Goal: Task Accomplishment & Management: Manage account settings

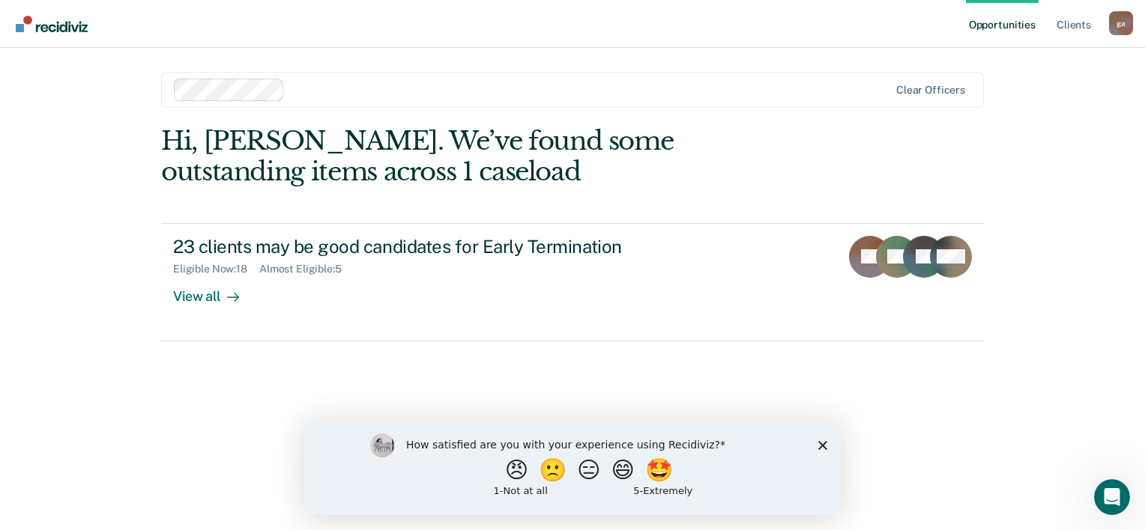
click at [824, 446] on polygon "Close survey" at bounding box center [822, 445] width 9 height 9
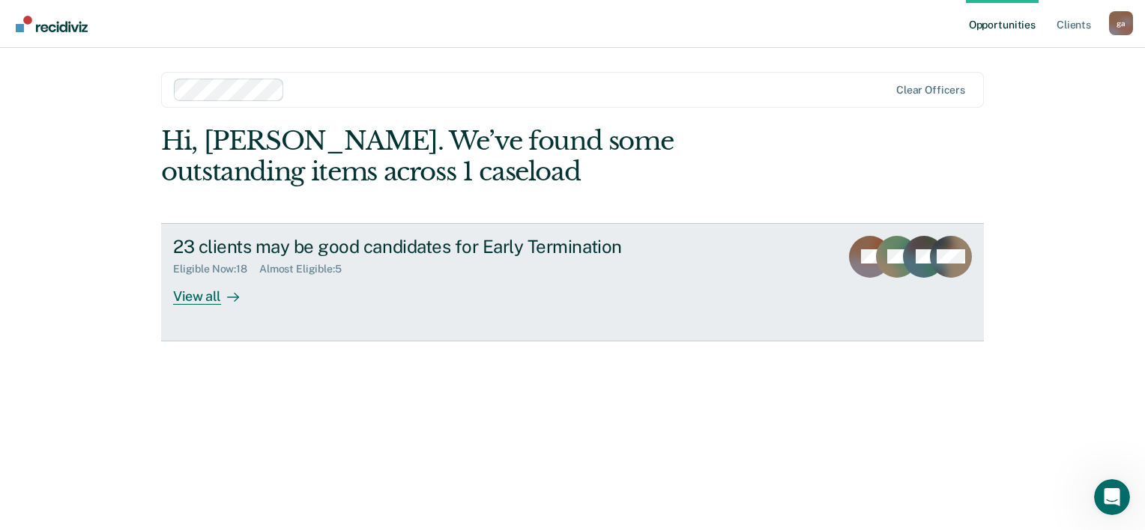
click at [210, 300] on div "View all" at bounding box center [215, 290] width 84 height 29
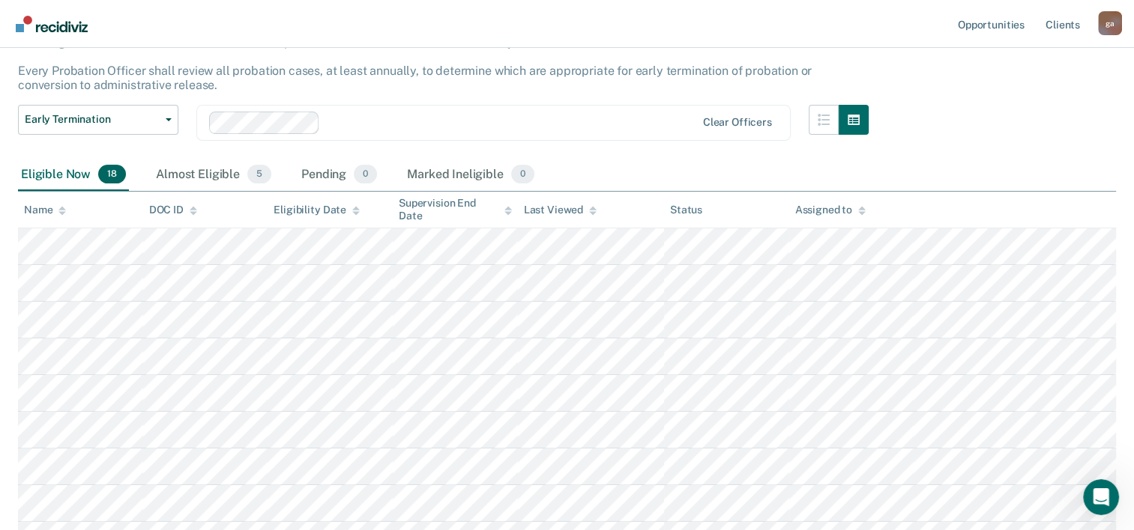
scroll to position [150, 0]
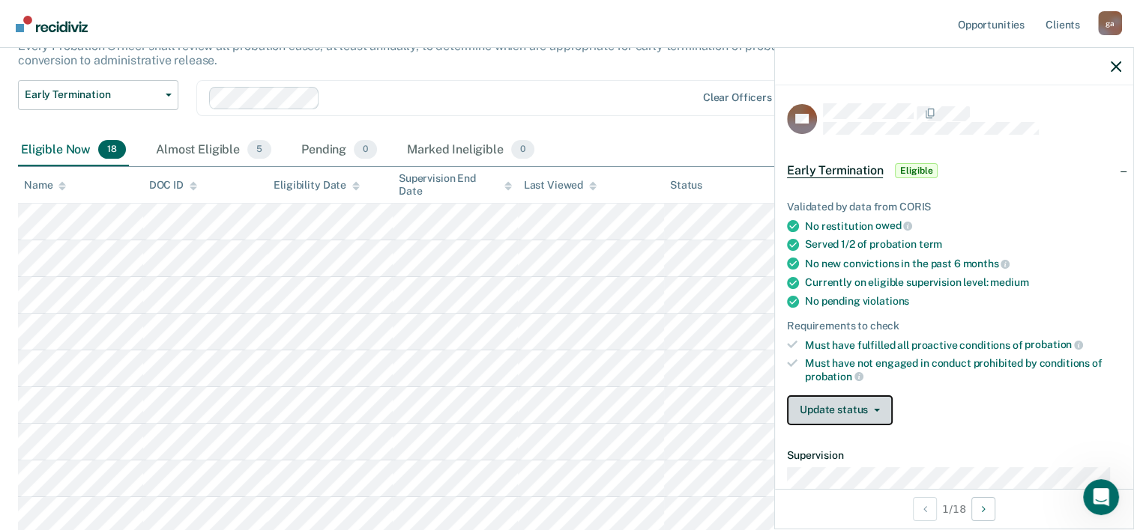
click at [880, 407] on button "Update status" at bounding box center [840, 411] width 106 height 30
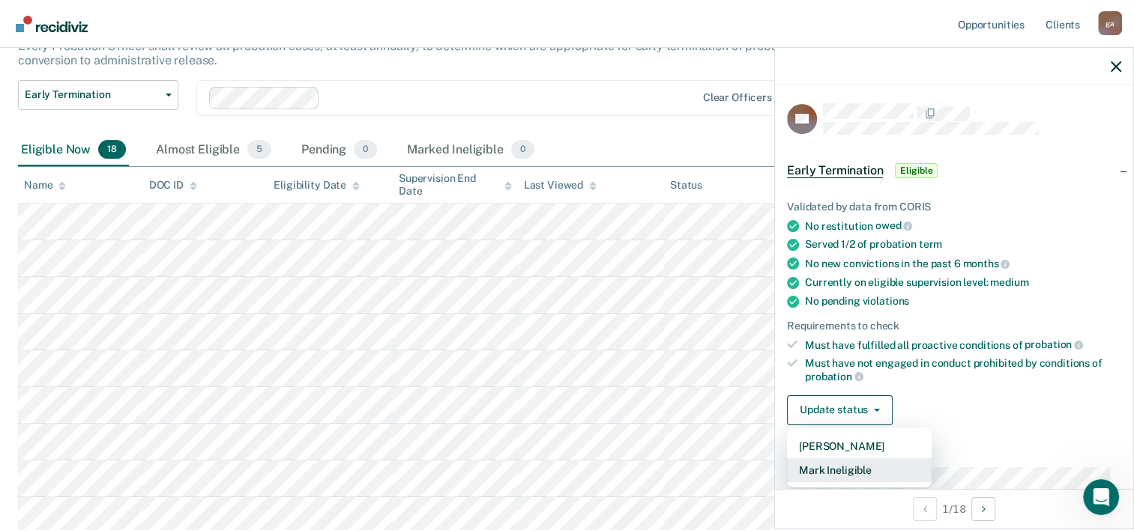
click at [857, 465] on button "Mark Ineligible" at bounding box center [859, 471] width 145 height 24
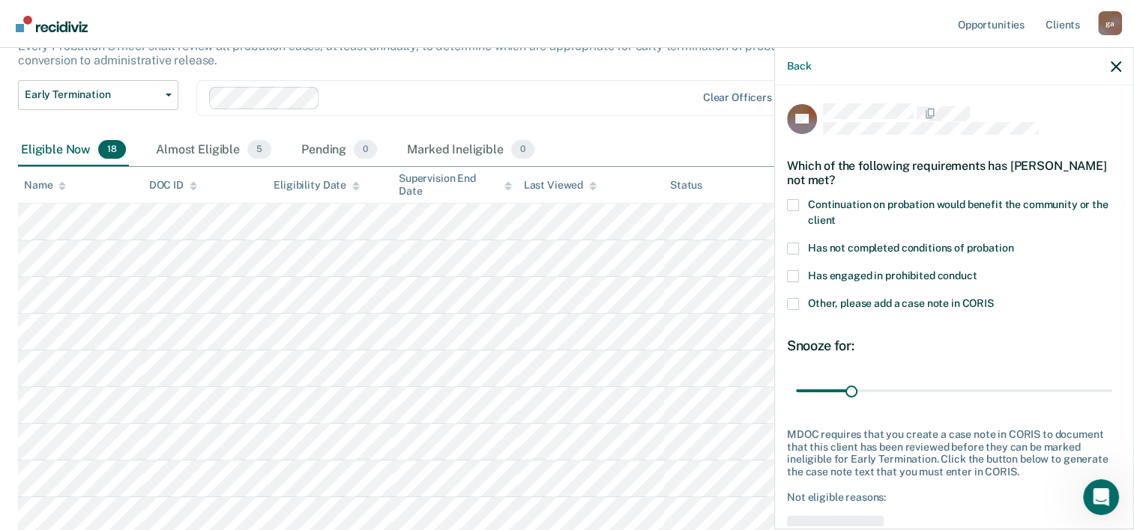
click at [791, 201] on span at bounding box center [793, 205] width 12 height 12
click at [835, 215] on input "Continuation on probation would benefit the community or the client" at bounding box center [835, 215] width 0 height 0
click at [793, 249] on span at bounding box center [793, 249] width 12 height 12
click at [1013, 243] on input "Has not completed conditions of probation" at bounding box center [1013, 243] width 0 height 0
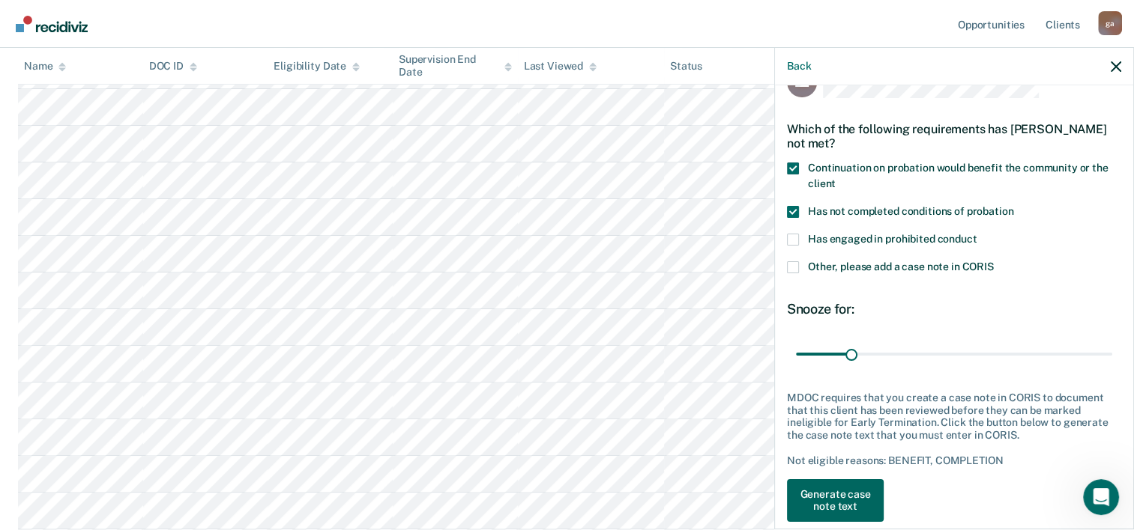
scroll to position [57, 0]
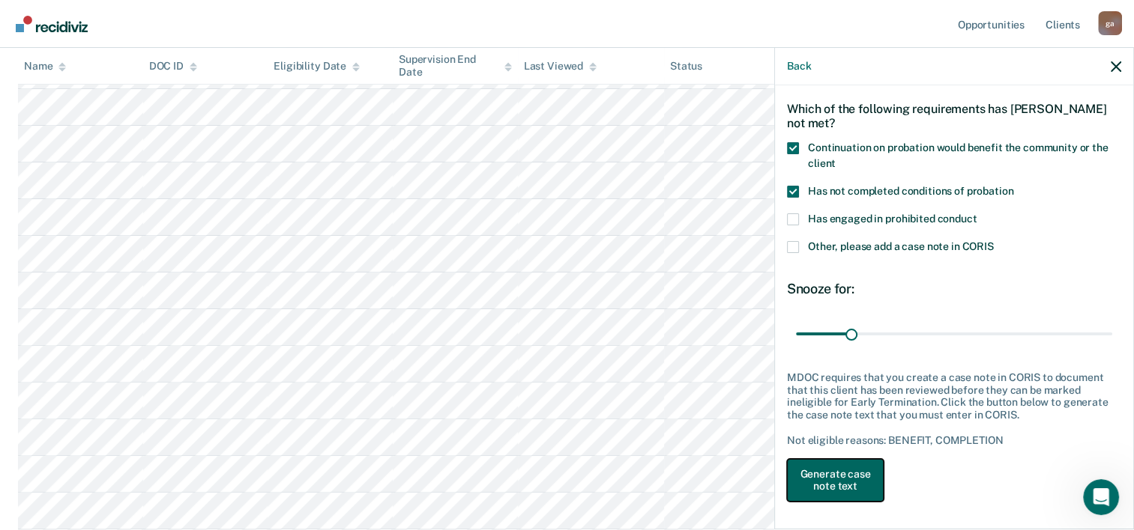
click at [844, 478] on button "Generate case note text" at bounding box center [835, 480] width 97 height 43
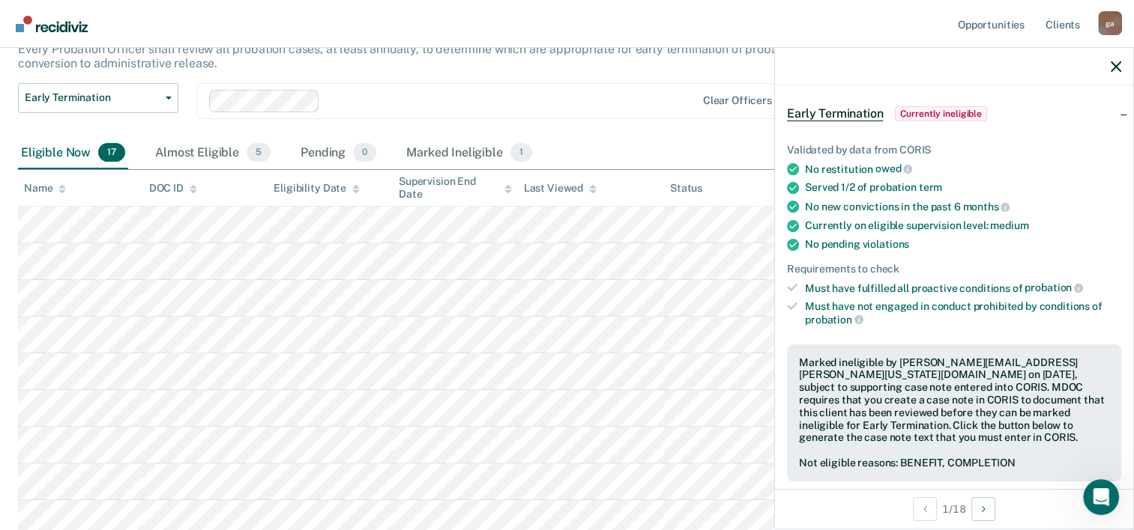
scroll to position [150, 0]
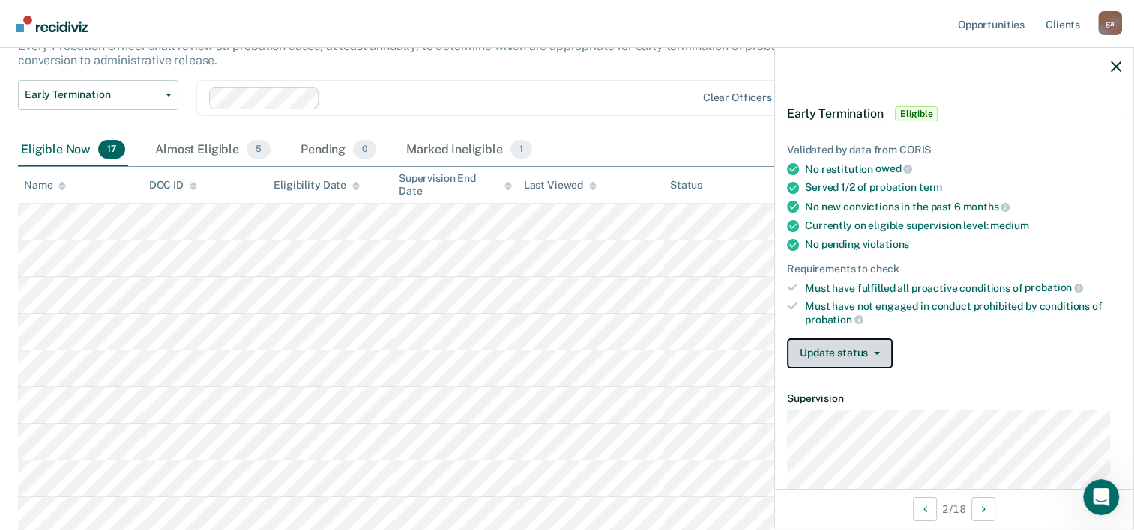
click at [874, 352] on icon "button" at bounding box center [877, 353] width 6 height 3
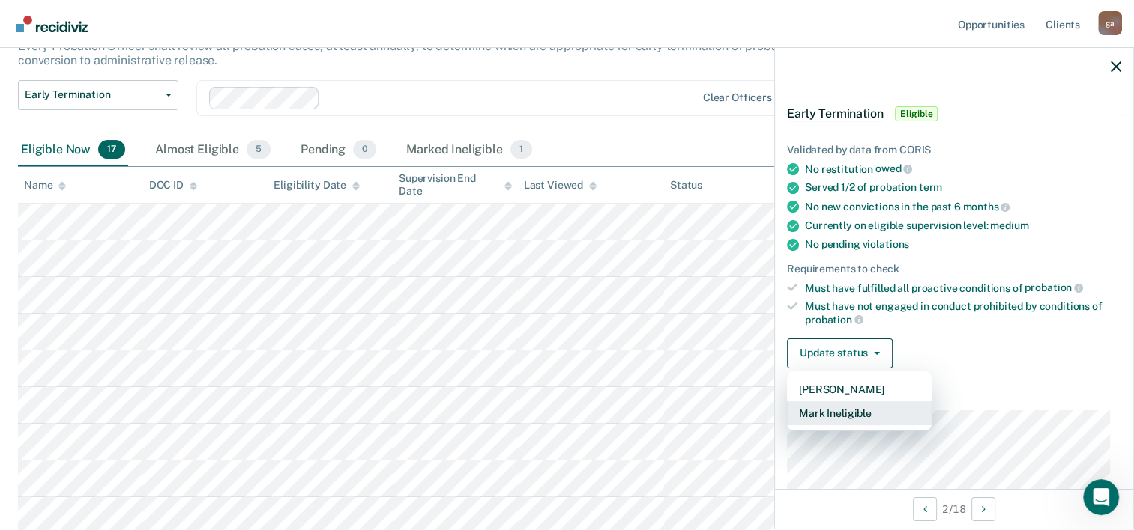
click at [862, 405] on button "Mark Ineligible" at bounding box center [859, 414] width 145 height 24
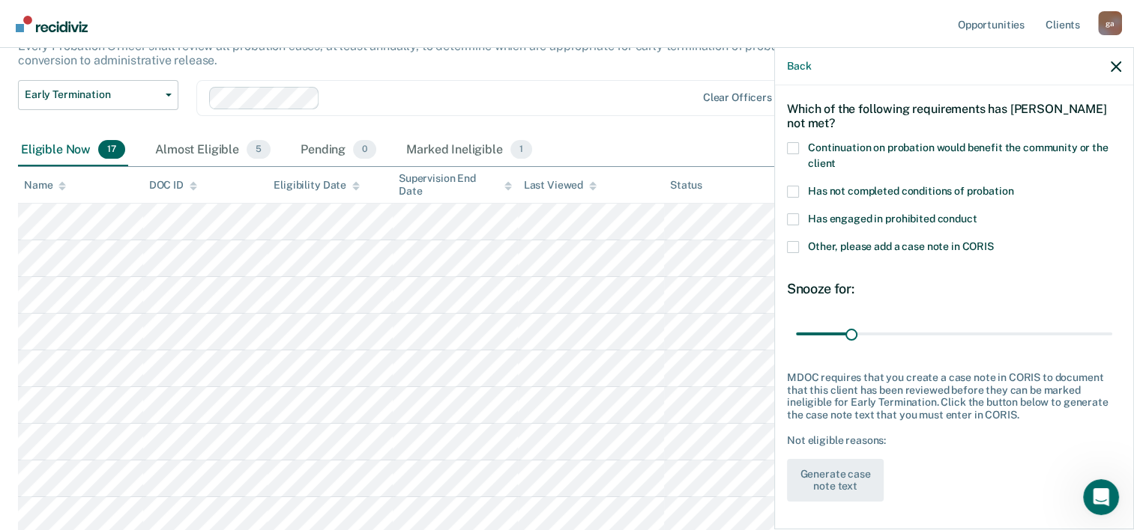
click at [795, 144] on span at bounding box center [793, 148] width 12 height 12
click at [835, 158] on input "Continuation on probation would benefit the community or the client" at bounding box center [835, 158] width 0 height 0
click at [792, 187] on span at bounding box center [793, 192] width 12 height 12
click at [1013, 186] on input "Has not completed conditions of probation" at bounding box center [1013, 186] width 0 height 0
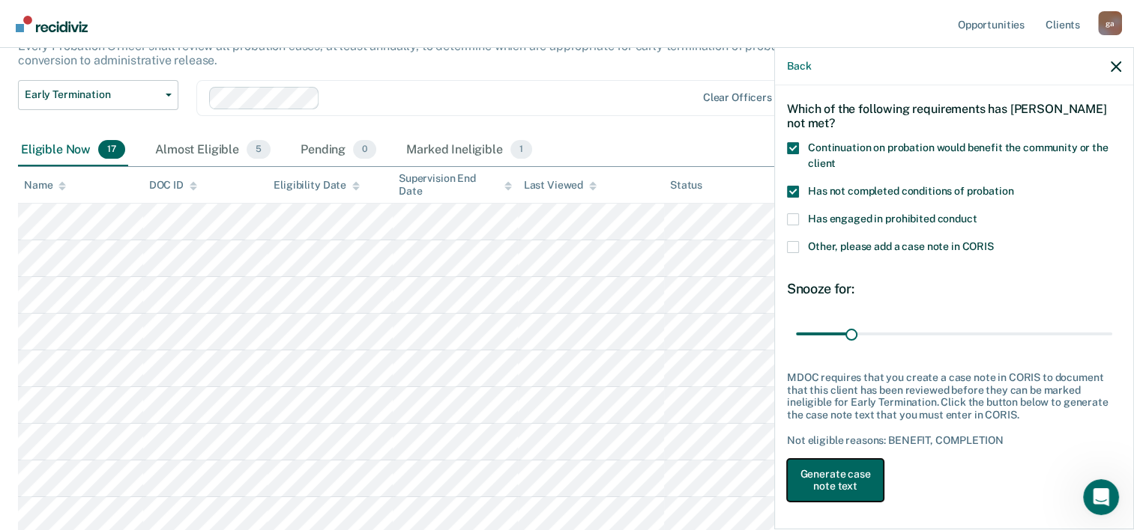
click at [834, 471] on button "Generate case note text" at bounding box center [835, 480] width 97 height 43
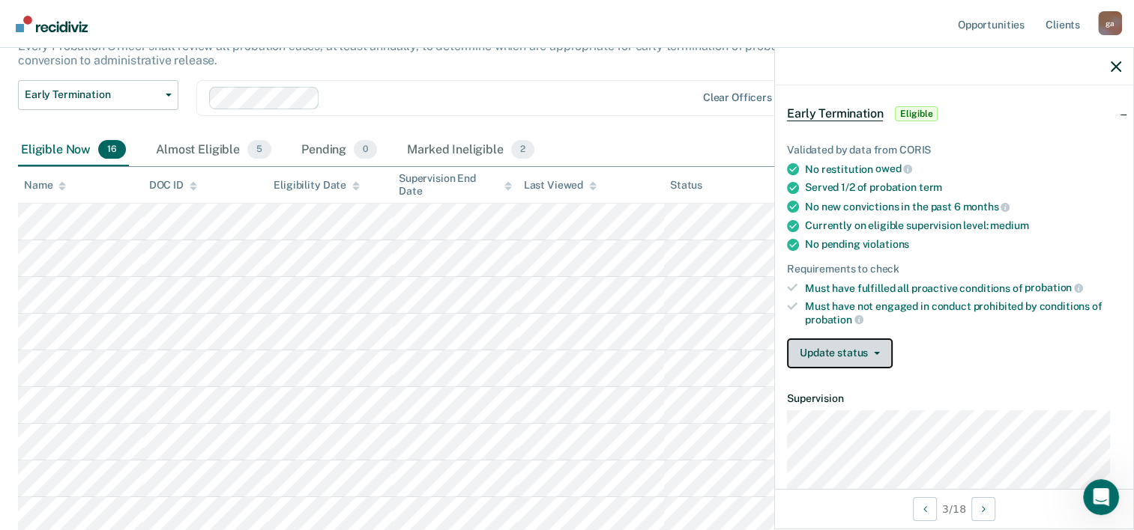
click at [831, 354] on button "Update status" at bounding box center [840, 354] width 106 height 30
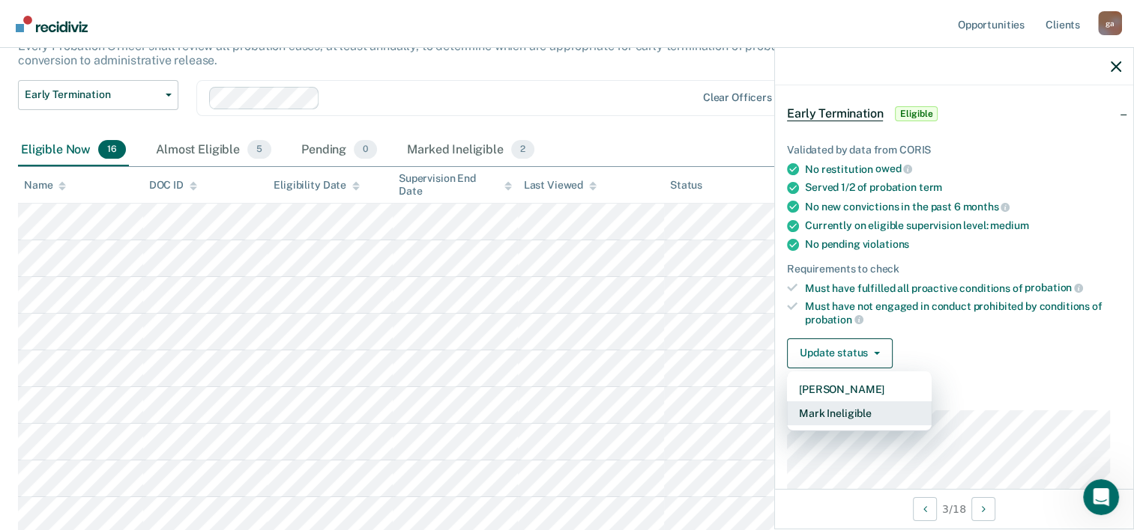
click at [815, 410] on button "Mark Ineligible" at bounding box center [859, 414] width 145 height 24
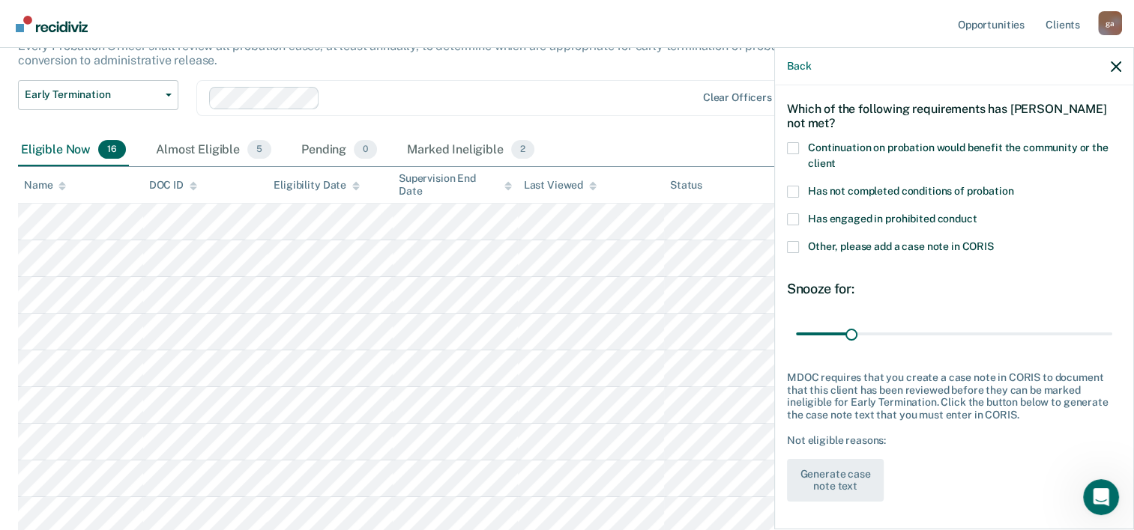
click at [794, 187] on span at bounding box center [793, 192] width 12 height 12
click at [1013, 186] on input "Has not completed conditions of probation" at bounding box center [1013, 186] width 0 height 0
click at [791, 139] on div "Which of the following requirements has [PERSON_NAME] not met?" at bounding box center [954, 116] width 334 height 52
click at [791, 143] on span at bounding box center [793, 148] width 12 height 12
click at [835, 158] on input "Continuation on probation would benefit the community or the client" at bounding box center [835, 158] width 0 height 0
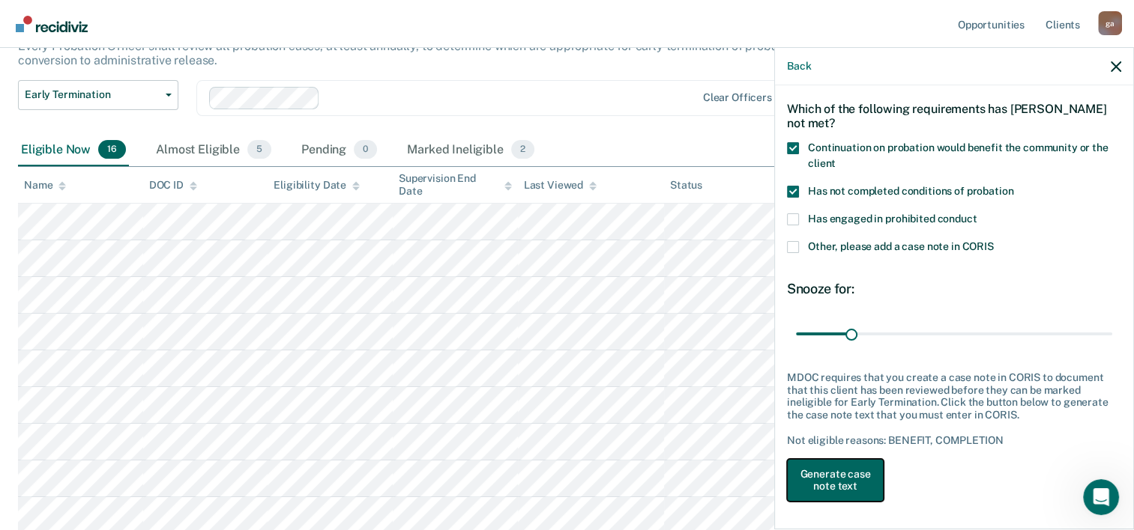
click at [836, 474] on button "Generate case note text" at bounding box center [835, 480] width 97 height 43
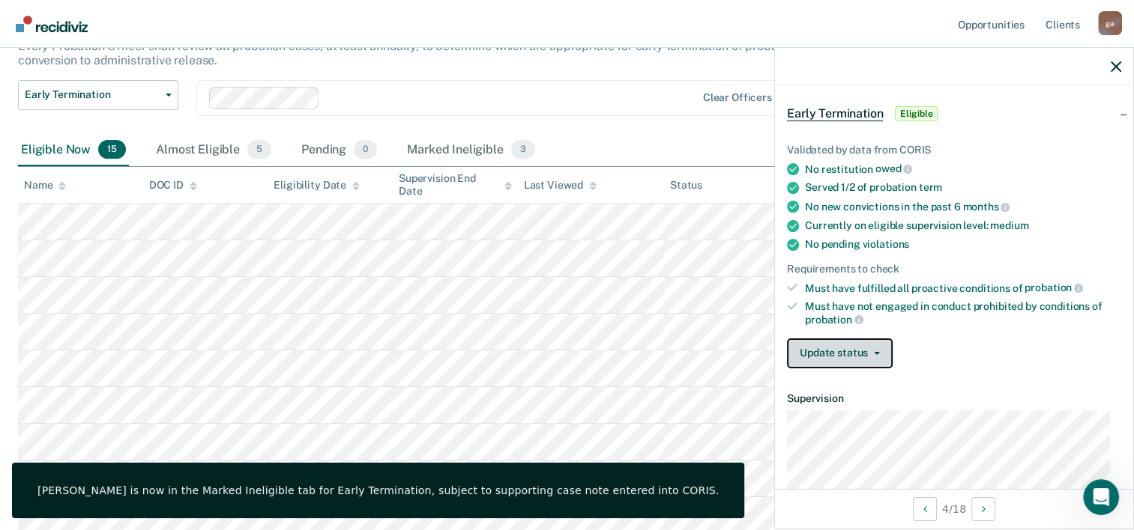
click at [828, 349] on button "Update status" at bounding box center [840, 354] width 106 height 30
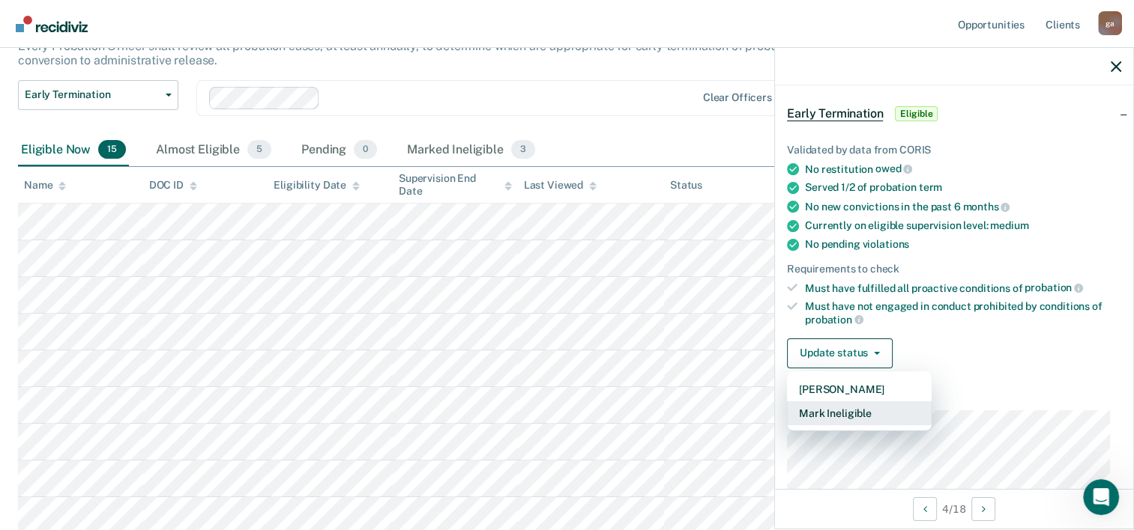
click at [830, 413] on button "Mark Ineligible" at bounding box center [859, 414] width 145 height 24
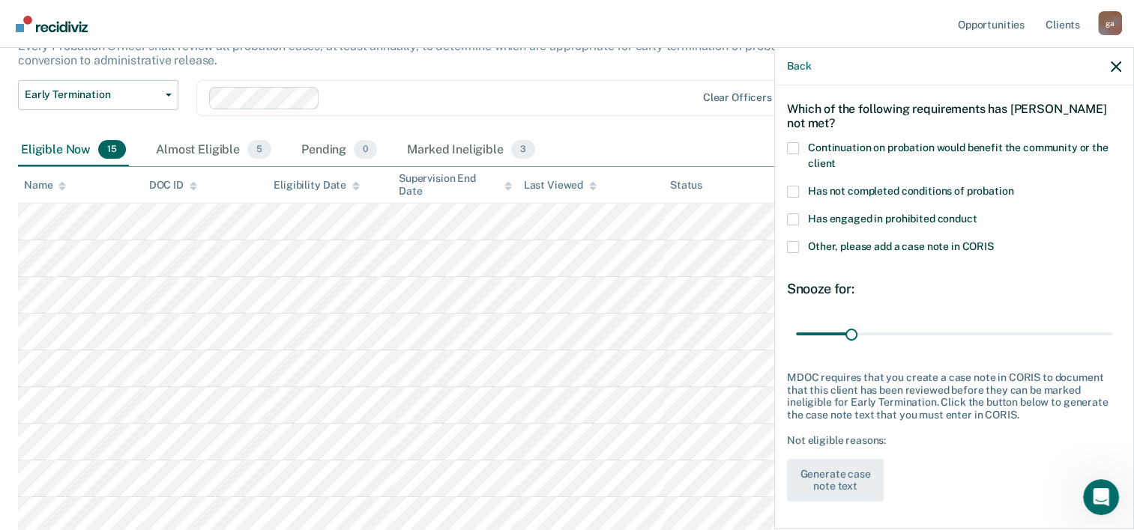
click at [796, 190] on span at bounding box center [793, 192] width 12 height 12
click at [1013, 186] on input "Has not completed conditions of probation" at bounding box center [1013, 186] width 0 height 0
click at [793, 145] on span at bounding box center [793, 148] width 12 height 12
click at [835, 158] on input "Continuation on probation would benefit the community or the client" at bounding box center [835, 158] width 0 height 0
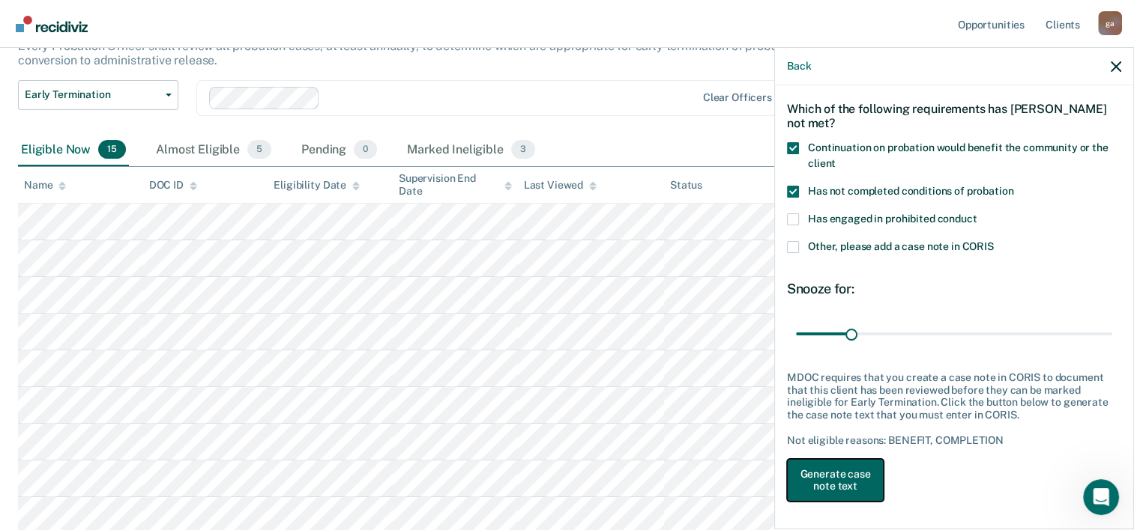
click at [827, 463] on button "Generate case note text" at bounding box center [835, 480] width 97 height 43
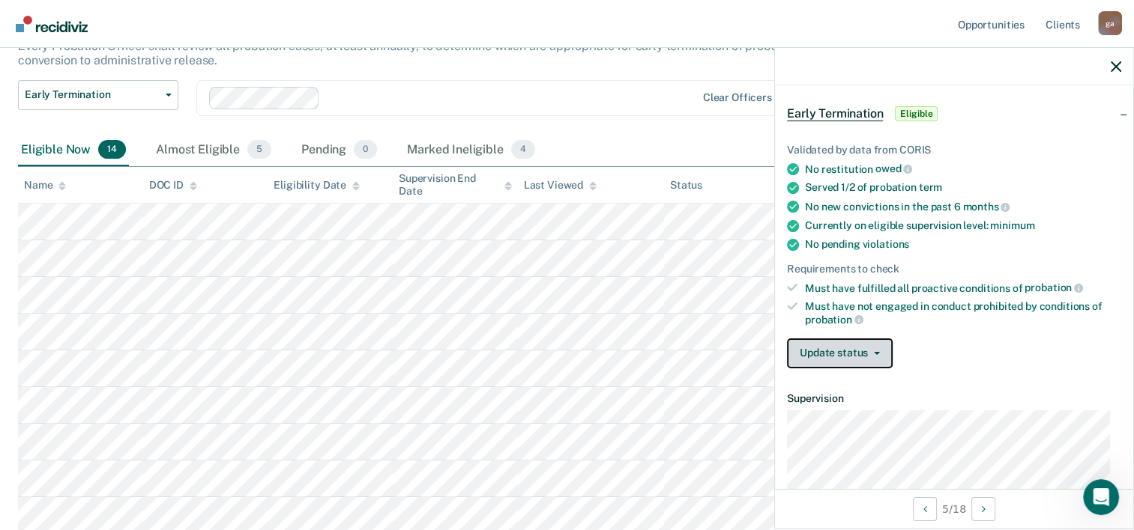
click at [828, 342] on button "Update status" at bounding box center [840, 354] width 106 height 30
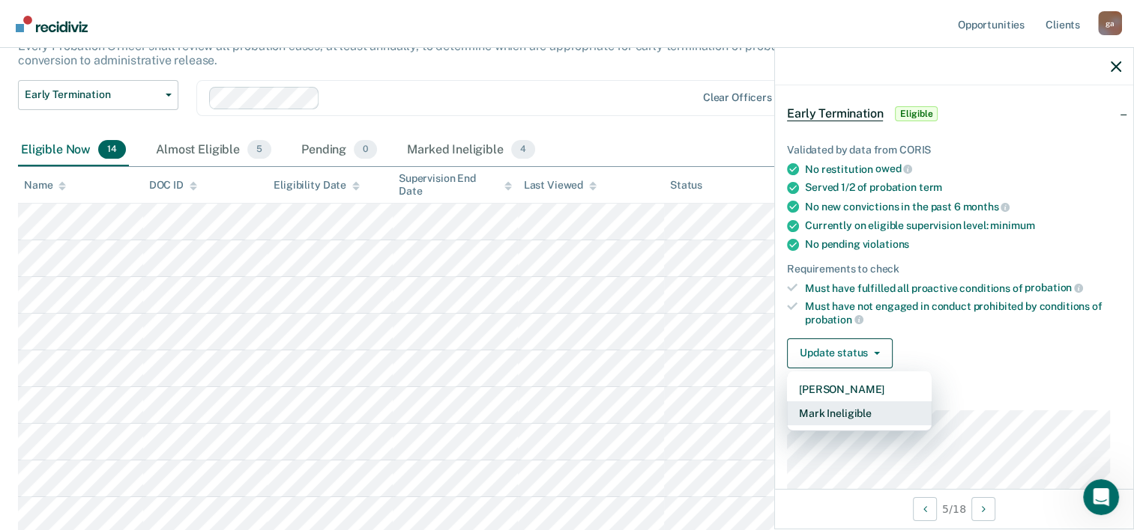
click at [835, 405] on button "Mark Ineligible" at bounding box center [859, 414] width 145 height 24
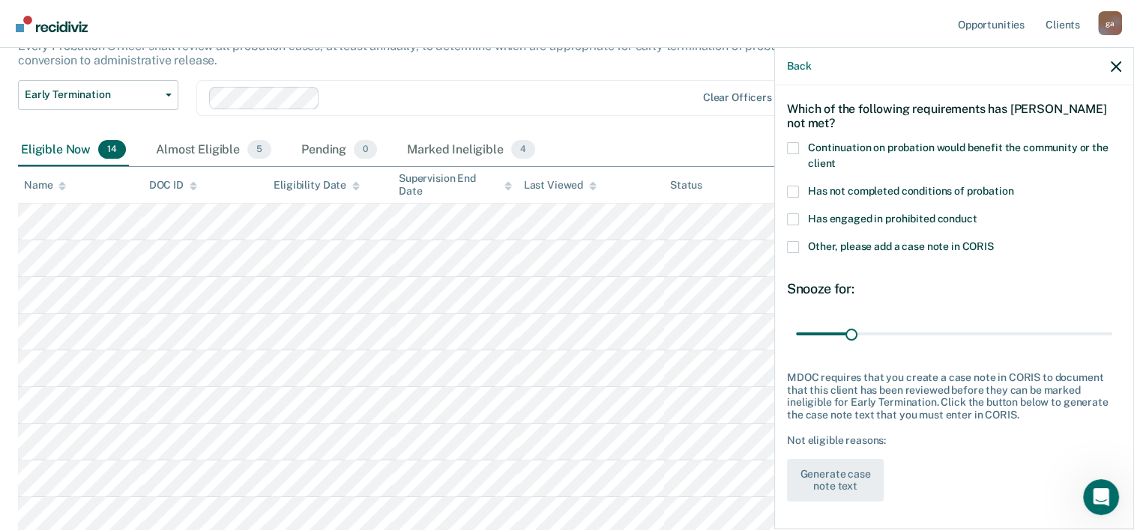
click at [793, 192] on span at bounding box center [793, 192] width 12 height 12
click at [1013, 186] on input "Has not completed conditions of probation" at bounding box center [1013, 186] width 0 height 0
click at [793, 149] on span at bounding box center [793, 148] width 12 height 12
click at [835, 158] on input "Continuation on probation would benefit the community or the client" at bounding box center [835, 158] width 0 height 0
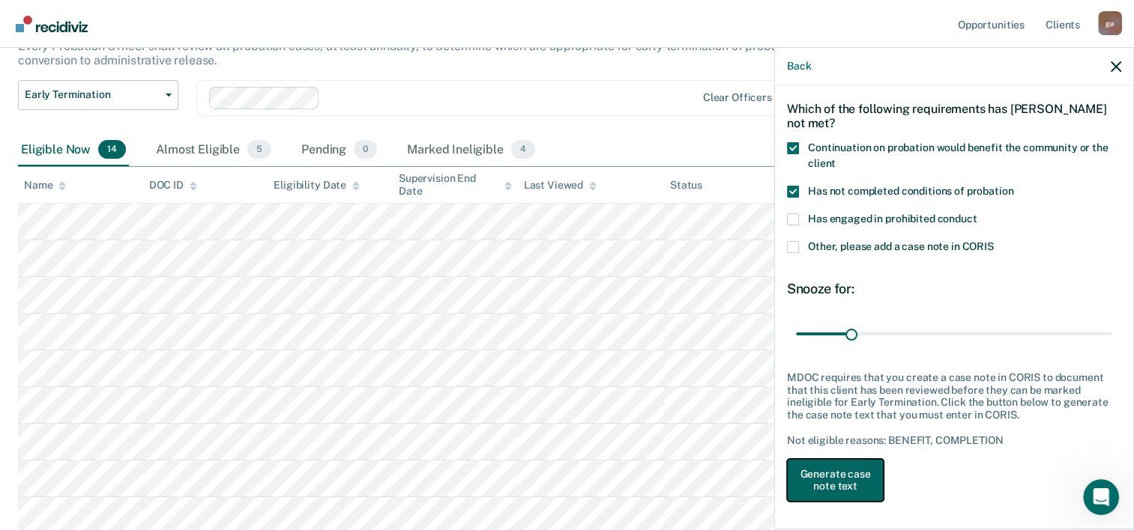
click at [838, 483] on button "Generate case note text" at bounding box center [835, 480] width 97 height 43
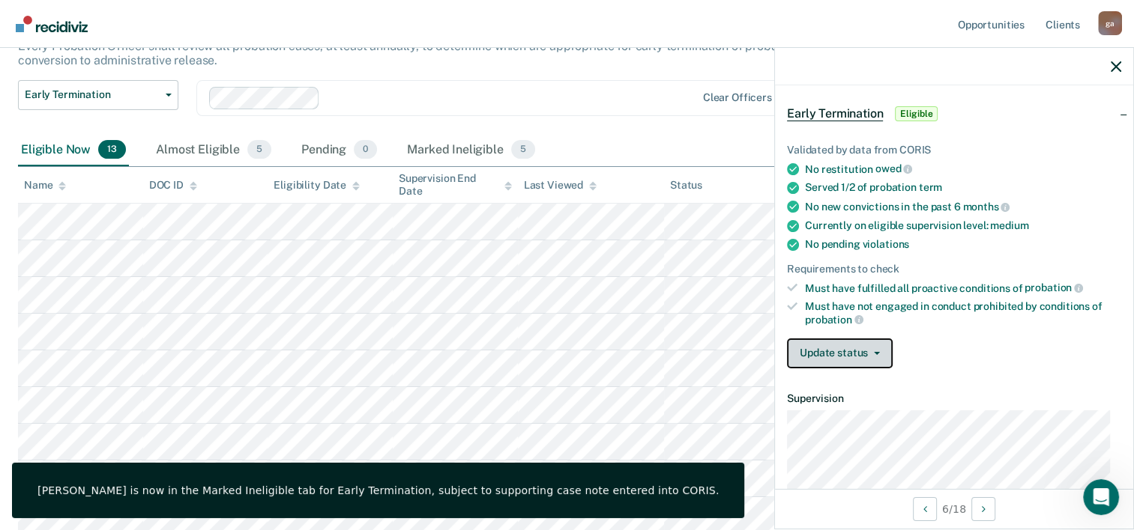
click at [833, 349] on button "Update status" at bounding box center [840, 354] width 106 height 30
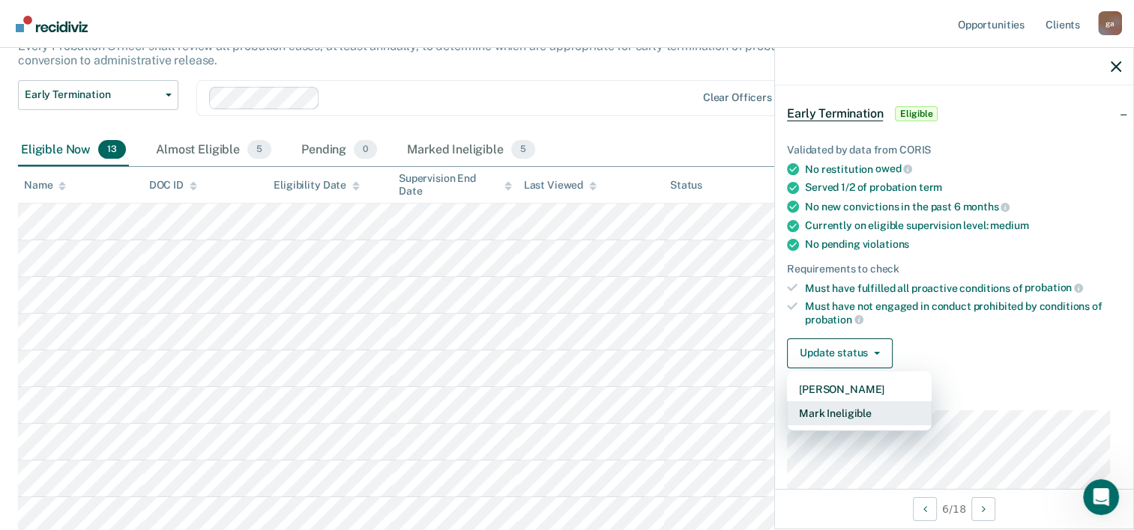
click at [832, 403] on button "Mark Ineligible" at bounding box center [859, 414] width 145 height 24
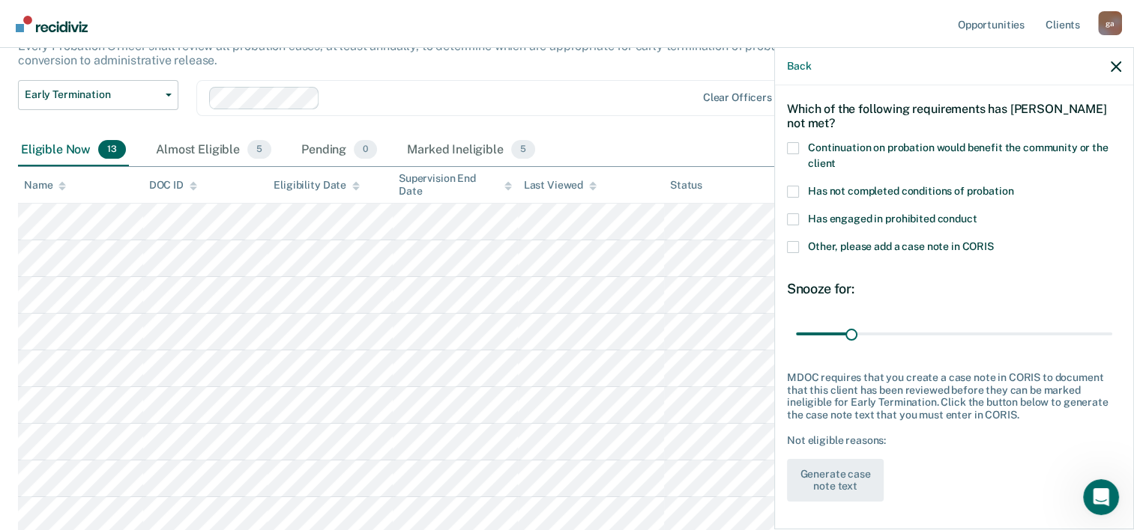
click at [793, 187] on span at bounding box center [793, 192] width 12 height 12
click at [1013, 186] on input "Has not completed conditions of probation" at bounding box center [1013, 186] width 0 height 0
click at [790, 142] on span at bounding box center [793, 148] width 12 height 12
click at [835, 158] on input "Continuation on probation would benefit the community or the client" at bounding box center [835, 158] width 0 height 0
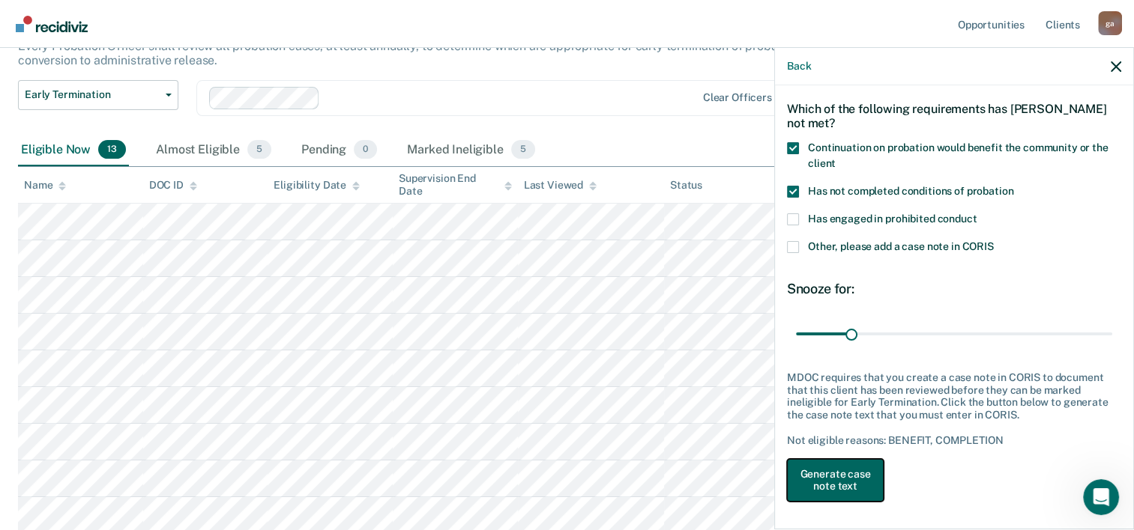
click at [836, 465] on button "Generate case note text" at bounding box center [835, 480] width 97 height 43
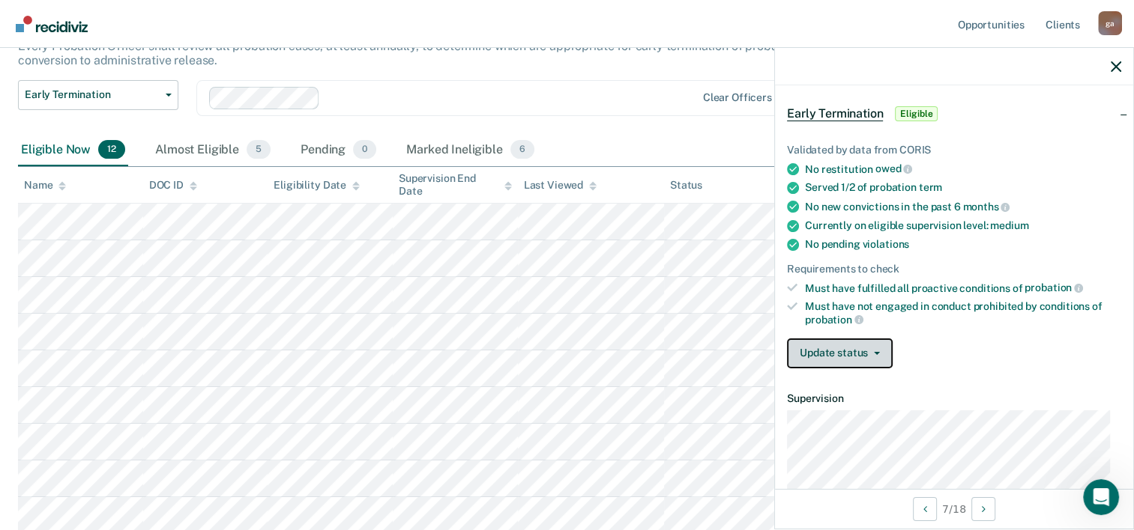
click at [868, 352] on span "button" at bounding box center [874, 353] width 12 height 3
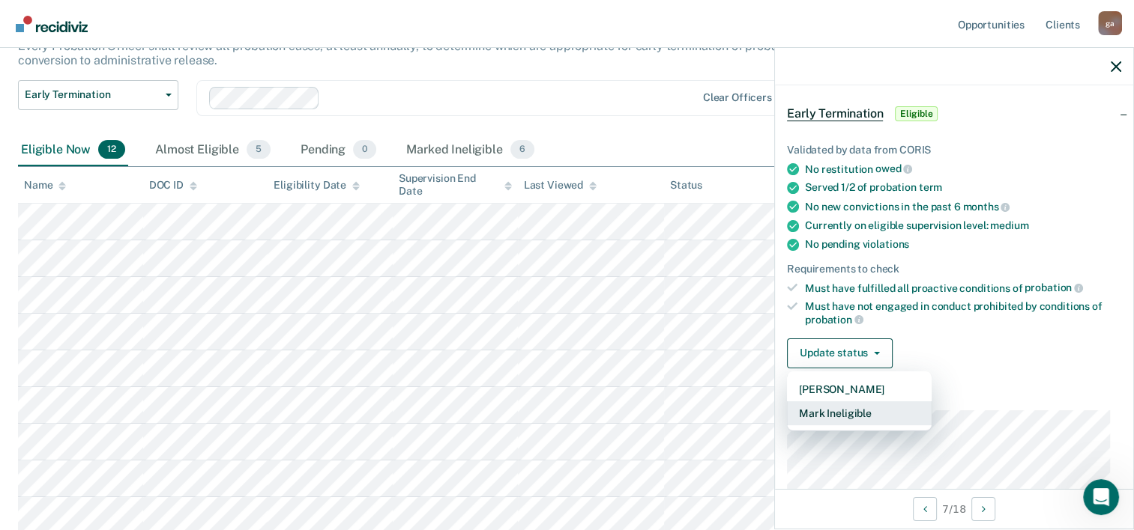
click at [850, 409] on button "Mark Ineligible" at bounding box center [859, 414] width 145 height 24
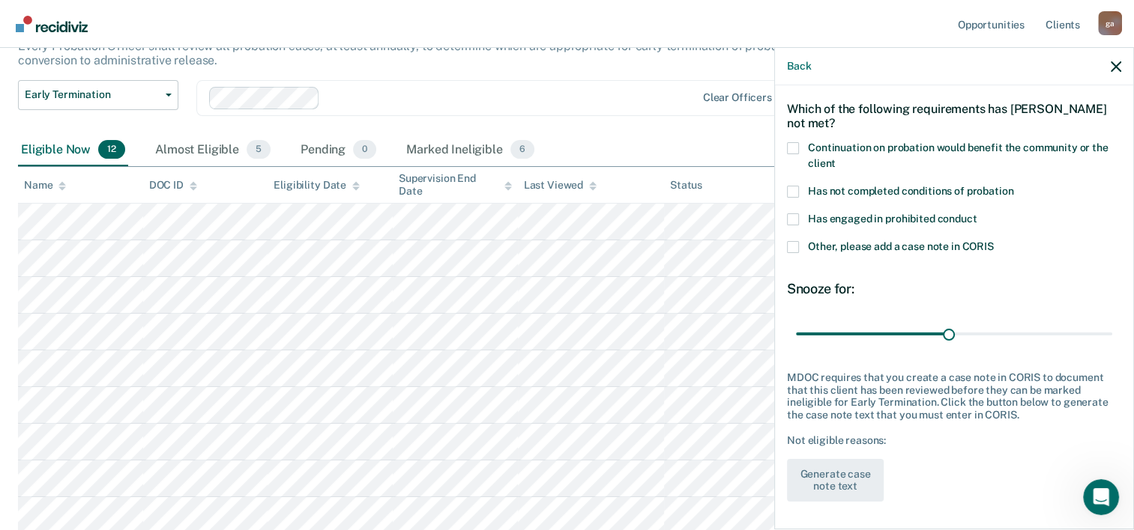
click at [795, 143] on span at bounding box center [793, 148] width 12 height 12
click at [835, 158] on input "Continuation on probation would benefit the community or the client" at bounding box center [835, 158] width 0 height 0
click at [833, 471] on button "Generate case note text" at bounding box center [835, 480] width 97 height 43
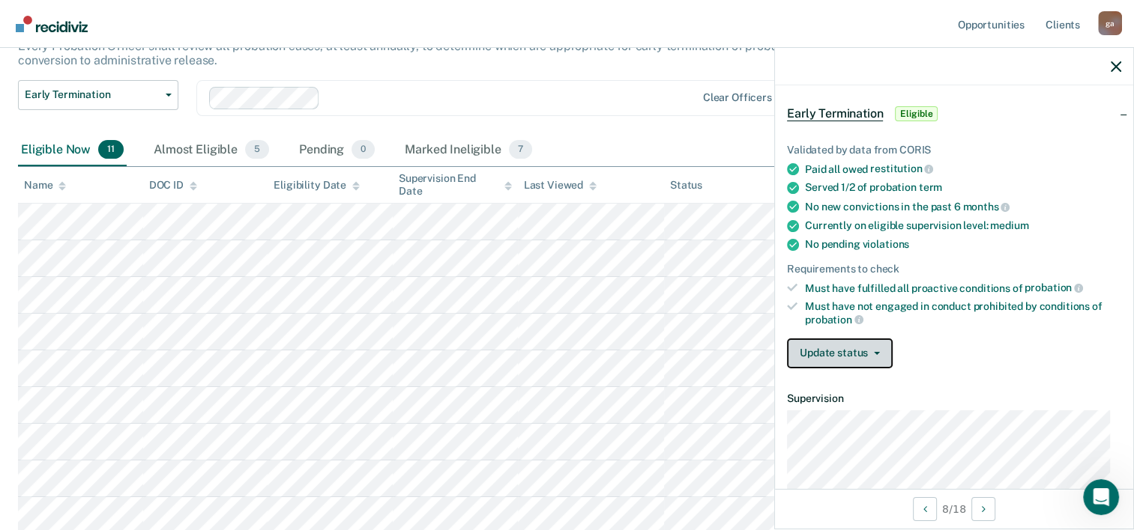
click at [826, 345] on button "Update status" at bounding box center [840, 354] width 106 height 30
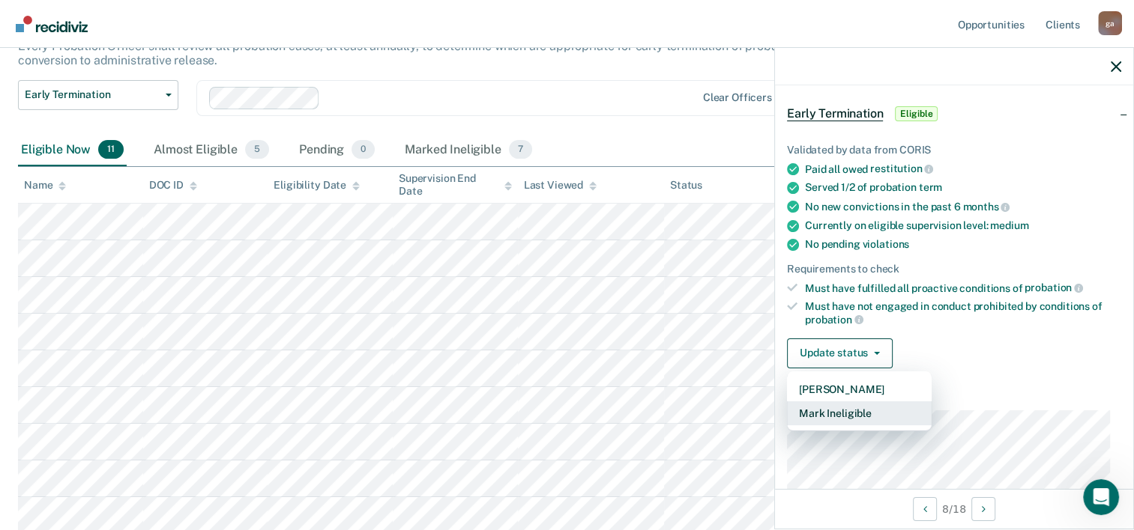
click at [818, 406] on button "Mark Ineligible" at bounding box center [859, 414] width 145 height 24
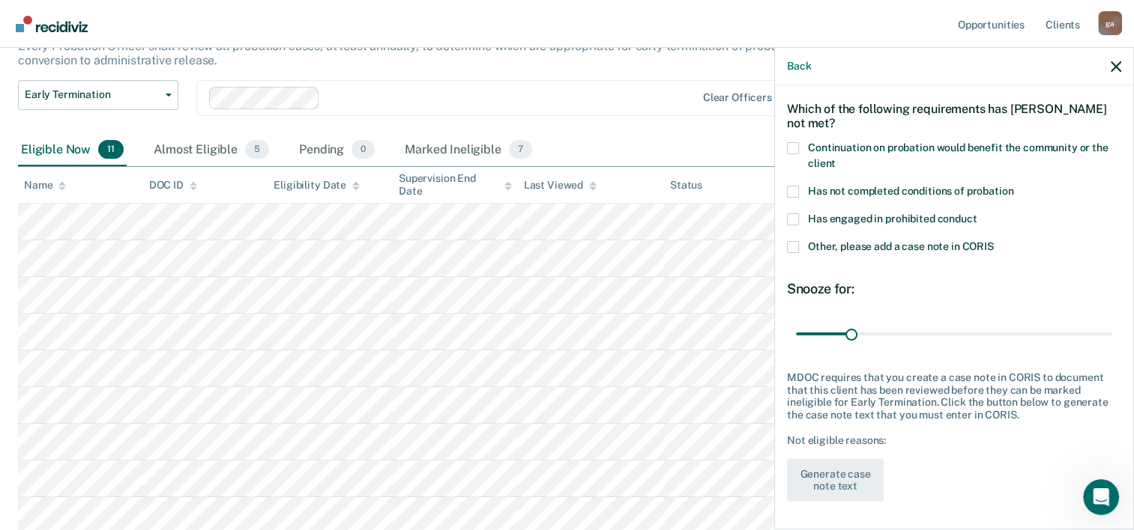
click at [790, 189] on span at bounding box center [793, 192] width 12 height 12
click at [1013, 186] on input "Has not completed conditions of probation" at bounding box center [1013, 186] width 0 height 0
click at [793, 139] on div "Which of the following requirements has [PERSON_NAME] not met?" at bounding box center [954, 116] width 334 height 52
click at [791, 147] on span at bounding box center [793, 148] width 12 height 12
click at [835, 158] on input "Continuation on probation would benefit the community or the client" at bounding box center [835, 158] width 0 height 0
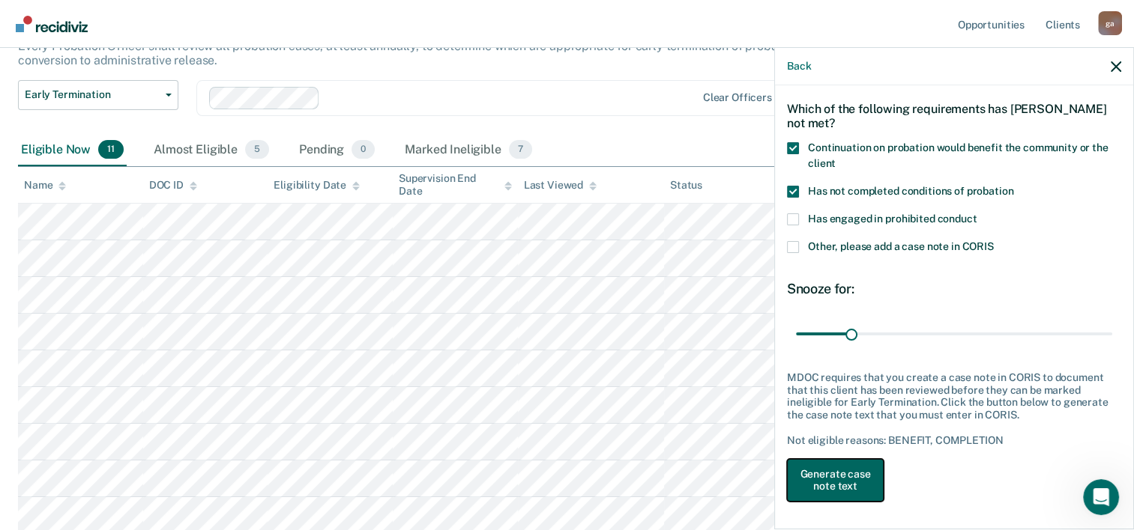
click at [813, 474] on button "Generate case note text" at bounding box center [835, 480] width 97 height 43
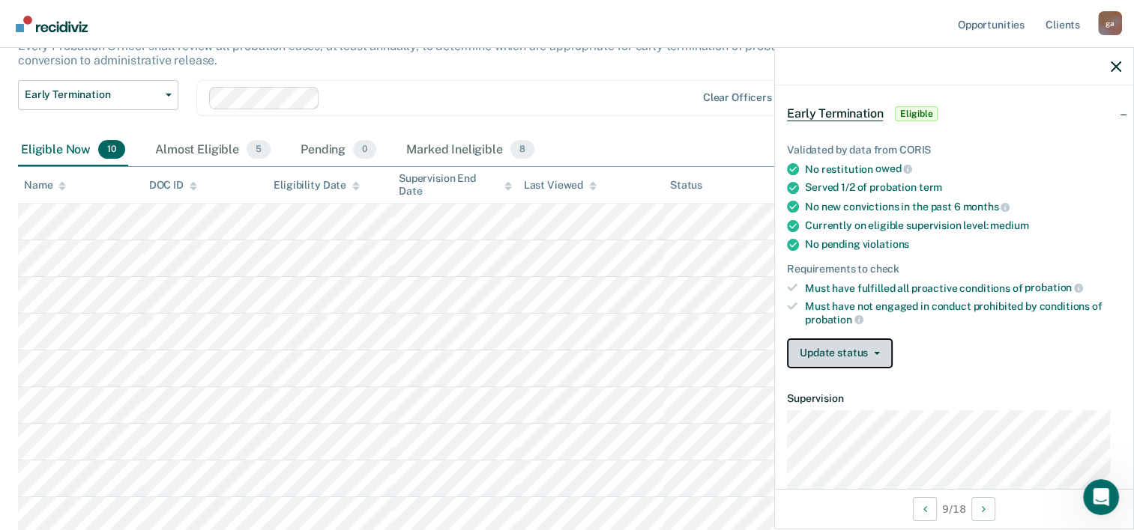
click at [821, 346] on button "Update status" at bounding box center [840, 354] width 106 height 30
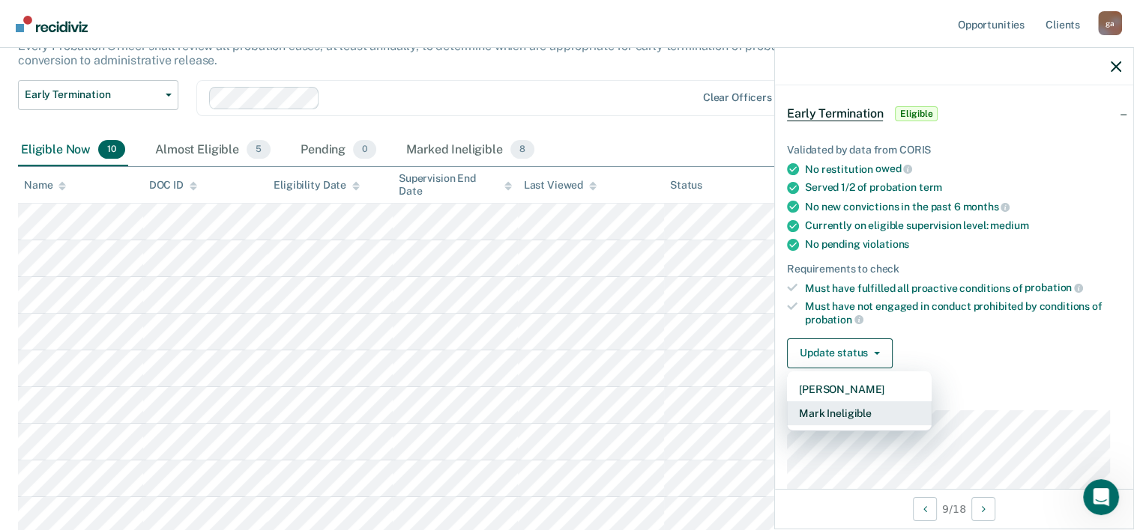
click at [819, 408] on button "Mark Ineligible" at bounding box center [859, 414] width 145 height 24
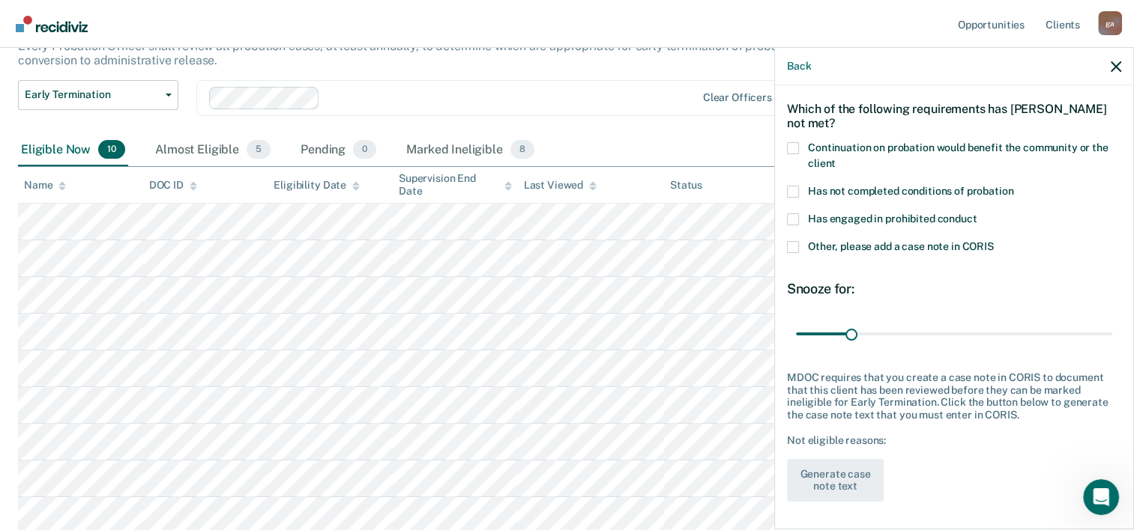
click at [791, 147] on span at bounding box center [793, 148] width 12 height 12
click at [835, 158] on input "Continuation on probation would benefit the community or the client" at bounding box center [835, 158] width 0 height 0
click at [794, 186] on span at bounding box center [793, 192] width 12 height 12
click at [1013, 186] on input "Has not completed conditions of probation" at bounding box center [1013, 186] width 0 height 0
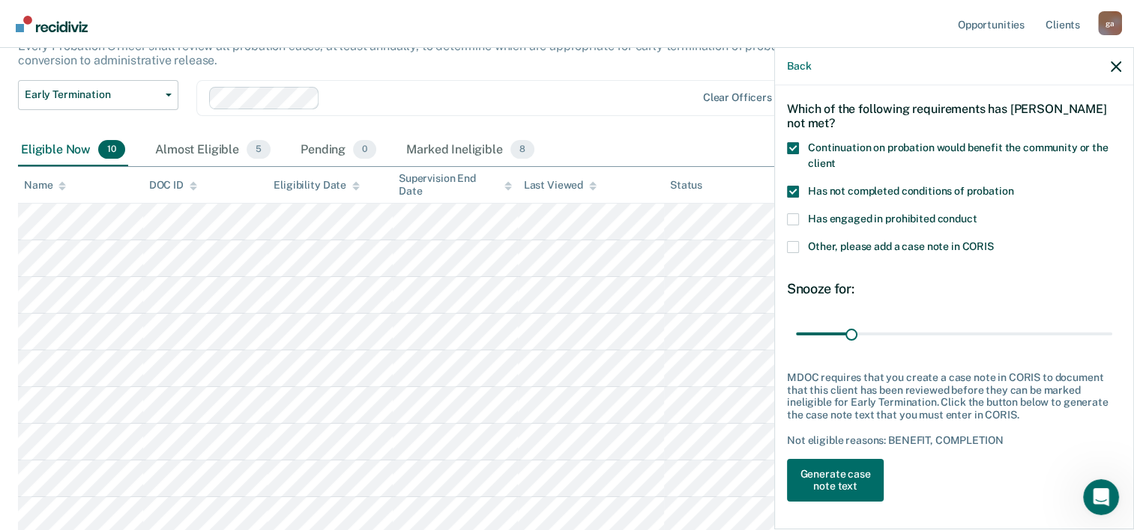
click at [794, 249] on span at bounding box center [793, 247] width 12 height 12
click at [994, 241] on input "Other, please add a case note in CORIS" at bounding box center [994, 241] width 0 height 0
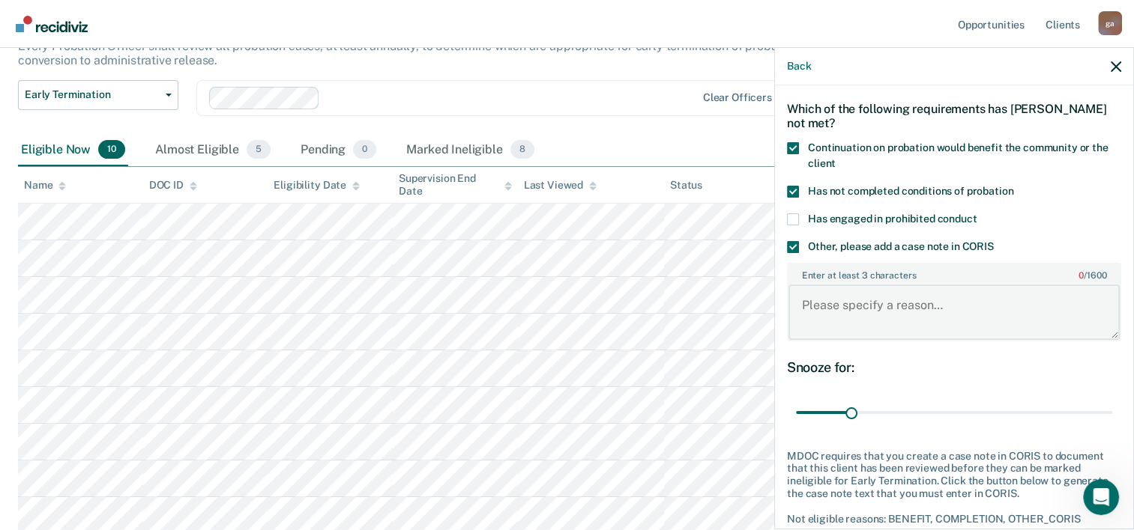
click at [802, 303] on textarea "Enter at least 3 characters 0 / 1600" at bounding box center [953, 312] width 331 height 55
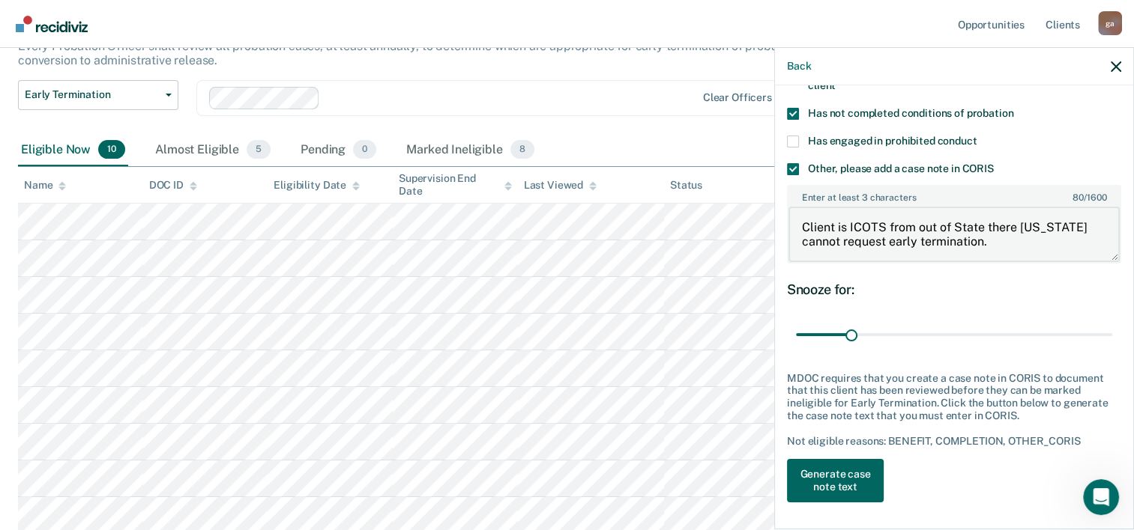
type textarea "Client is ICOTS from out of State there [US_STATE] cannot request early termina…"
click at [845, 477] on button "Generate case note text" at bounding box center [835, 480] width 97 height 43
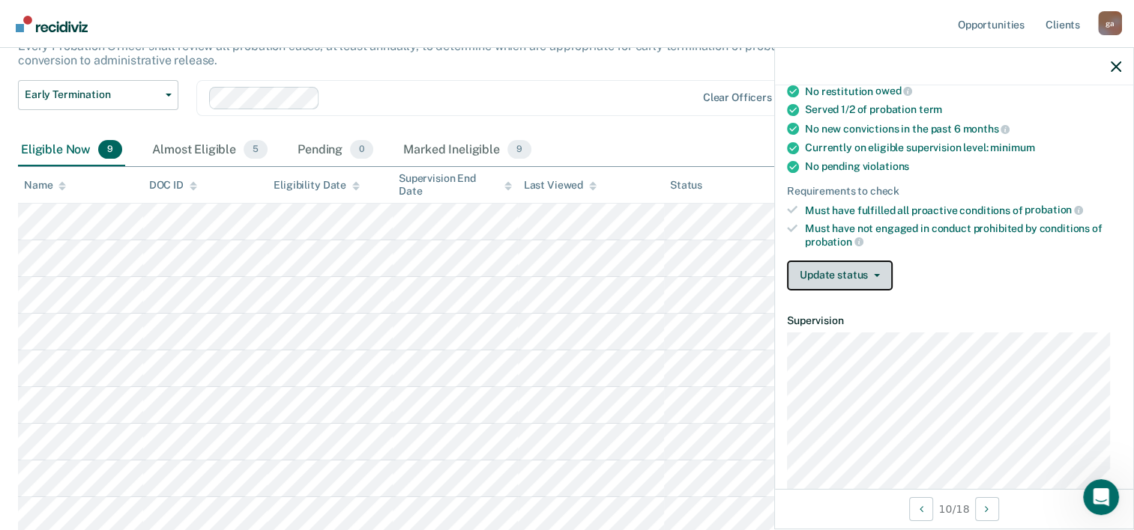
click at [859, 274] on button "Update status" at bounding box center [840, 276] width 106 height 30
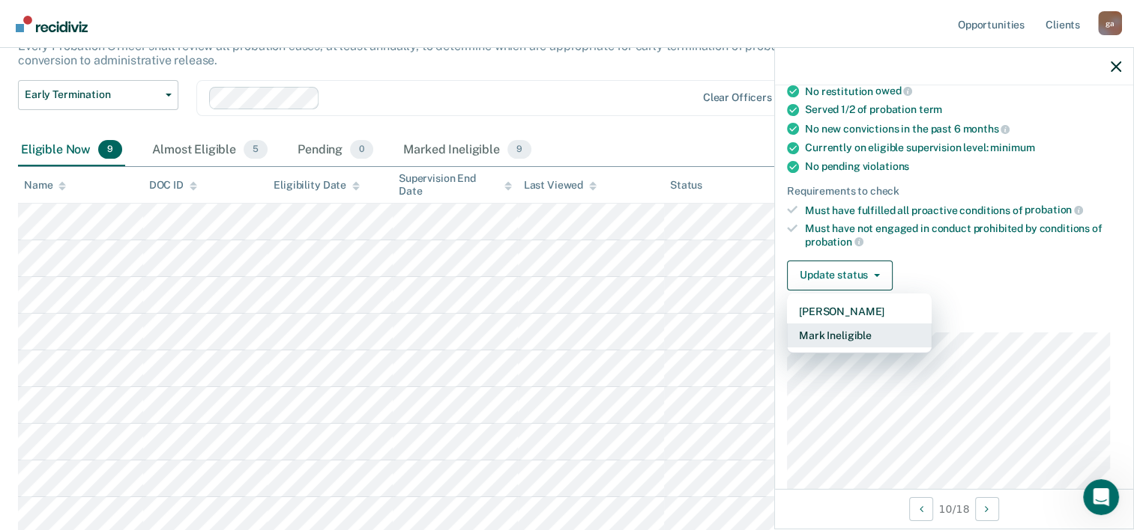
click at [835, 328] on button "Mark Ineligible" at bounding box center [859, 336] width 145 height 24
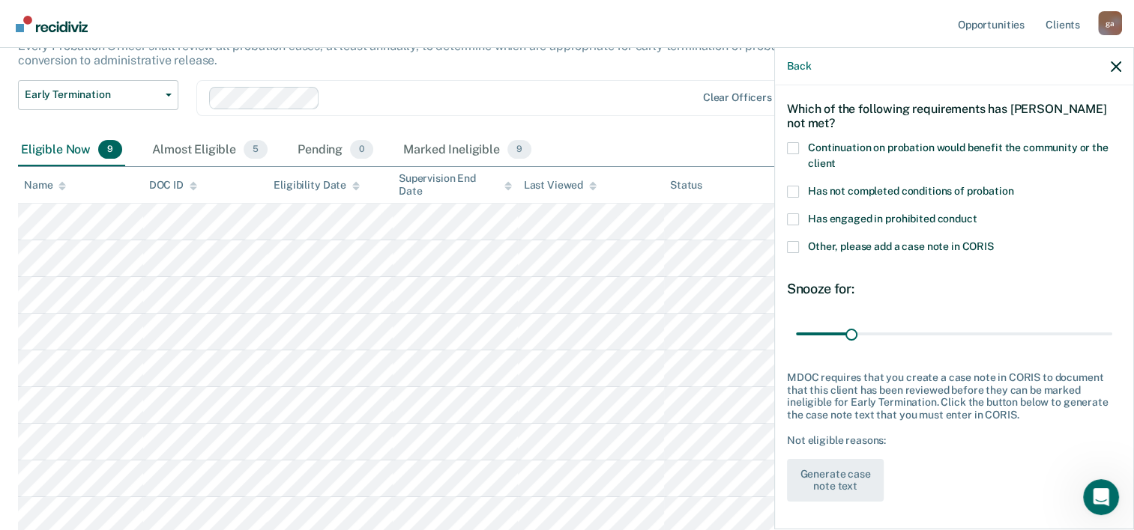
click at [793, 143] on span at bounding box center [793, 148] width 12 height 12
click at [835, 158] on input "Continuation on probation would benefit the community or the client" at bounding box center [835, 158] width 0 height 0
click at [798, 192] on label "Has not completed conditions of probation" at bounding box center [954, 194] width 334 height 16
click at [1013, 186] on input "Has not completed conditions of probation" at bounding box center [1013, 186] width 0 height 0
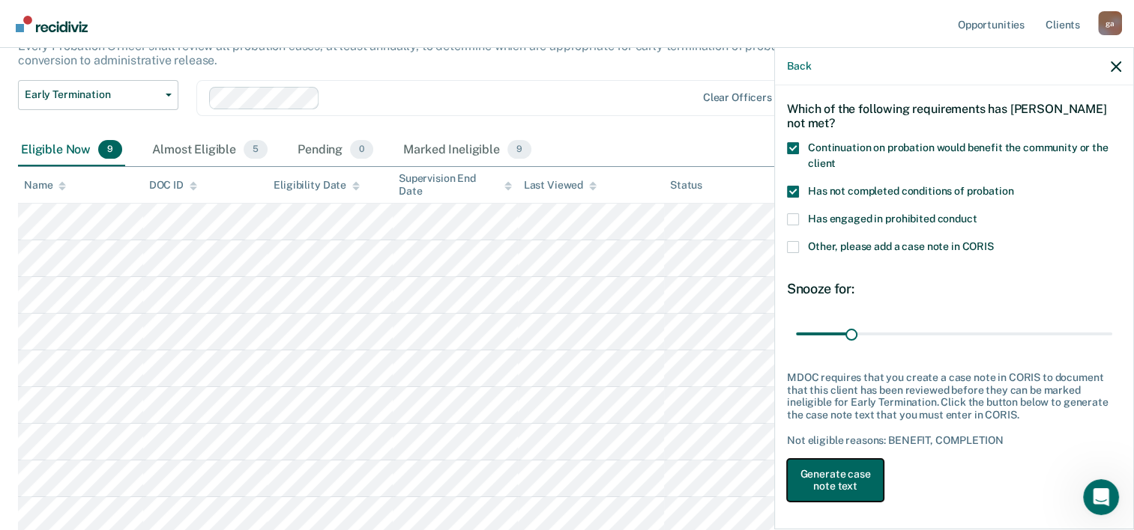
click at [850, 472] on button "Generate case note text" at bounding box center [835, 480] width 97 height 43
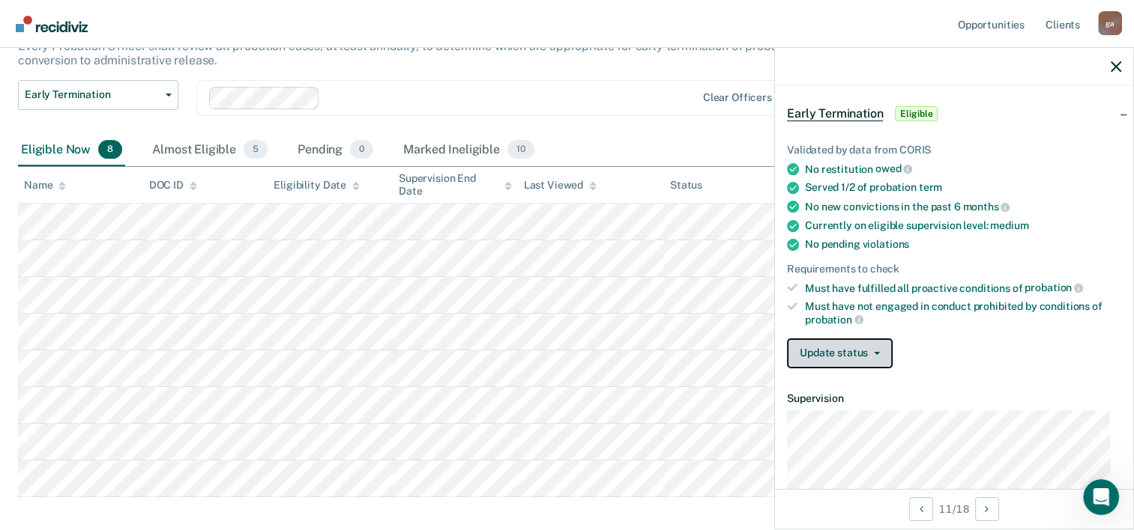
click at [871, 352] on span "button" at bounding box center [874, 353] width 12 height 3
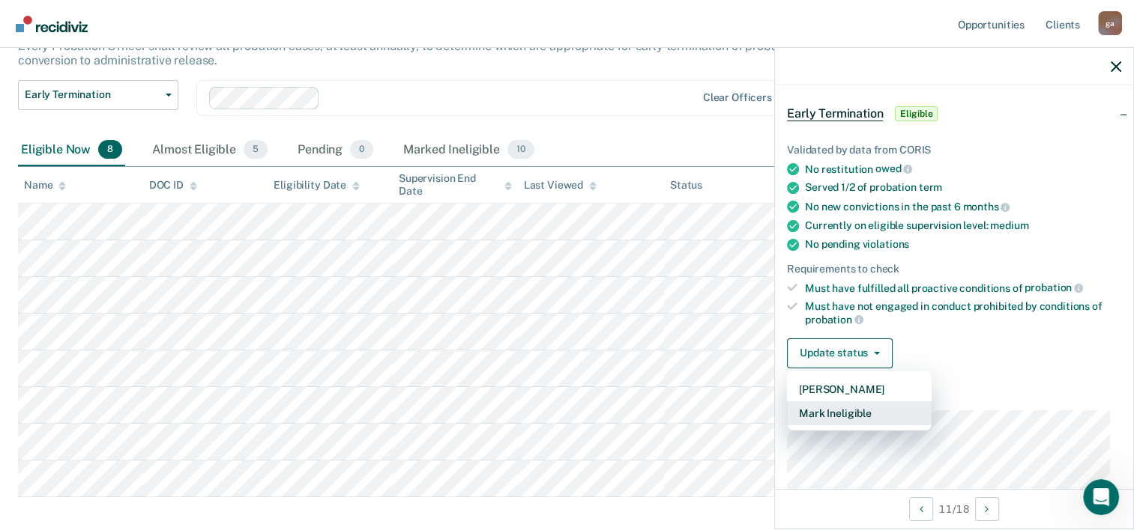
click at [856, 411] on button "Mark Ineligible" at bounding box center [859, 414] width 145 height 24
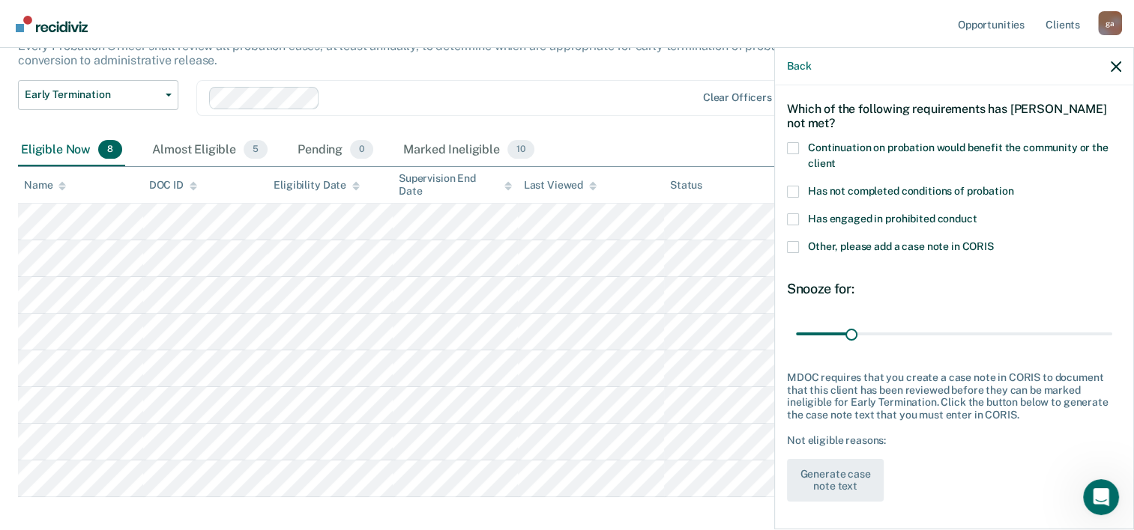
click at [790, 148] on span at bounding box center [793, 148] width 12 height 12
click at [835, 158] on input "Continuation on probation would benefit the community or the client" at bounding box center [835, 158] width 0 height 0
click at [795, 186] on span at bounding box center [793, 192] width 12 height 12
click at [1013, 186] on input "Has not completed conditions of probation" at bounding box center [1013, 186] width 0 height 0
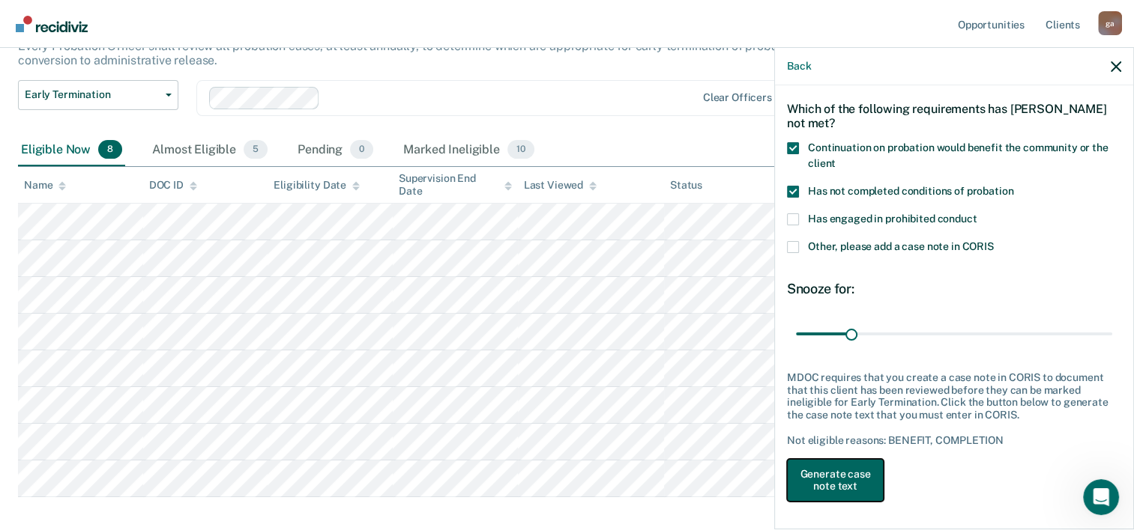
click at [814, 480] on button "Generate case note text" at bounding box center [835, 480] width 97 height 43
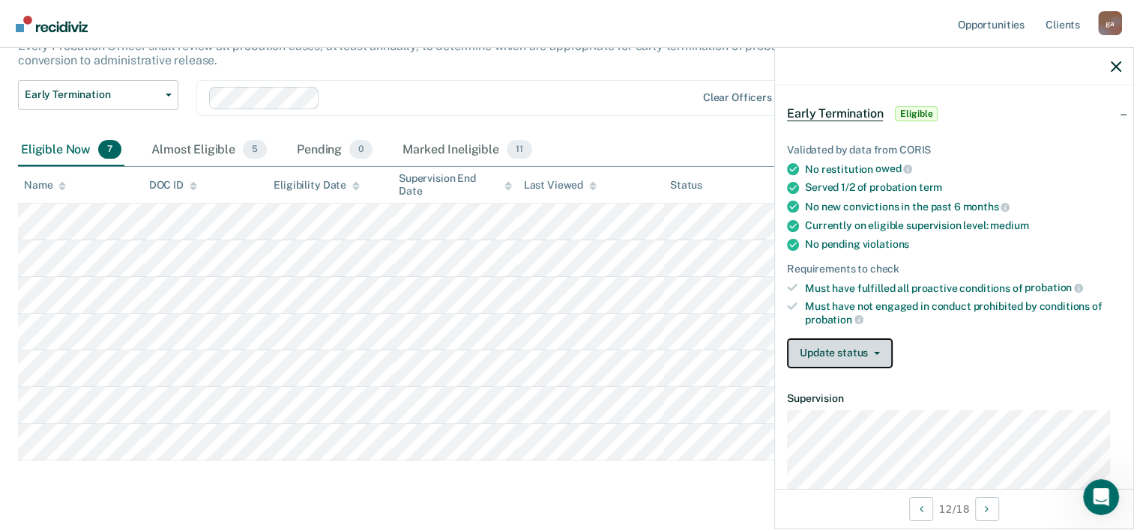
click at [874, 352] on icon "button" at bounding box center [877, 353] width 6 height 3
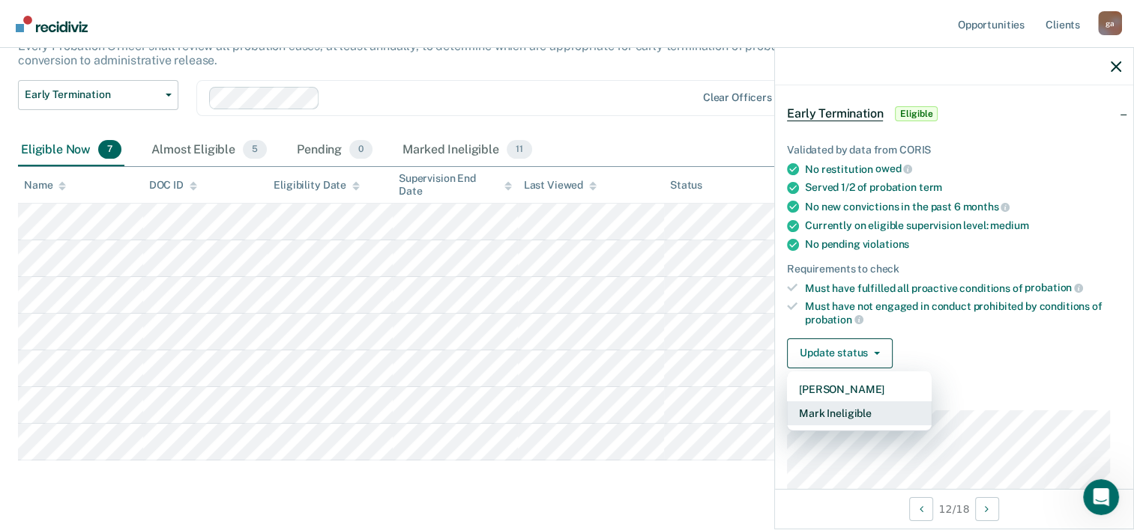
click at [839, 408] on button "Mark Ineligible" at bounding box center [859, 414] width 145 height 24
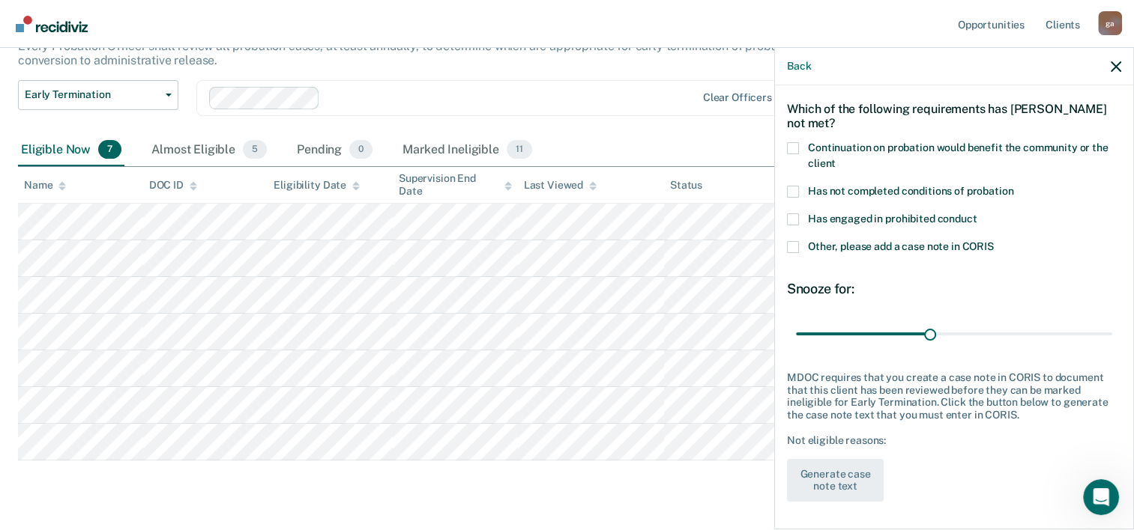
click at [793, 145] on span at bounding box center [793, 148] width 12 height 12
click at [835, 158] on input "Continuation on probation would benefit the community or the client" at bounding box center [835, 158] width 0 height 0
click at [795, 189] on span at bounding box center [793, 192] width 12 height 12
click at [1013, 186] on input "Has not completed conditions of probation" at bounding box center [1013, 186] width 0 height 0
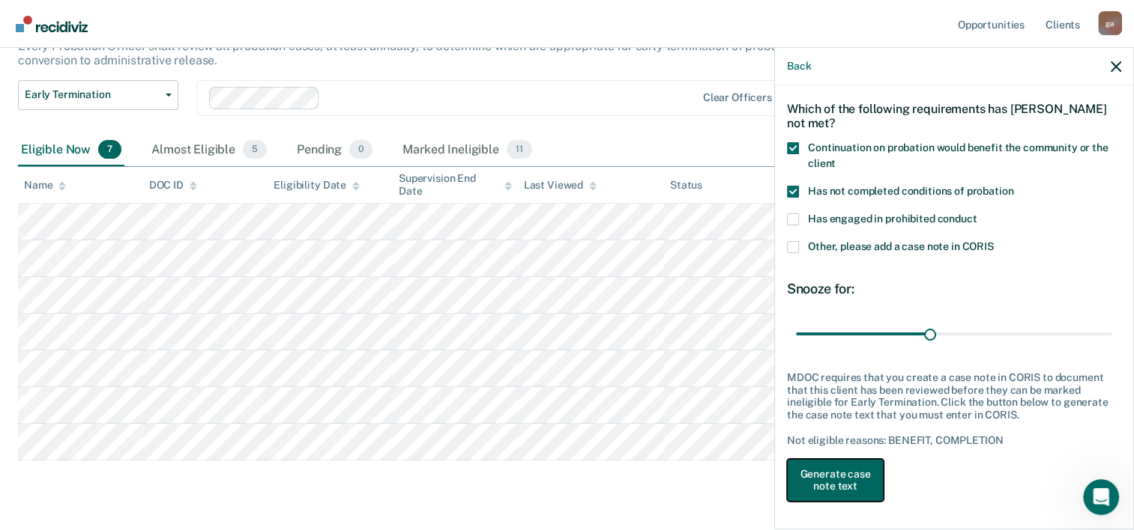
click at [841, 483] on button "Generate case note text" at bounding box center [835, 480] width 97 height 43
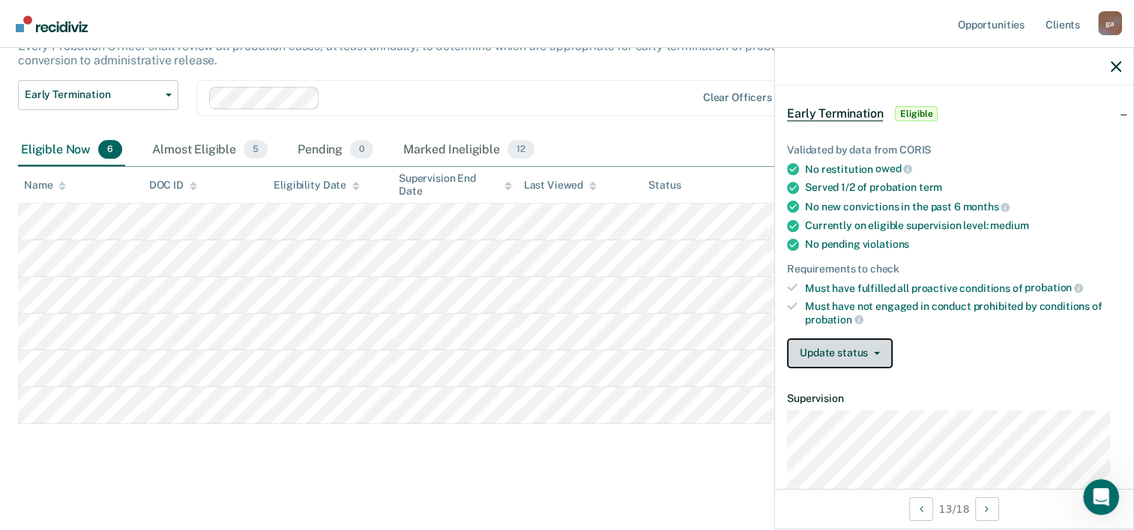
click at [874, 352] on icon "button" at bounding box center [877, 353] width 6 height 3
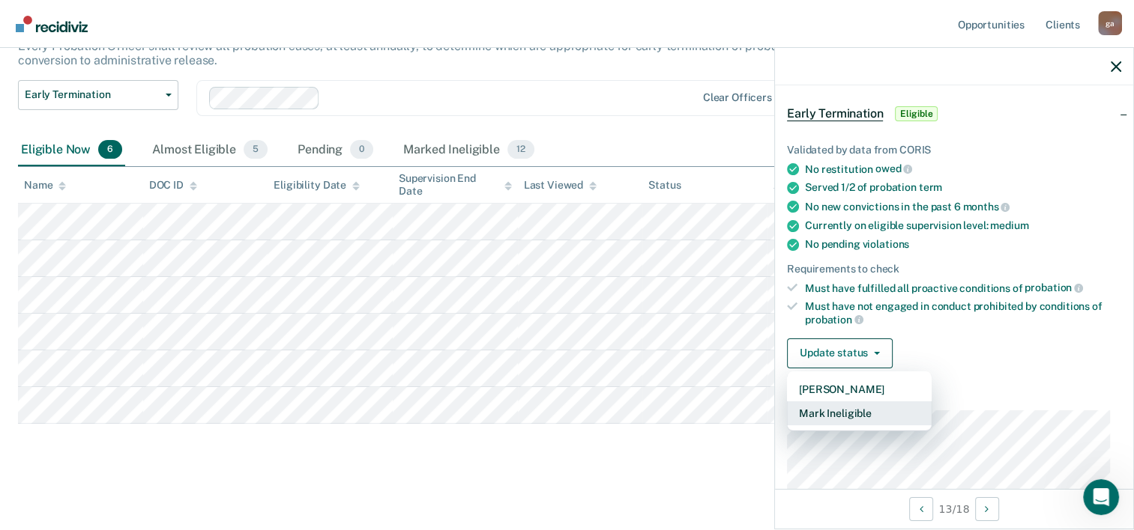
click at [840, 411] on button "Mark Ineligible" at bounding box center [859, 414] width 145 height 24
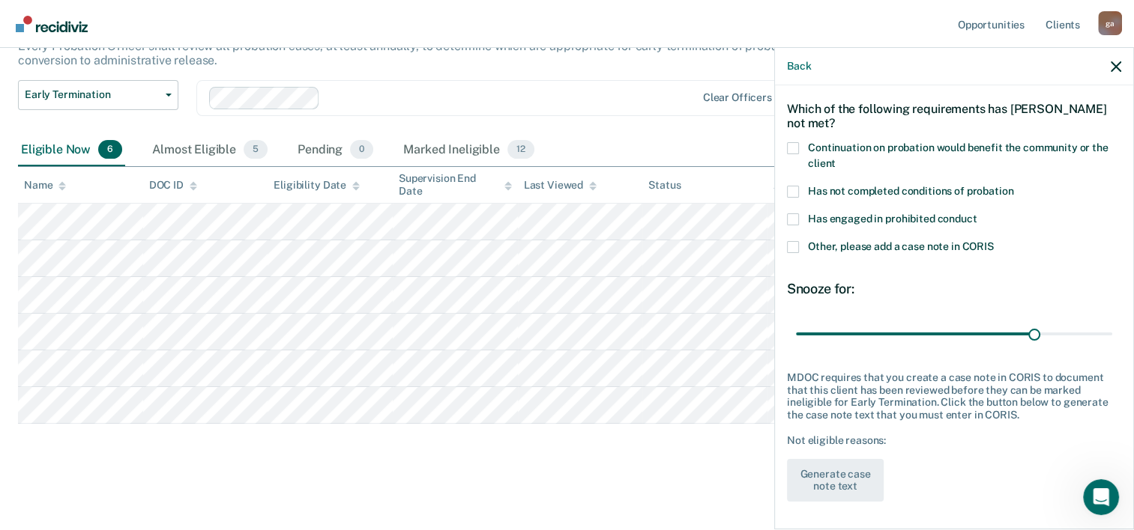
drag, startPoint x: 788, startPoint y: 190, endPoint x: 801, endPoint y: 150, distance: 42.4
click at [788, 190] on span at bounding box center [793, 192] width 12 height 12
click at [1013, 186] on input "Has not completed conditions of probation" at bounding box center [1013, 186] width 0 height 0
click at [791, 147] on span at bounding box center [793, 148] width 12 height 12
click at [835, 158] on input "Continuation on probation would benefit the community or the client" at bounding box center [835, 158] width 0 height 0
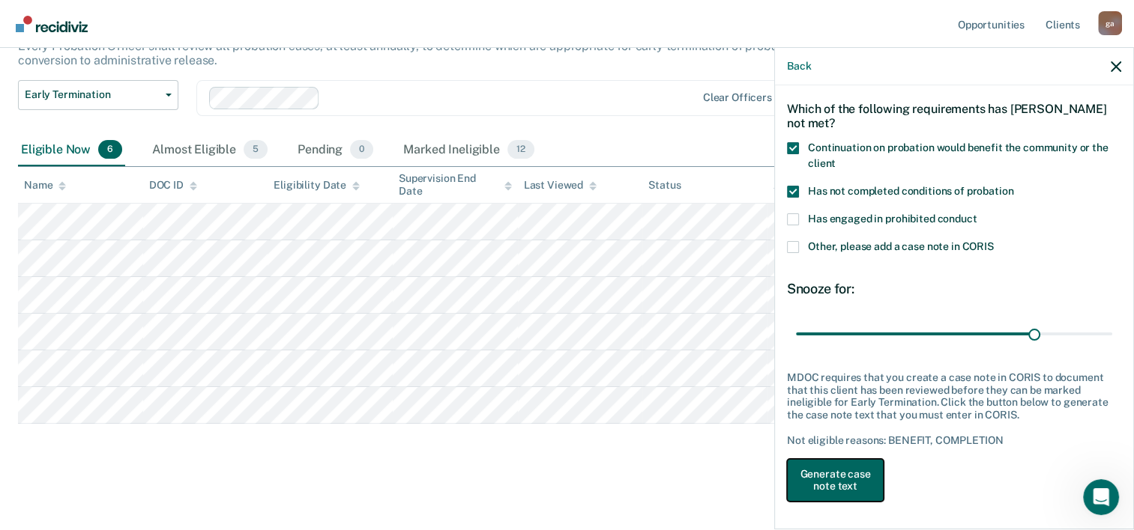
click at [830, 475] on button "Generate case note text" at bounding box center [835, 480] width 97 height 43
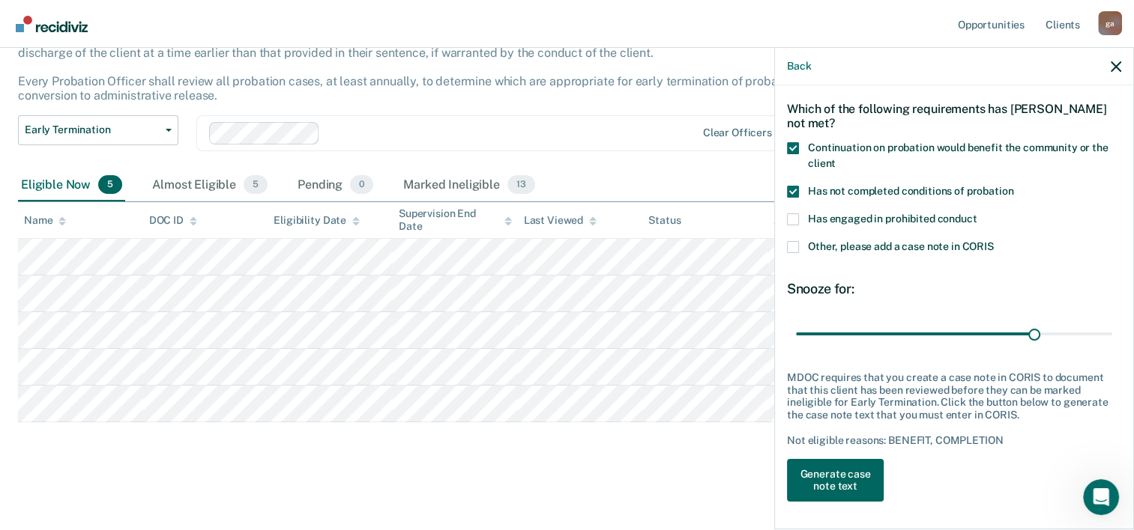
scroll to position [114, 0]
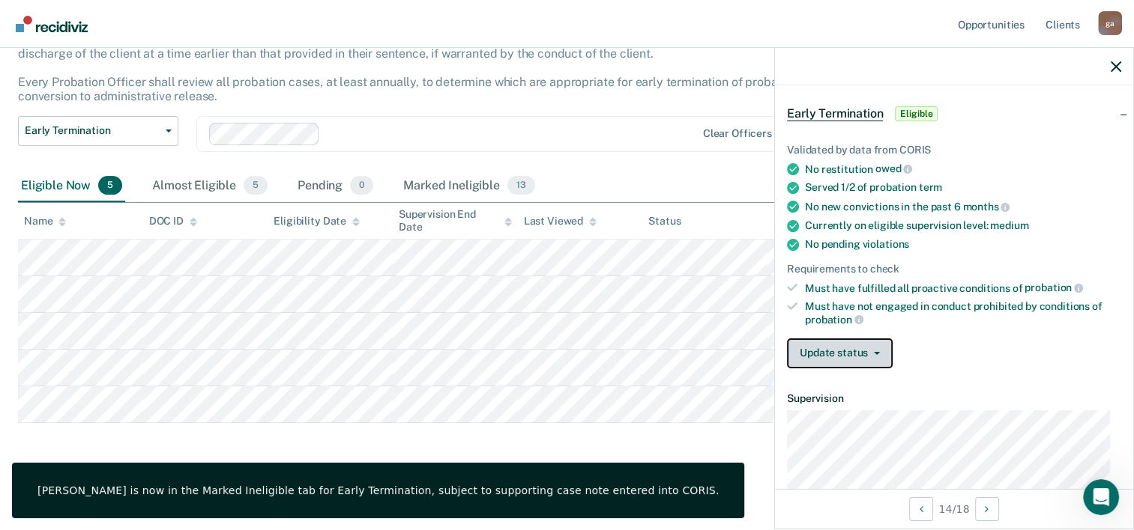
click at [836, 342] on button "Update status" at bounding box center [840, 354] width 106 height 30
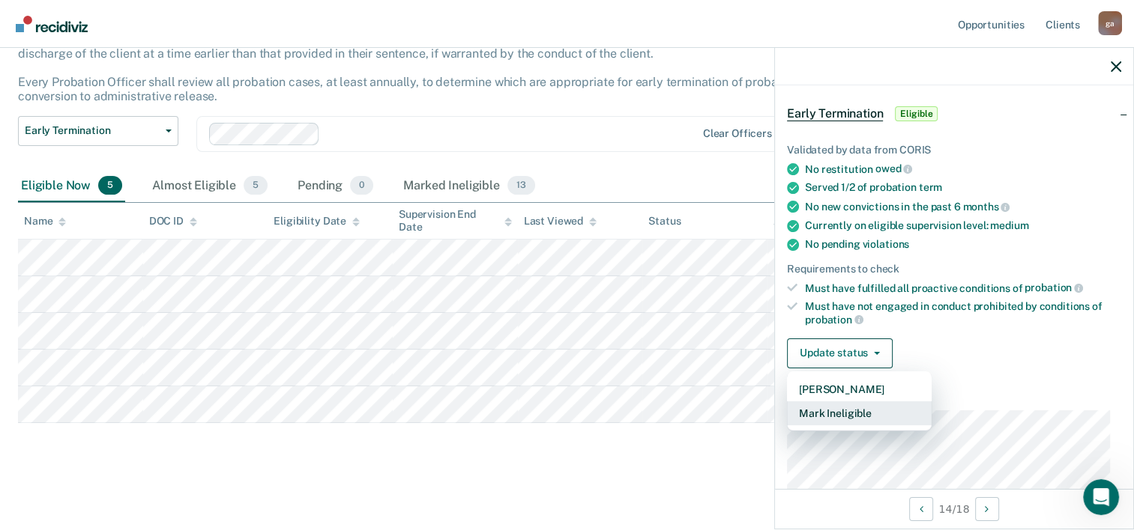
click at [821, 408] on button "Mark Ineligible" at bounding box center [859, 414] width 145 height 24
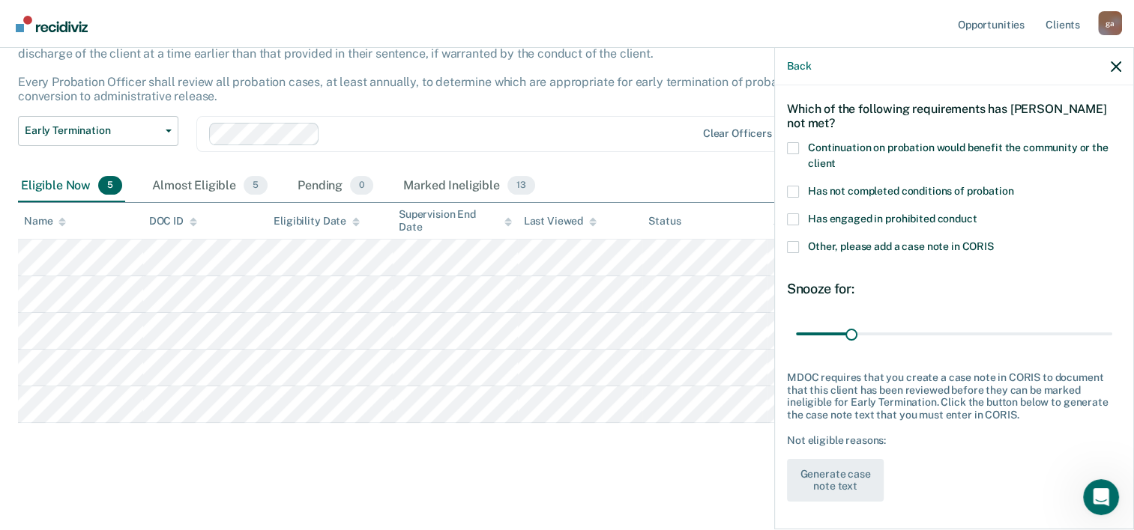
click at [794, 146] on span at bounding box center [793, 148] width 12 height 12
click at [835, 158] on input "Continuation on probation would benefit the community or the client" at bounding box center [835, 158] width 0 height 0
click at [838, 477] on button "Generate case note text" at bounding box center [835, 480] width 97 height 43
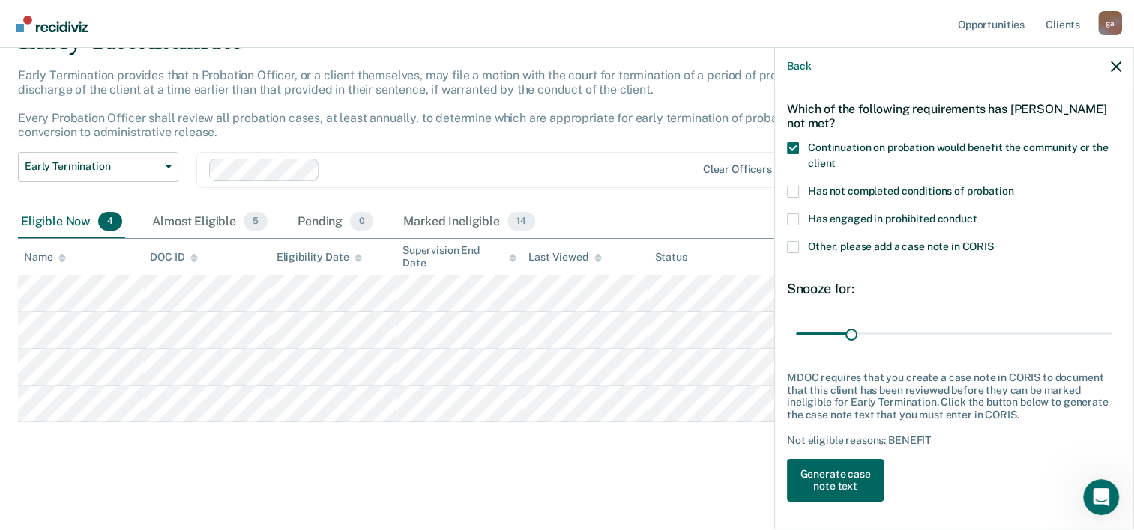
scroll to position [76, 0]
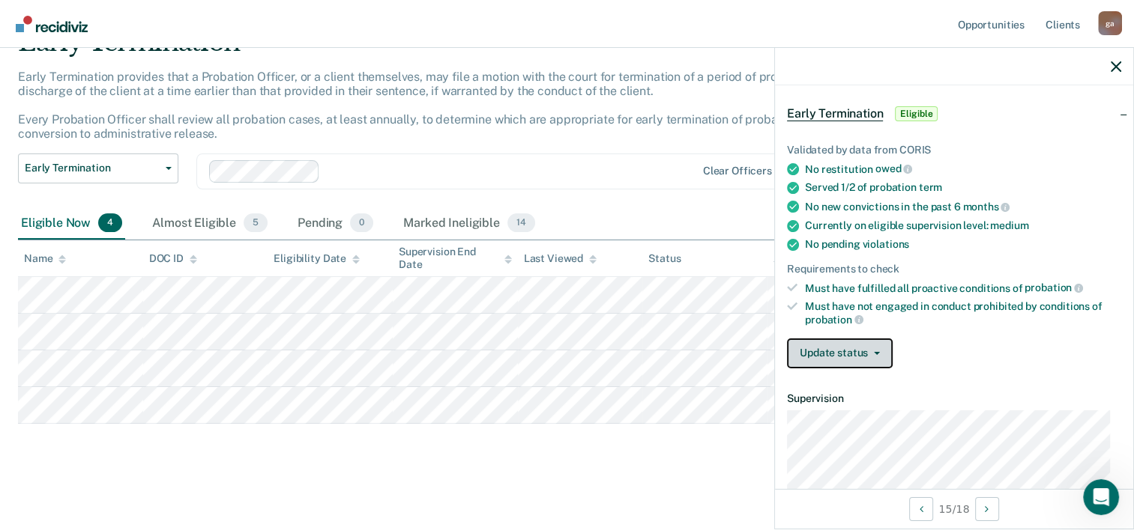
click at [874, 352] on icon "button" at bounding box center [877, 353] width 6 height 3
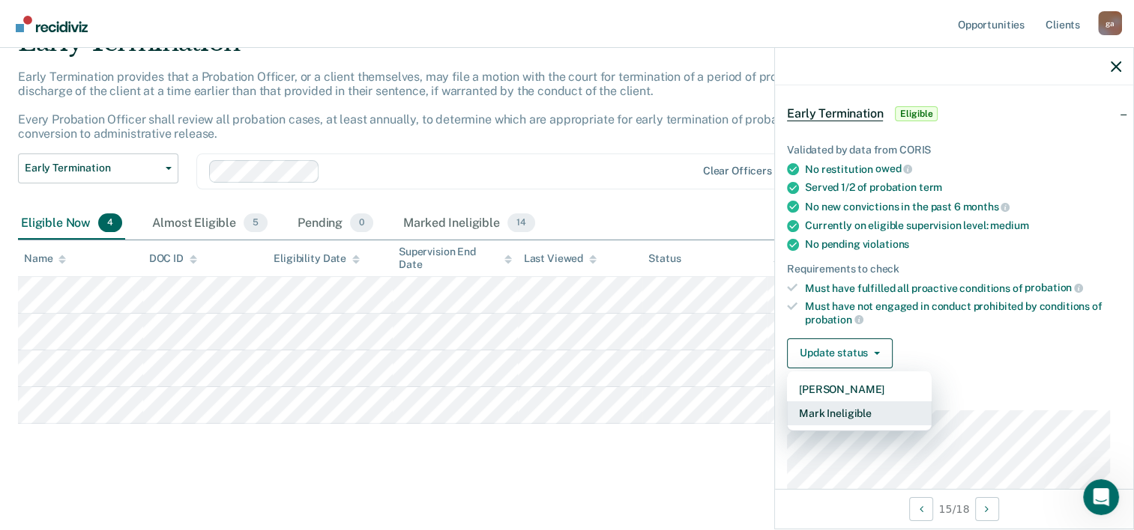
click at [841, 411] on button "Mark Ineligible" at bounding box center [859, 414] width 145 height 24
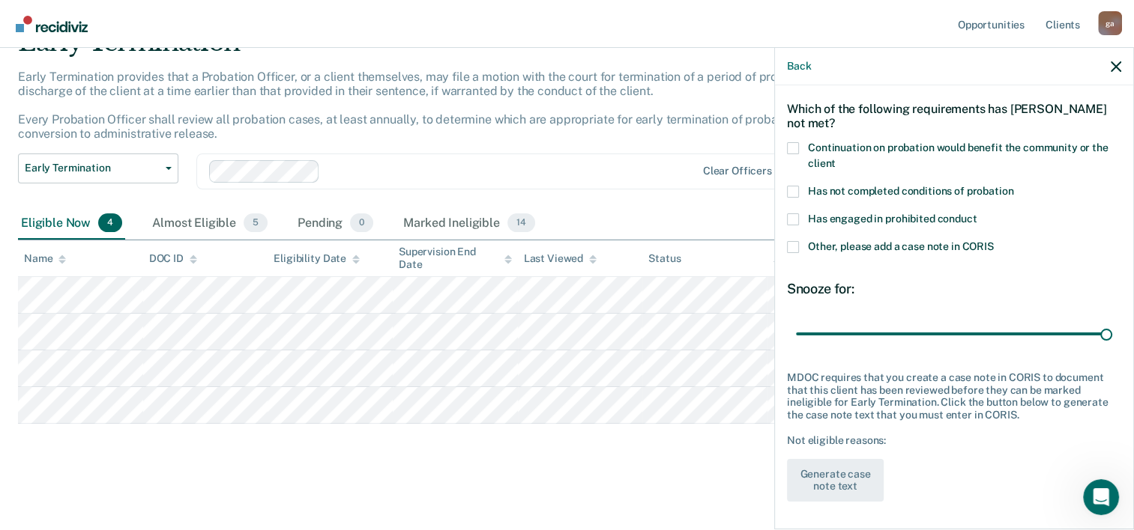
click at [796, 246] on span at bounding box center [793, 247] width 12 height 12
click at [994, 241] on input "Other, please add a case note in CORIS" at bounding box center [994, 241] width 0 height 0
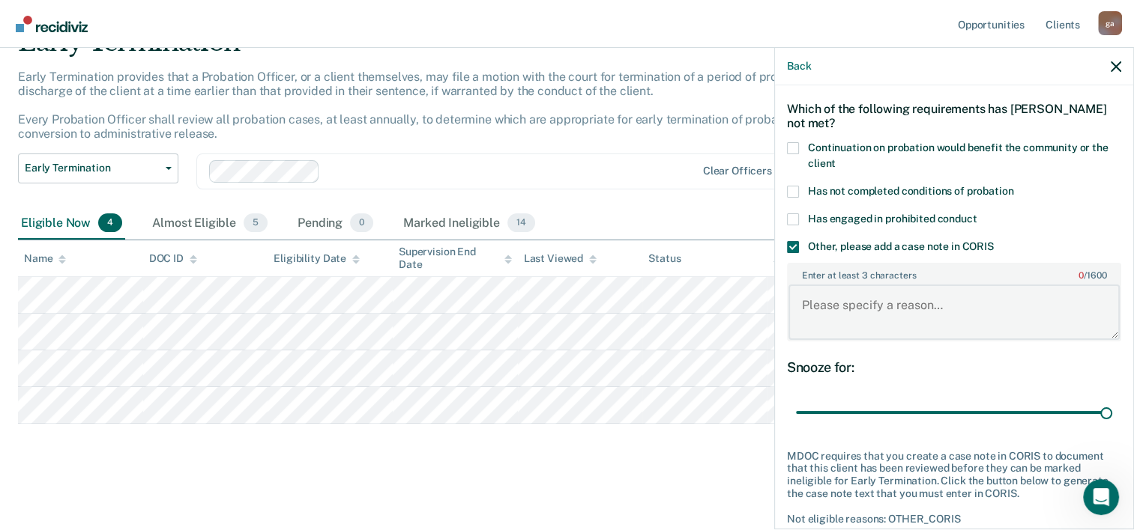
click at [805, 300] on textarea "Enter at least 3 characters 0 / 1600" at bounding box center [953, 312] width 331 height 55
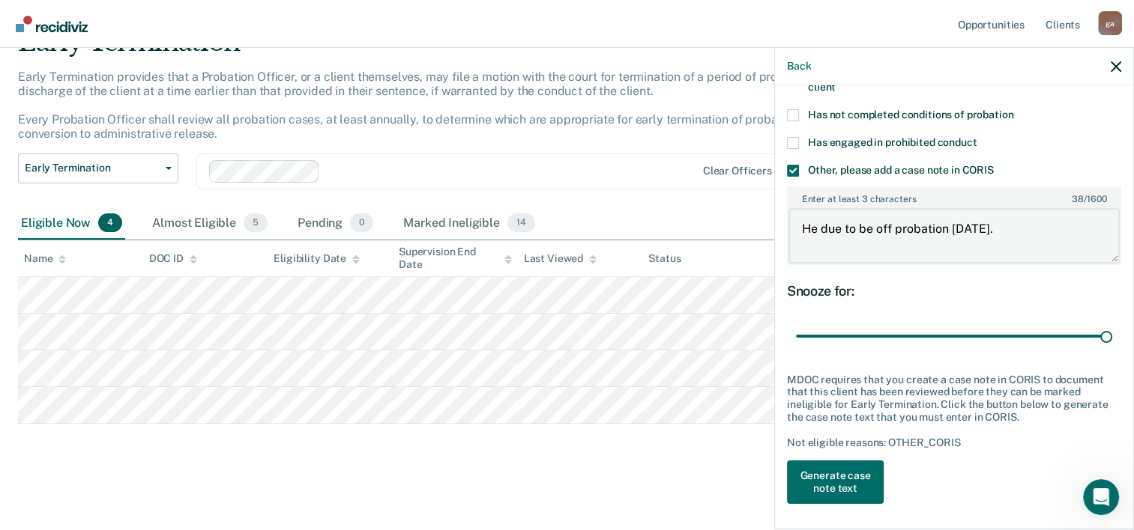
scroll to position [135, 0]
type textarea "He due to be off probation [DATE]."
click at [860, 479] on button "Generate case note text" at bounding box center [835, 480] width 97 height 43
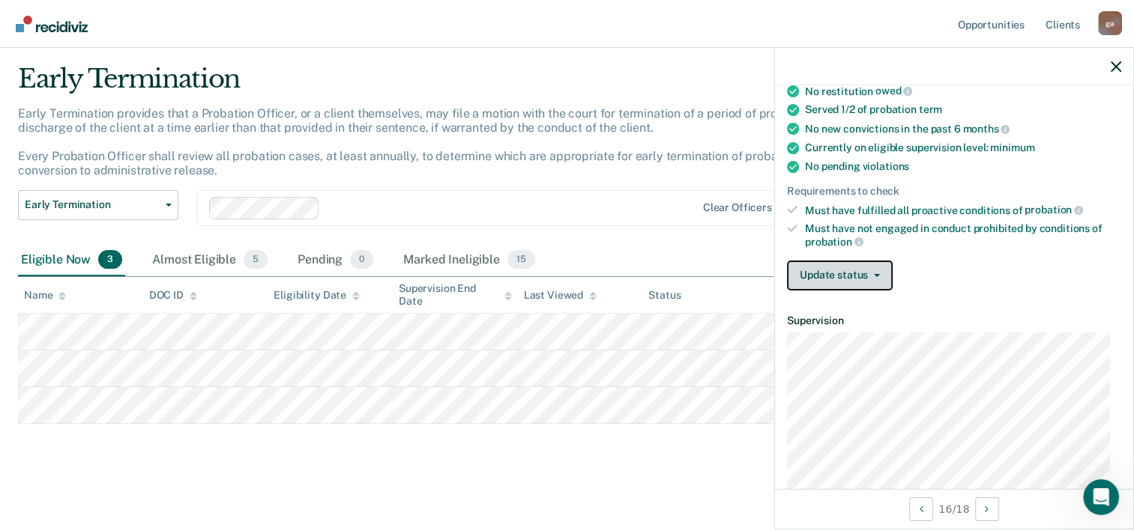
click at [800, 275] on button "Update status" at bounding box center [840, 276] width 106 height 30
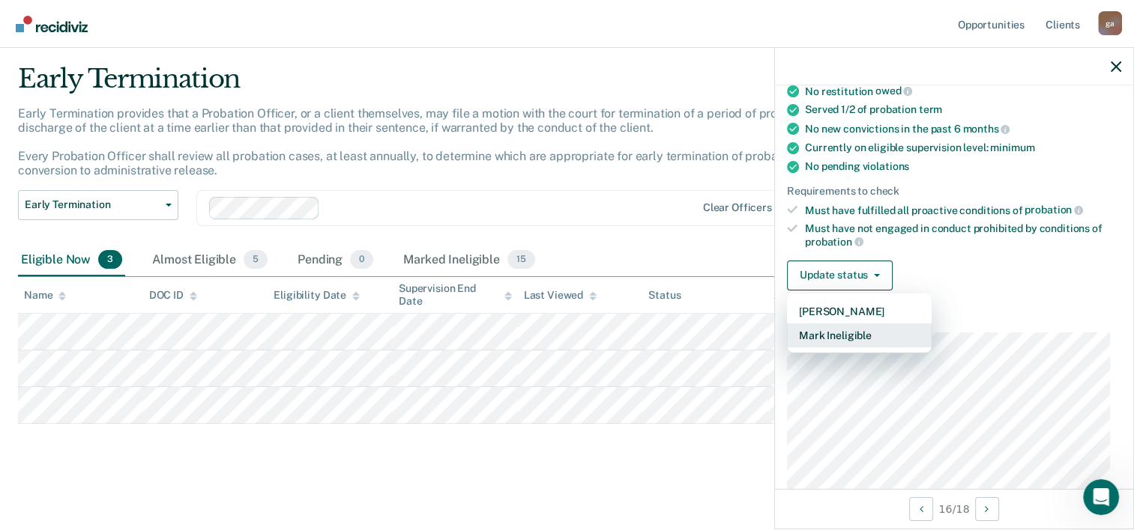
click at [814, 330] on button "Mark Ineligible" at bounding box center [859, 336] width 145 height 24
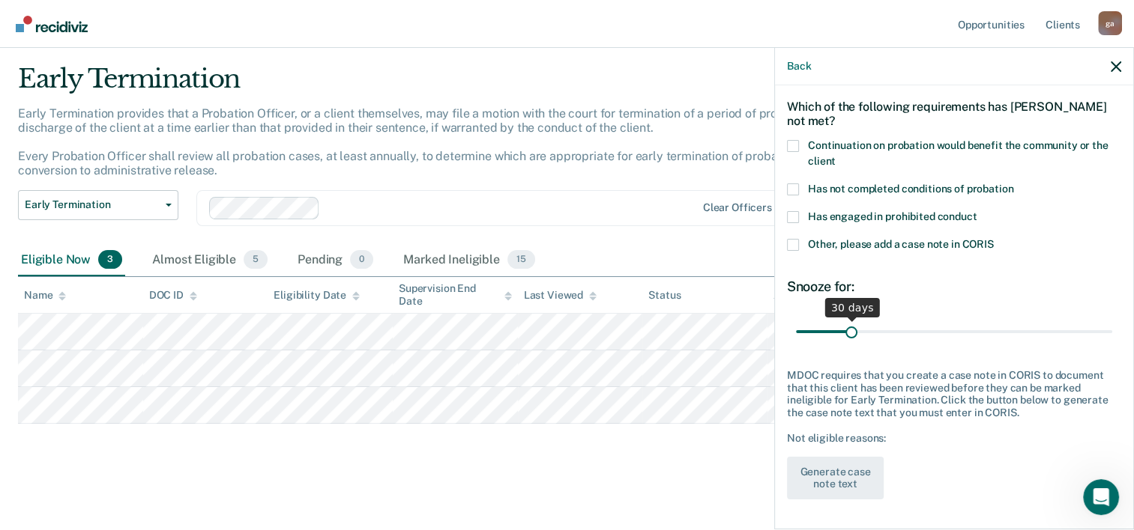
scroll to position [57, 0]
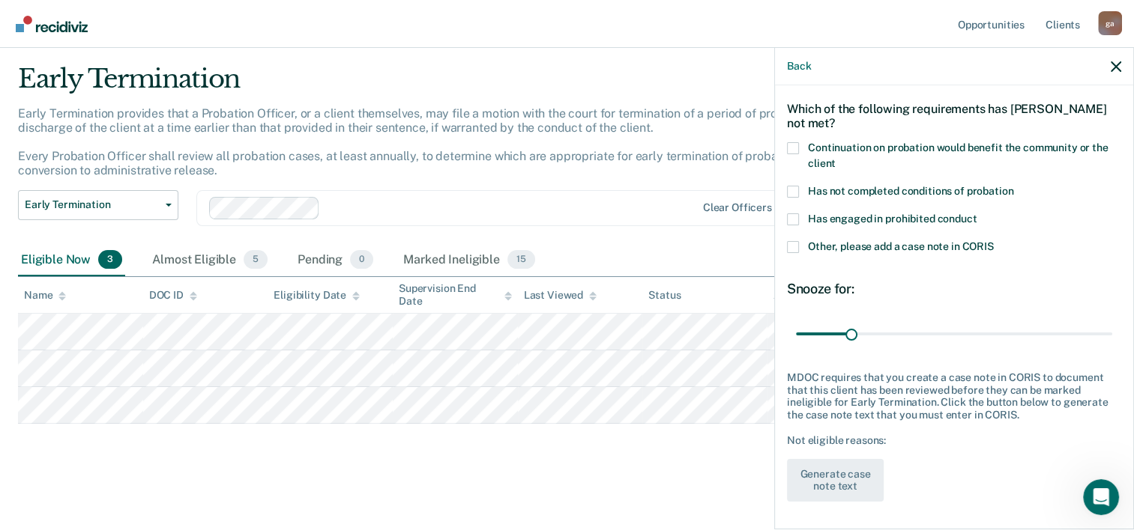
click at [791, 142] on span at bounding box center [793, 148] width 12 height 12
click at [835, 158] on input "Continuation on probation would benefit the community or the client" at bounding box center [835, 158] width 0 height 0
click at [796, 188] on span at bounding box center [793, 192] width 12 height 12
click at [1013, 186] on input "Has not completed conditions of probation" at bounding box center [1013, 186] width 0 height 0
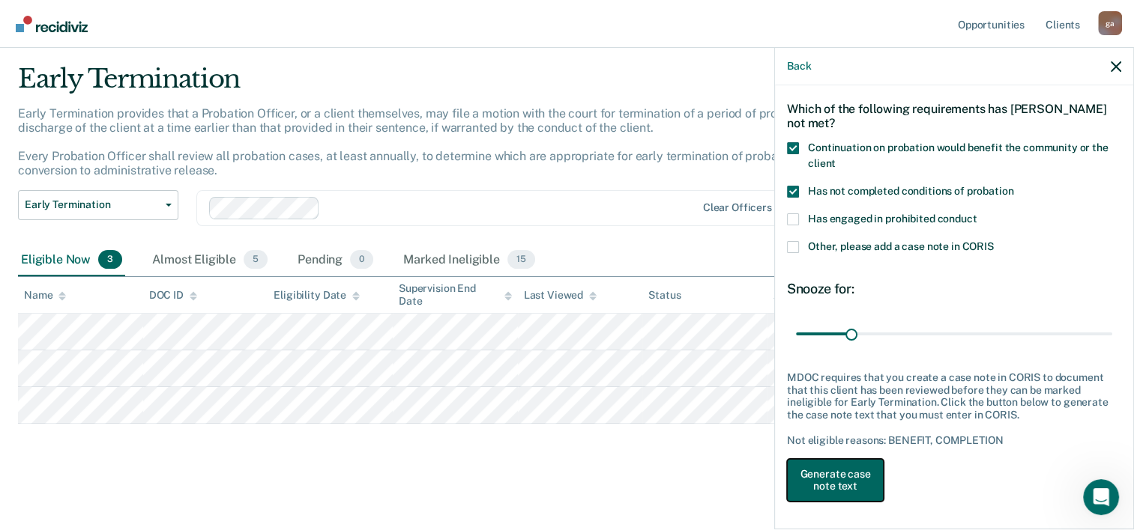
click at [839, 471] on button "Generate case note text" at bounding box center [835, 480] width 97 height 43
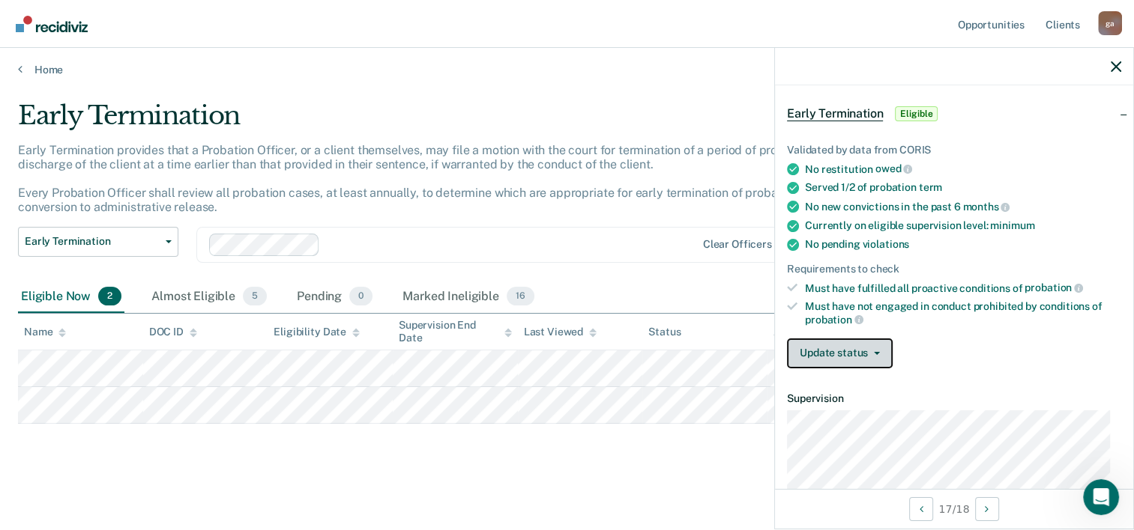
click at [869, 352] on span "button" at bounding box center [874, 353] width 12 height 3
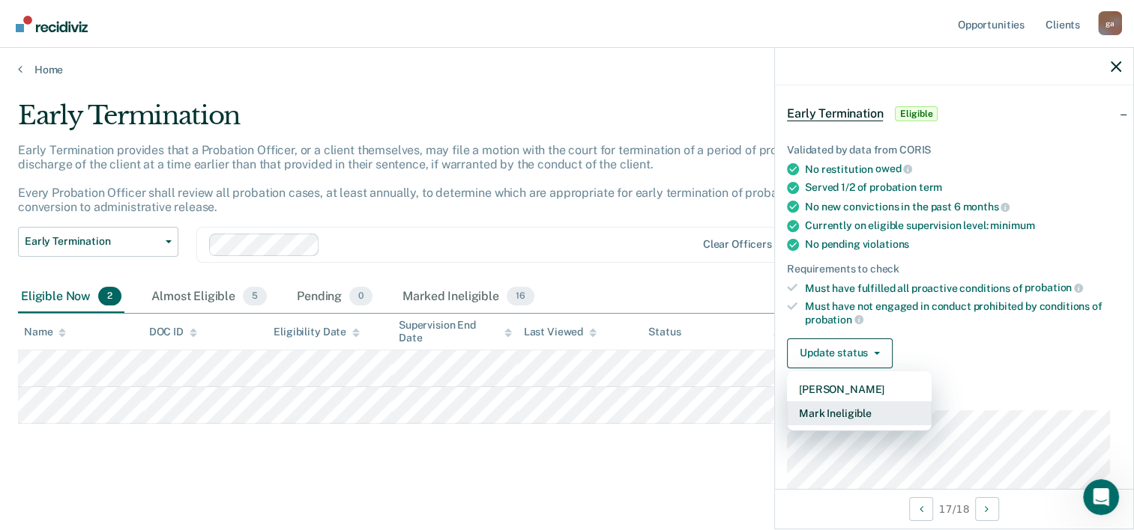
click at [836, 408] on button "Mark Ineligible" at bounding box center [859, 414] width 145 height 24
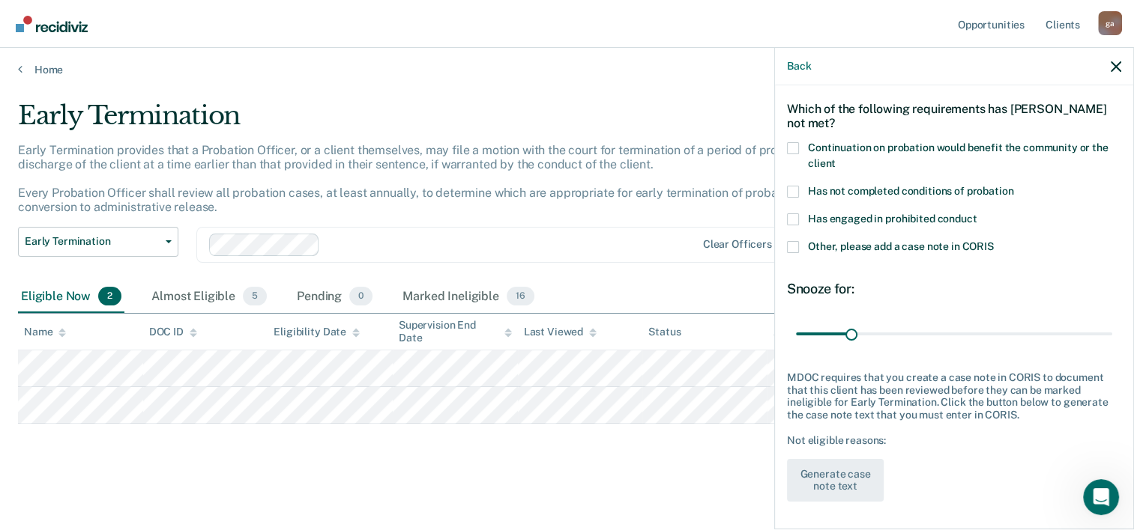
click at [788, 244] on span at bounding box center [793, 247] width 12 height 12
click at [994, 241] on input "Other, please add a case note in CORIS" at bounding box center [994, 241] width 0 height 0
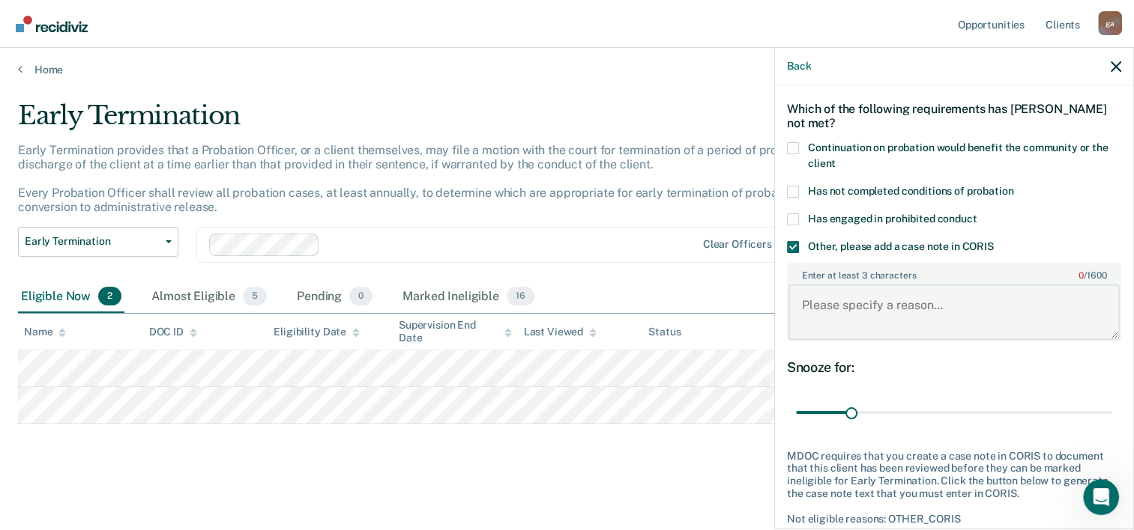
click at [802, 300] on textarea "Enter at least 3 characters 0 / 1600" at bounding box center [953, 312] width 331 height 55
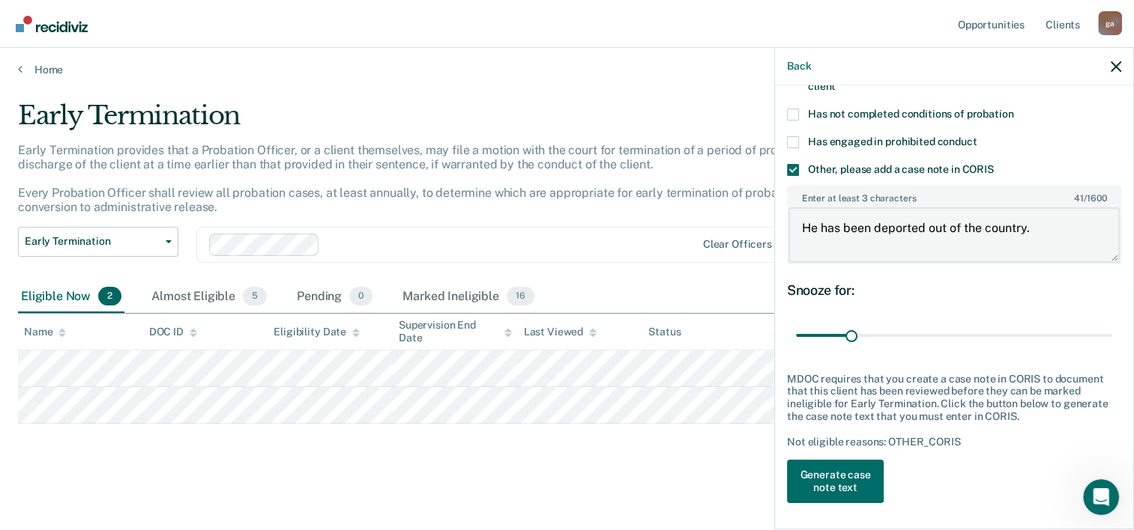
scroll to position [135, 0]
type textarea "He has been deported out of the country."
click at [859, 483] on button "Generate case note text" at bounding box center [835, 480] width 97 height 43
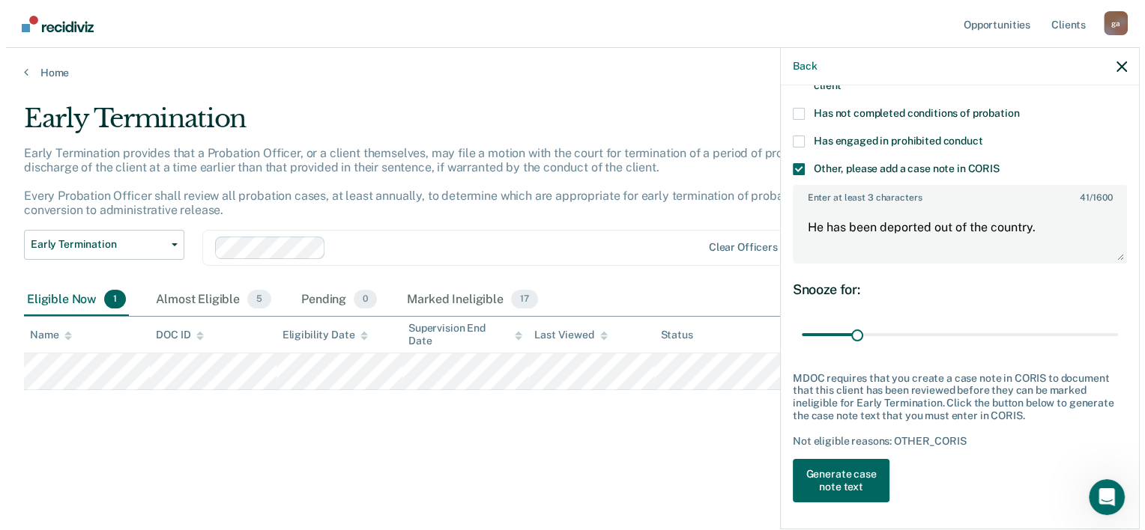
scroll to position [0, 0]
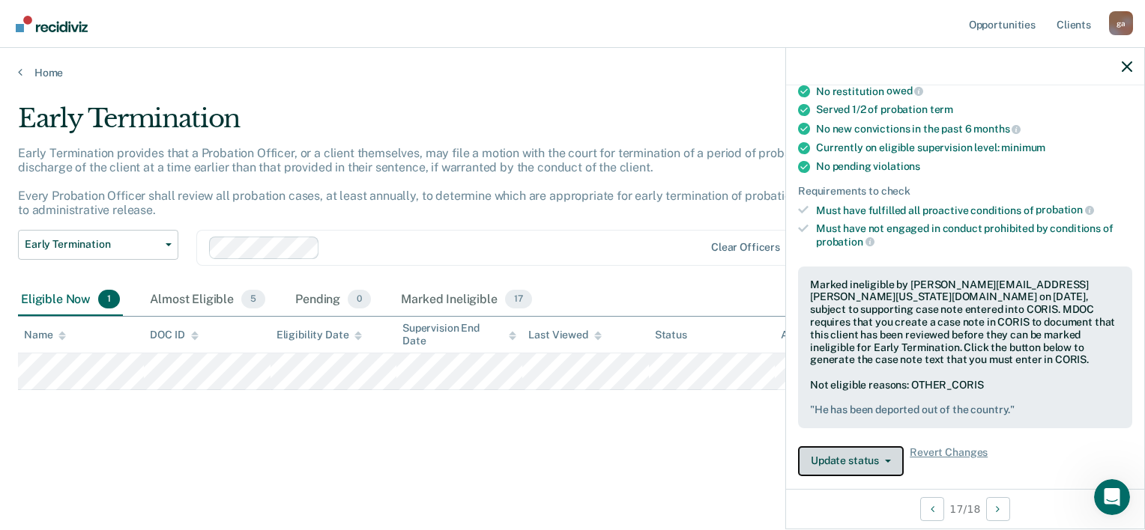
click at [839, 462] on button "Update status" at bounding box center [851, 462] width 106 height 30
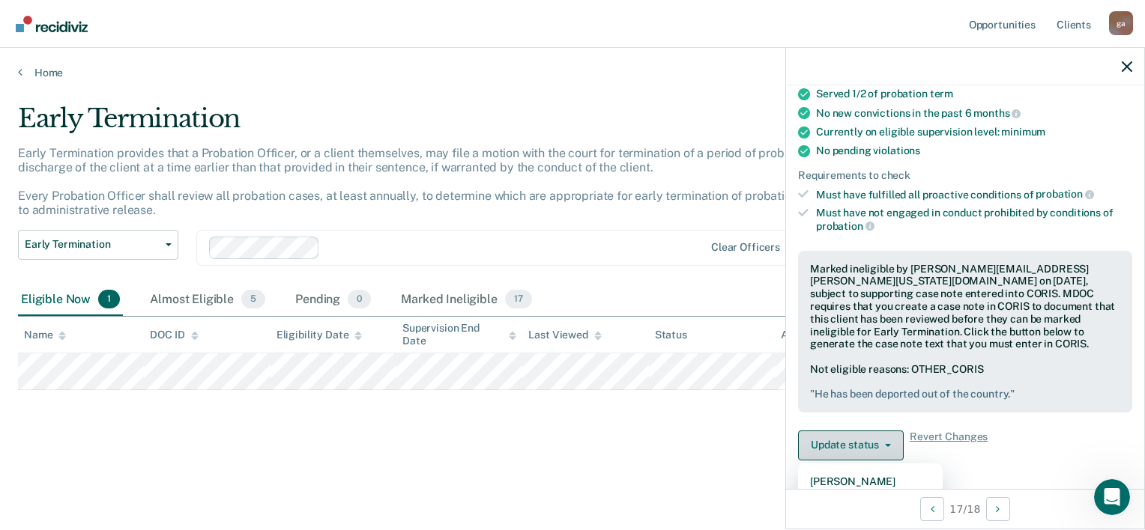
click at [875, 435] on button "Update status" at bounding box center [851, 446] width 106 height 30
click at [881, 444] on span "button" at bounding box center [885, 445] width 12 height 3
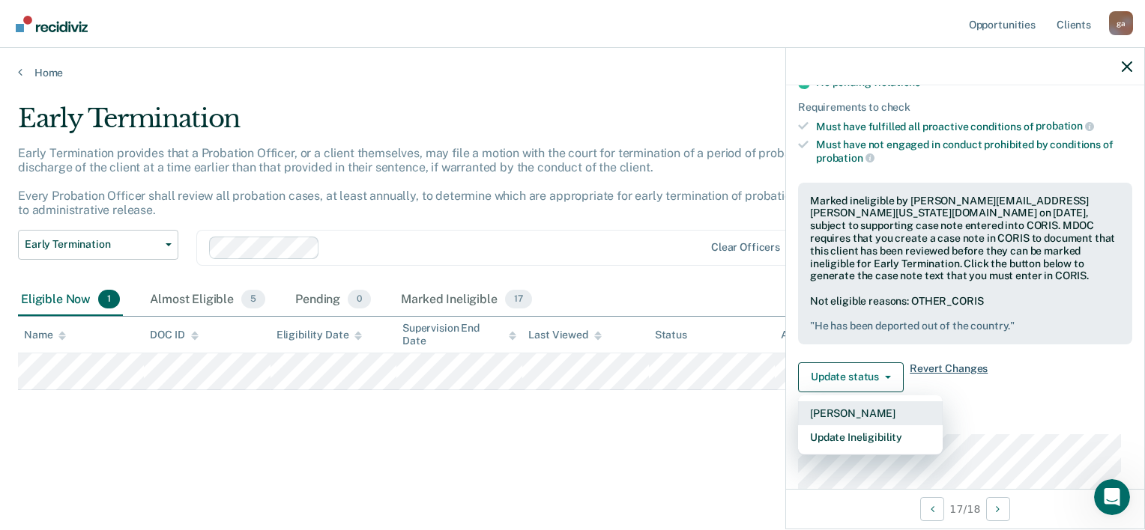
scroll to position [300, 0]
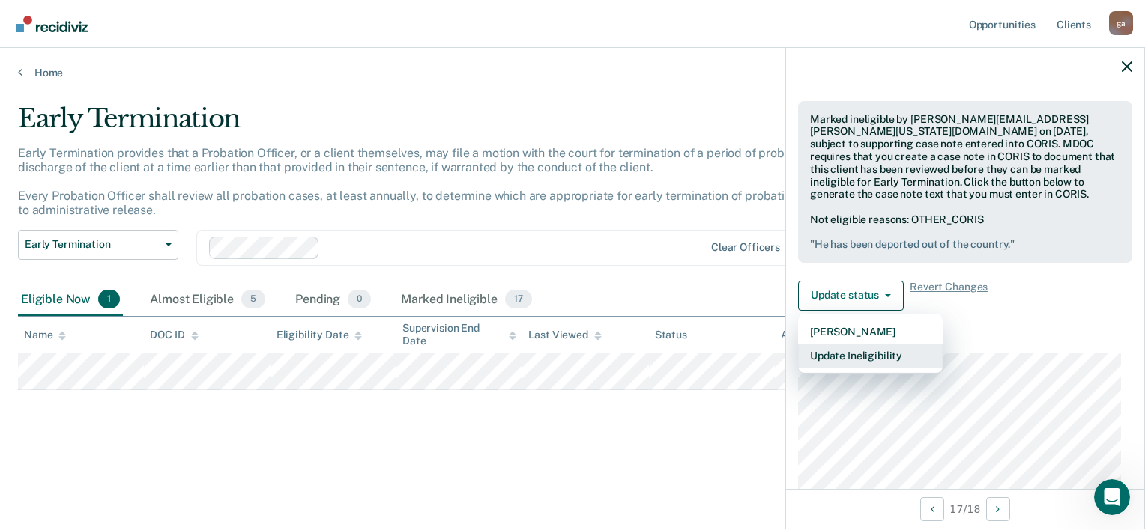
click at [896, 353] on button "Update Ineligibility" at bounding box center [870, 356] width 145 height 24
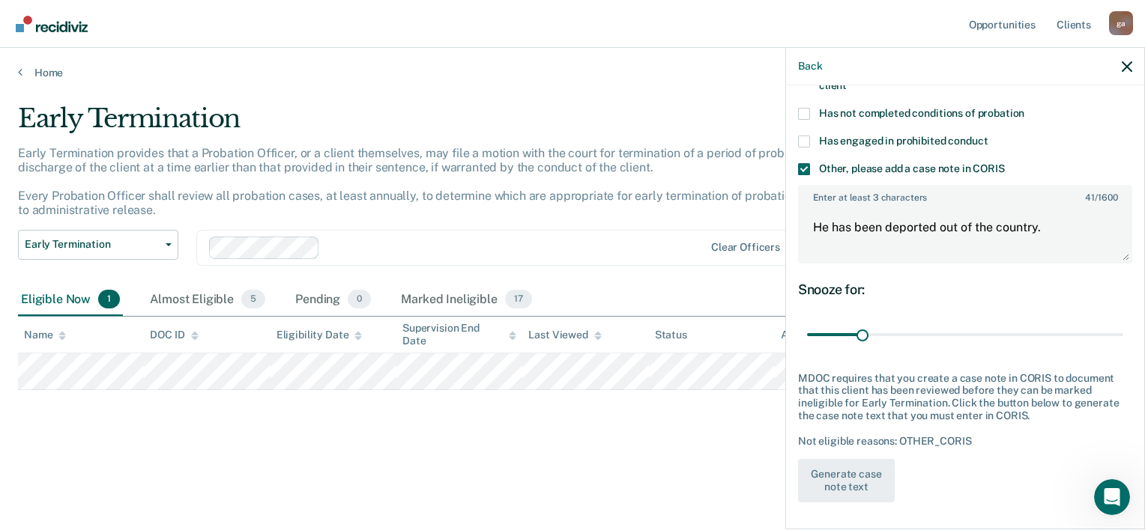
click at [701, 445] on div "Early Termination Early Termination provides that a Probation Officer, or a cli…" at bounding box center [572, 284] width 1109 height 363
click at [1124, 66] on icon "button" at bounding box center [1127, 66] width 10 height 10
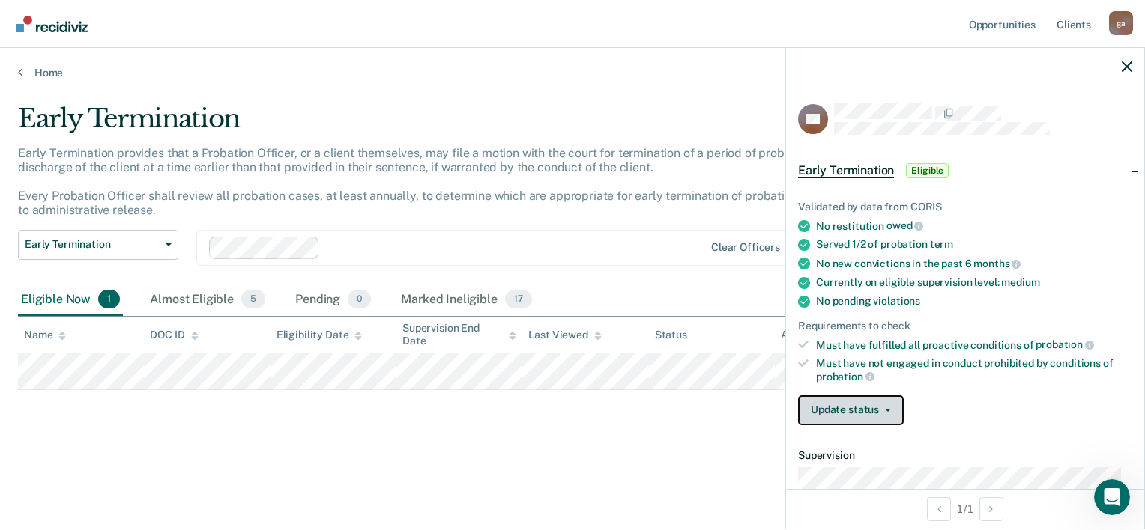
click at [886, 409] on icon "button" at bounding box center [888, 410] width 6 height 3
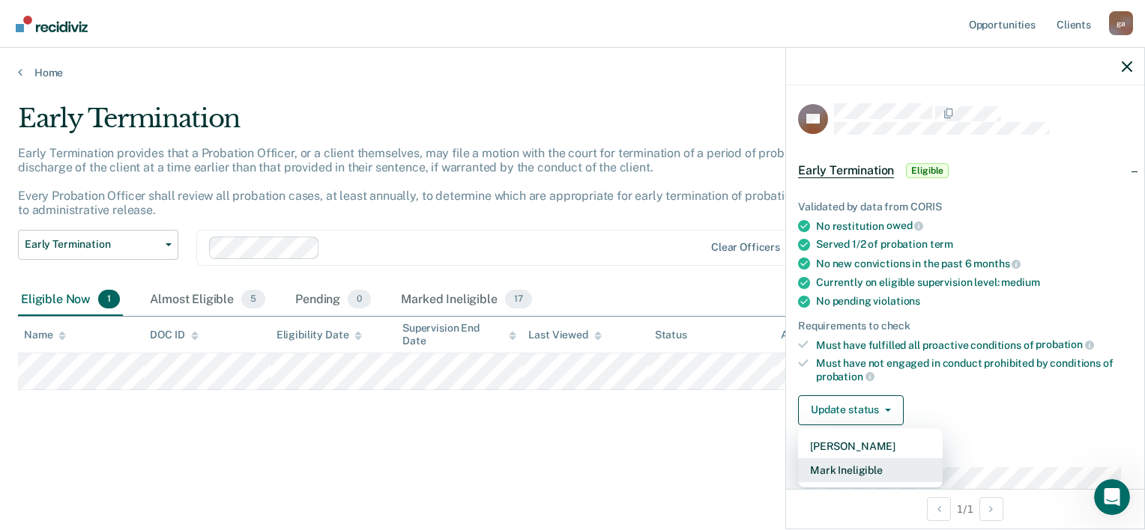
click at [849, 463] on button "Mark Ineligible" at bounding box center [870, 471] width 145 height 24
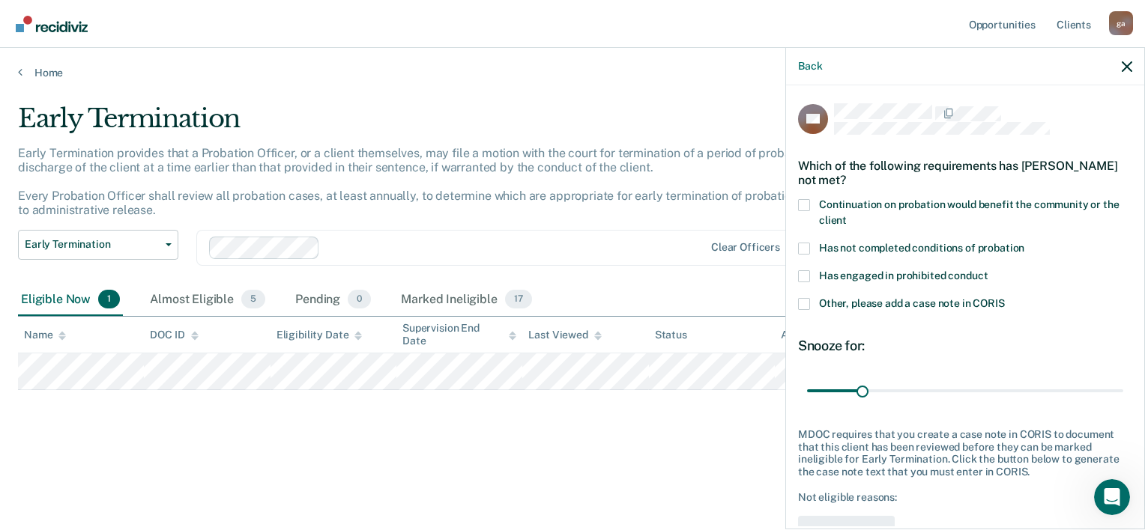
click at [804, 274] on span at bounding box center [804, 276] width 12 height 12
click at [988, 270] on input "Has engaged in prohibited conduct" at bounding box center [988, 270] width 0 height 0
click at [801, 304] on span at bounding box center [804, 304] width 12 height 12
click at [1005, 298] on input "Other, please add a case note in CORIS" at bounding box center [1005, 298] width 0 height 0
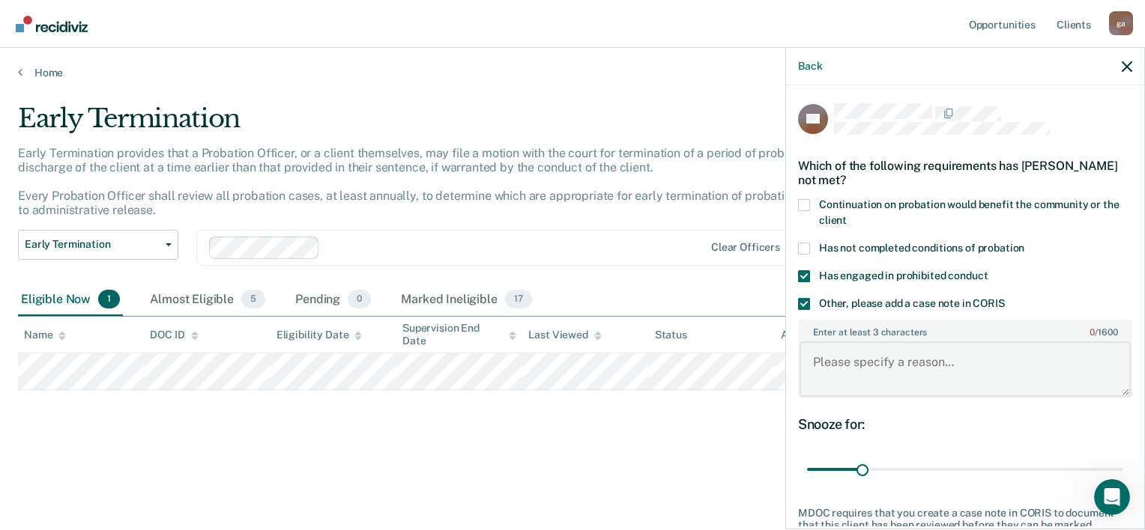
click at [813, 357] on textarea "Enter at least 3 characters 0 / 1600" at bounding box center [964, 369] width 331 height 55
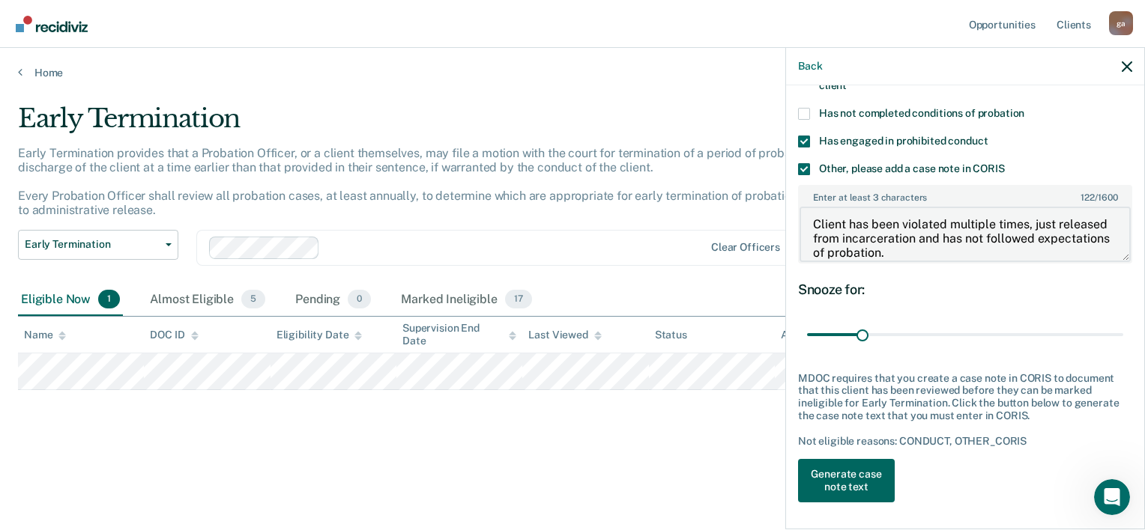
type textarea "Client has been violated multiple times, just released from incarceration and h…"
click at [863, 488] on button "Generate case note text" at bounding box center [846, 480] width 97 height 43
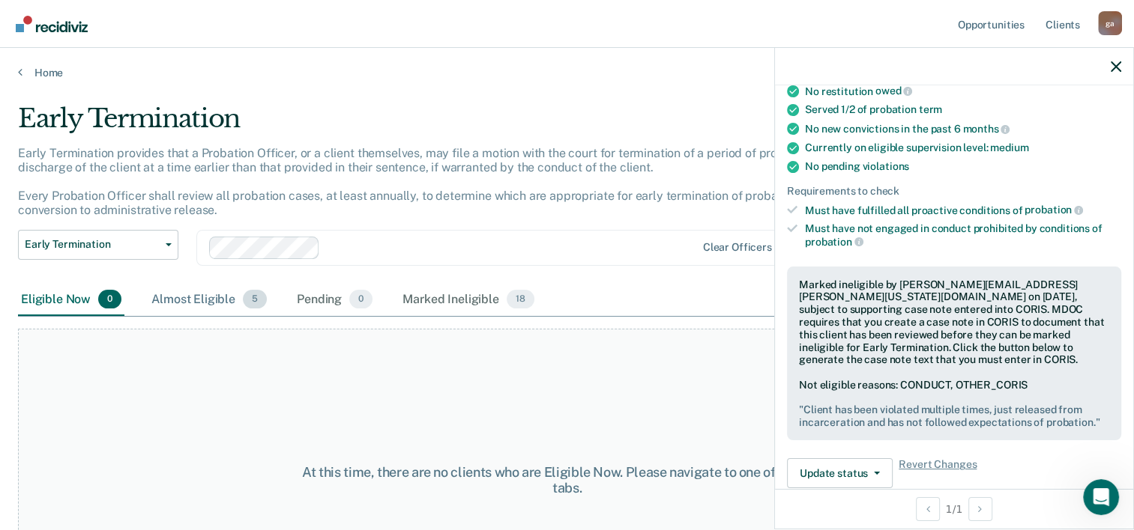
click at [250, 306] on span "5" at bounding box center [255, 299] width 24 height 19
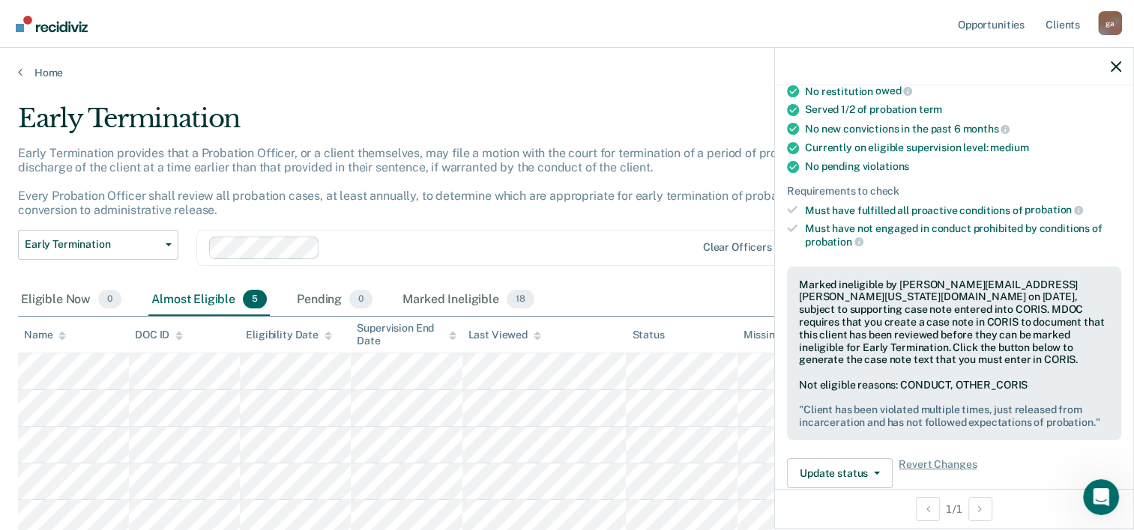
scroll to position [75, 0]
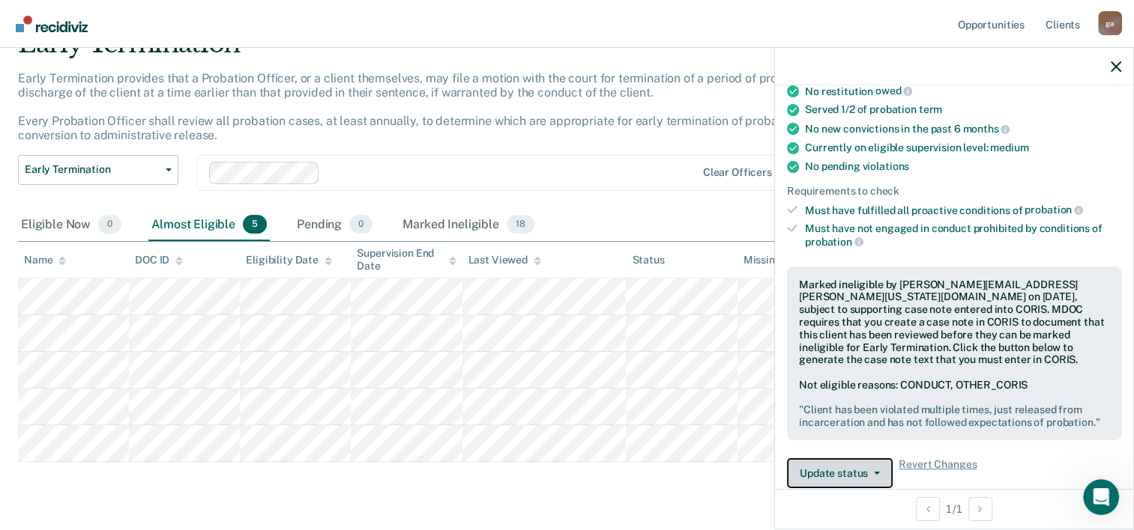
click at [869, 467] on button "Update status" at bounding box center [840, 474] width 106 height 30
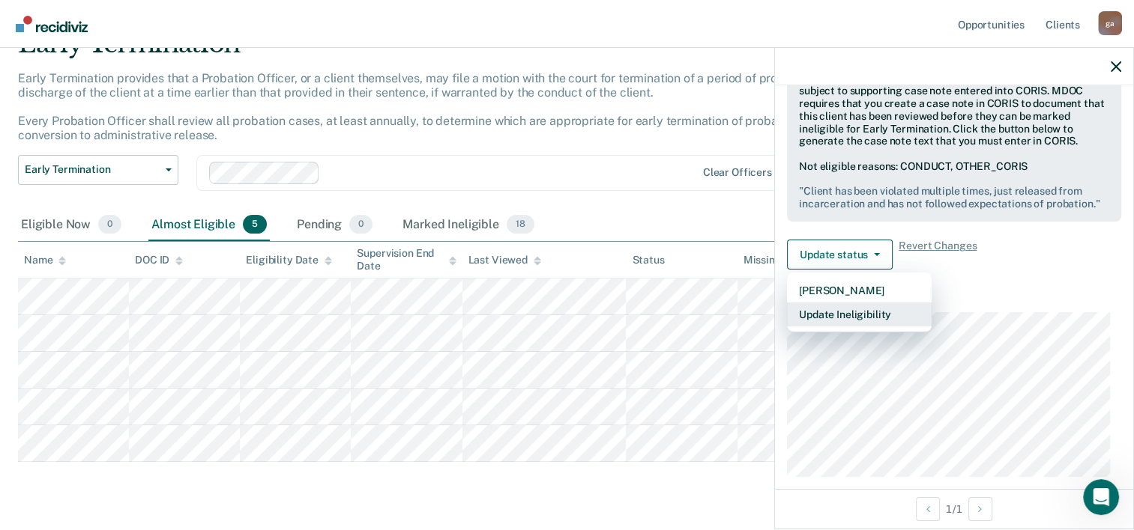
click at [884, 309] on button "Update Ineligibility" at bounding box center [859, 315] width 145 height 24
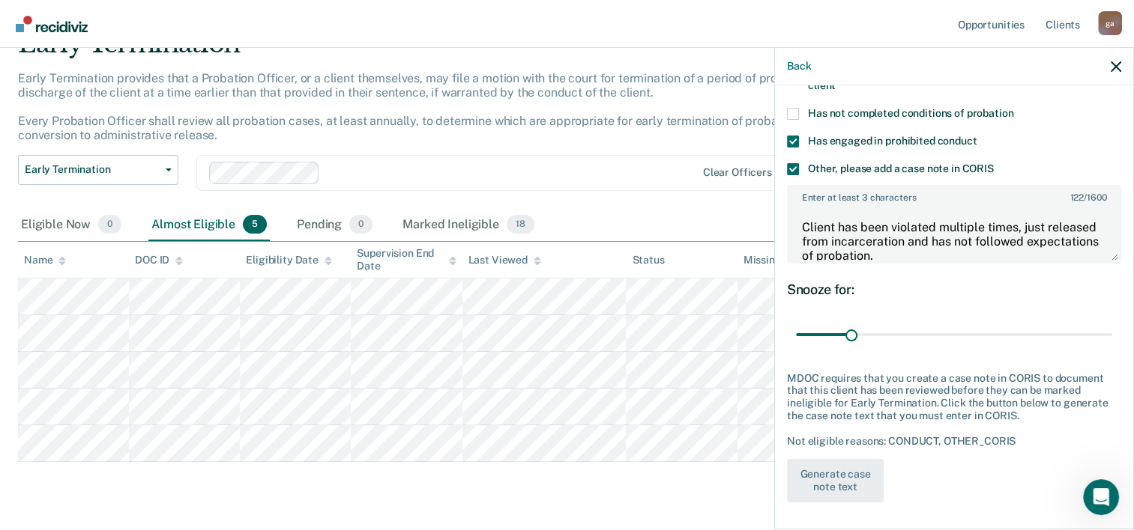
click at [789, 136] on span at bounding box center [793, 142] width 12 height 12
click at [976, 136] on input "Has engaged in prohibited conduct" at bounding box center [976, 136] width 0 height 0
click at [829, 477] on button "Generate case note text" at bounding box center [835, 480] width 97 height 43
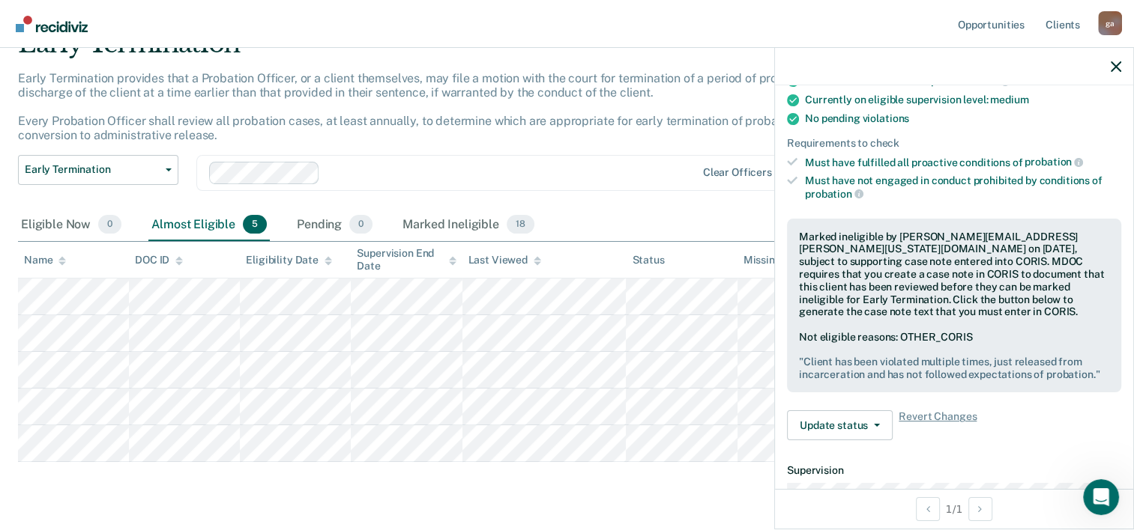
scroll to position [210, 0]
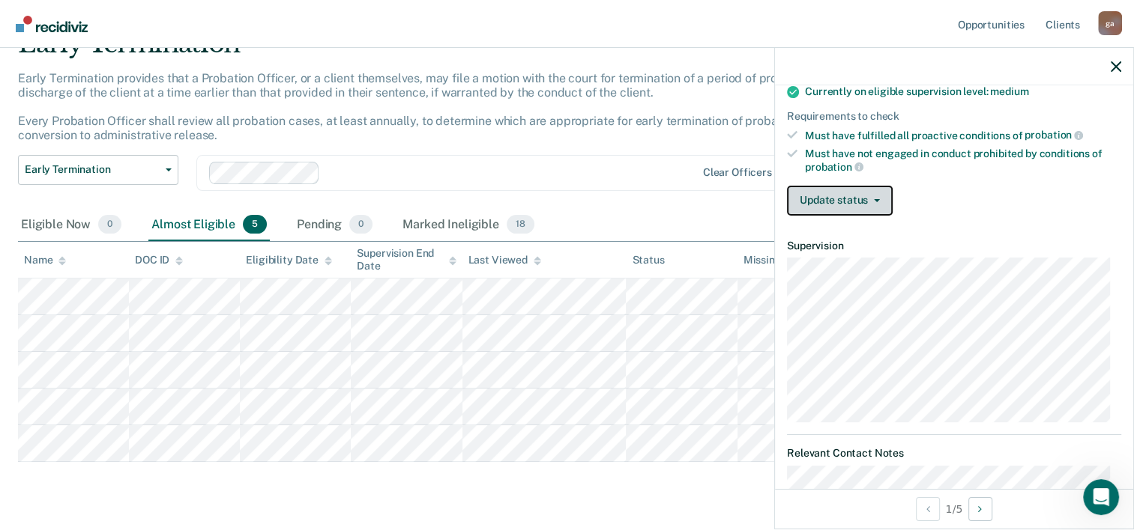
click at [881, 189] on button "Update status" at bounding box center [840, 201] width 106 height 30
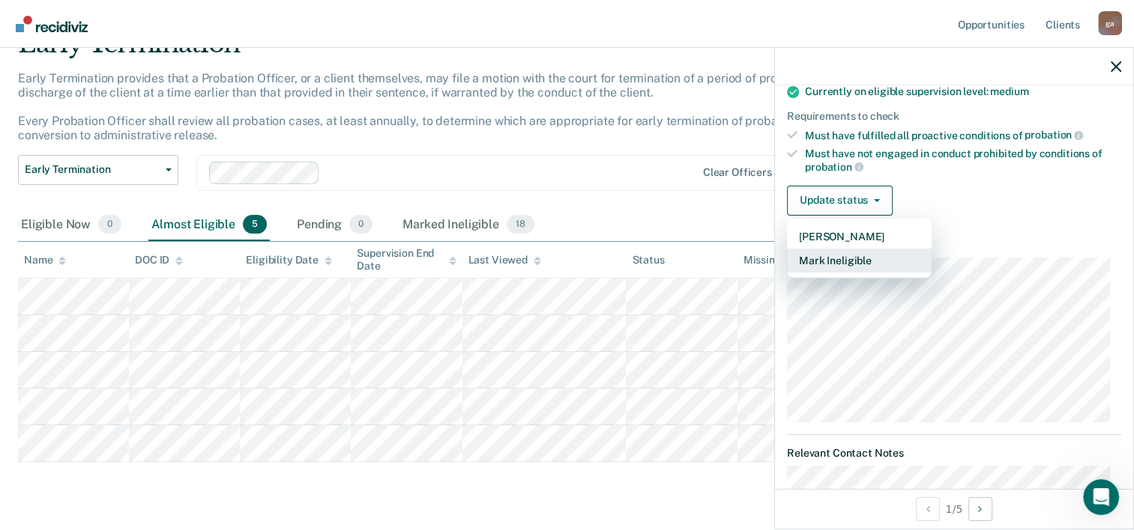
click at [851, 256] on button "Mark Ineligible" at bounding box center [859, 261] width 145 height 24
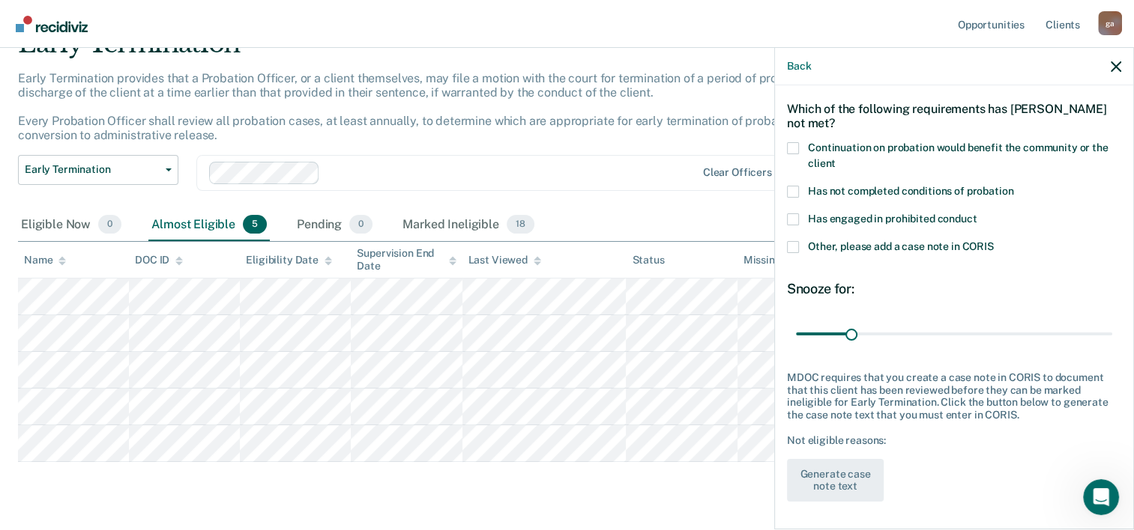
click at [792, 246] on span at bounding box center [793, 247] width 12 height 12
click at [994, 241] on input "Other, please add a case note in CORIS" at bounding box center [994, 241] width 0 height 0
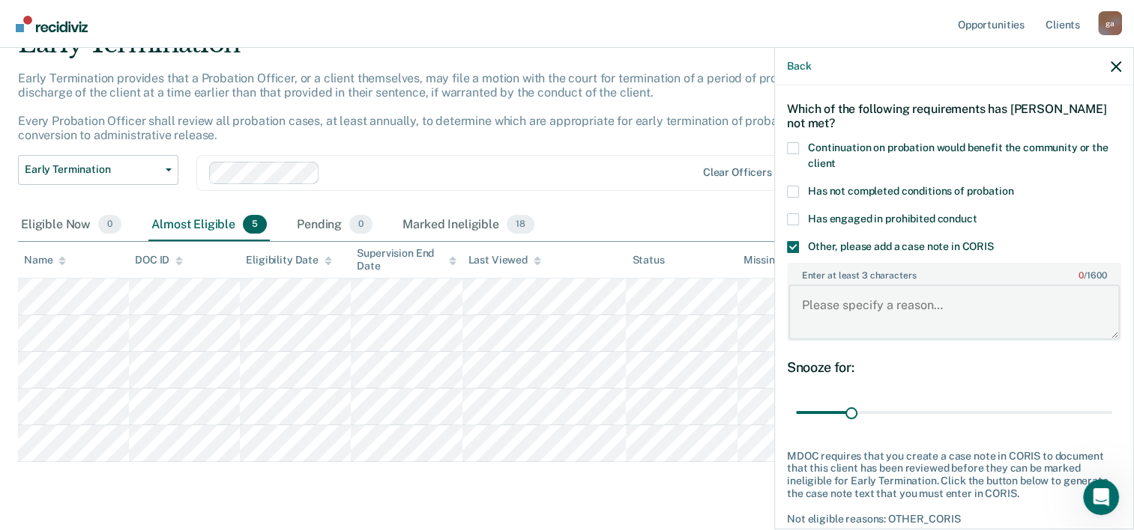
click at [806, 305] on textarea "Enter at least 3 characters 0 / 1600" at bounding box center [953, 312] width 331 height 55
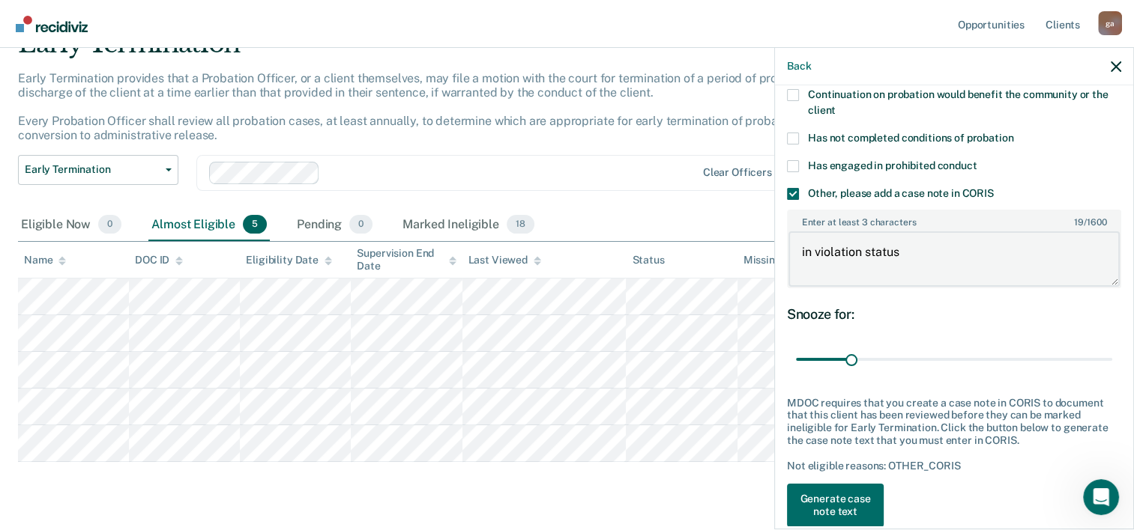
scroll to position [135, 0]
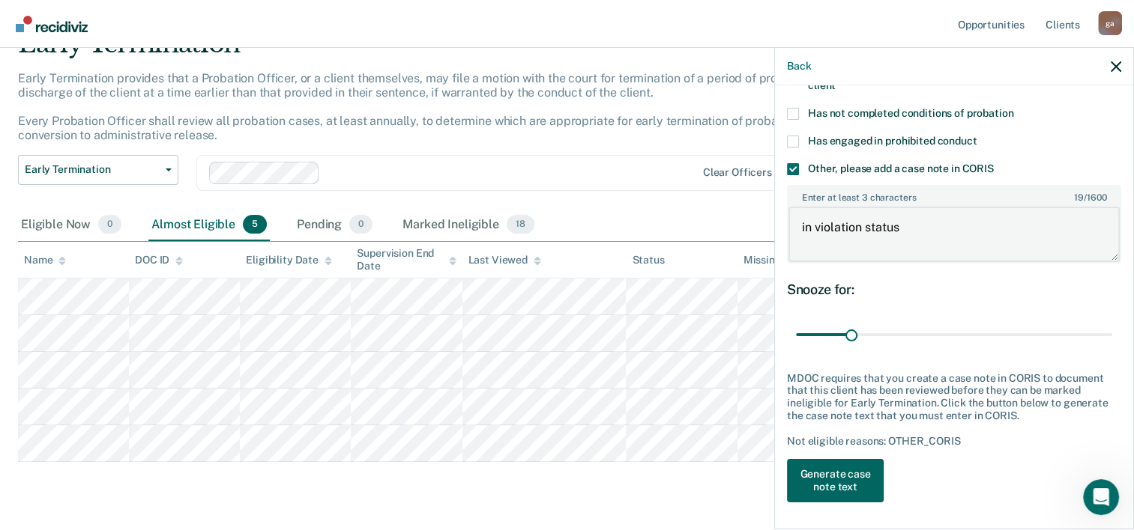
type textarea "in violation status"
click at [833, 478] on button "Generate case note text" at bounding box center [835, 480] width 97 height 43
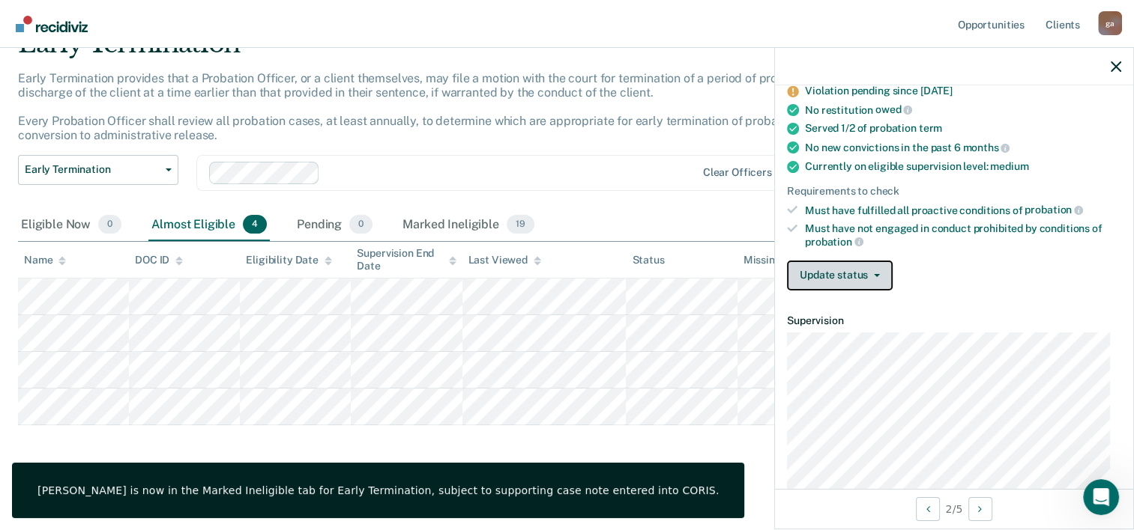
click at [874, 267] on button "Update status" at bounding box center [840, 276] width 106 height 30
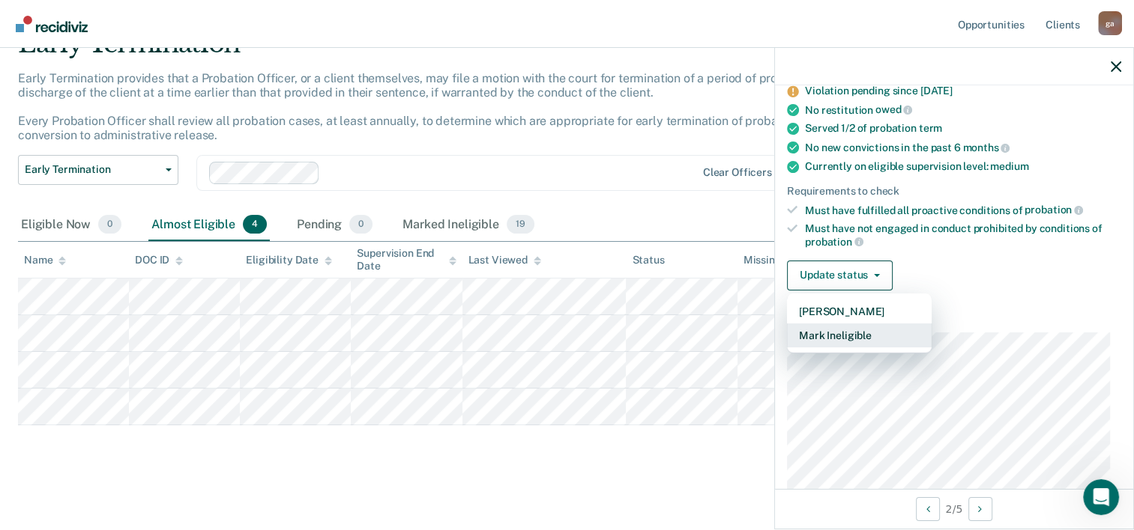
click at [833, 333] on button "Mark Ineligible" at bounding box center [859, 336] width 145 height 24
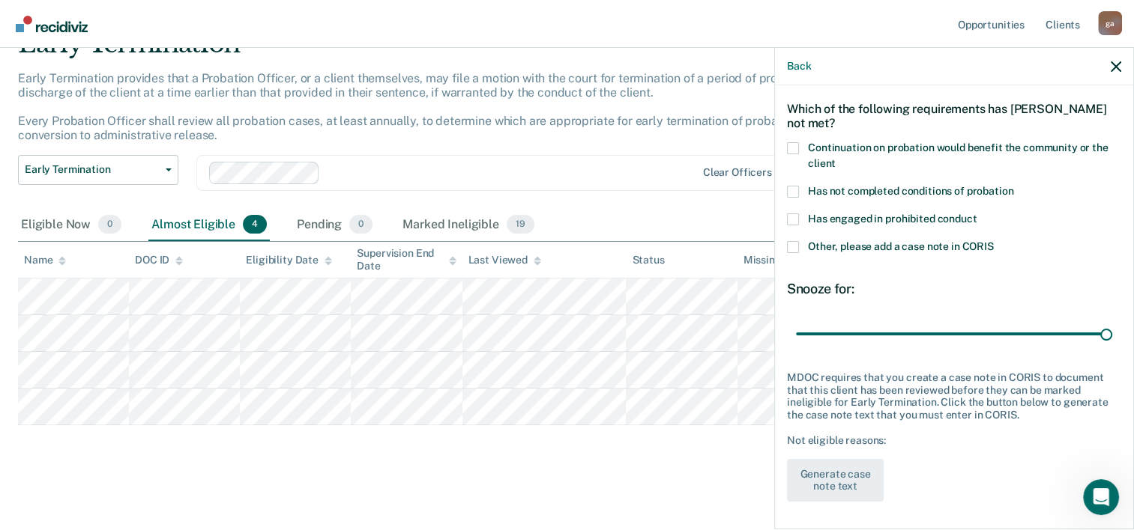
click at [791, 246] on span at bounding box center [793, 247] width 12 height 12
click at [994, 241] on input "Other, please add a case note in CORIS" at bounding box center [994, 241] width 0 height 0
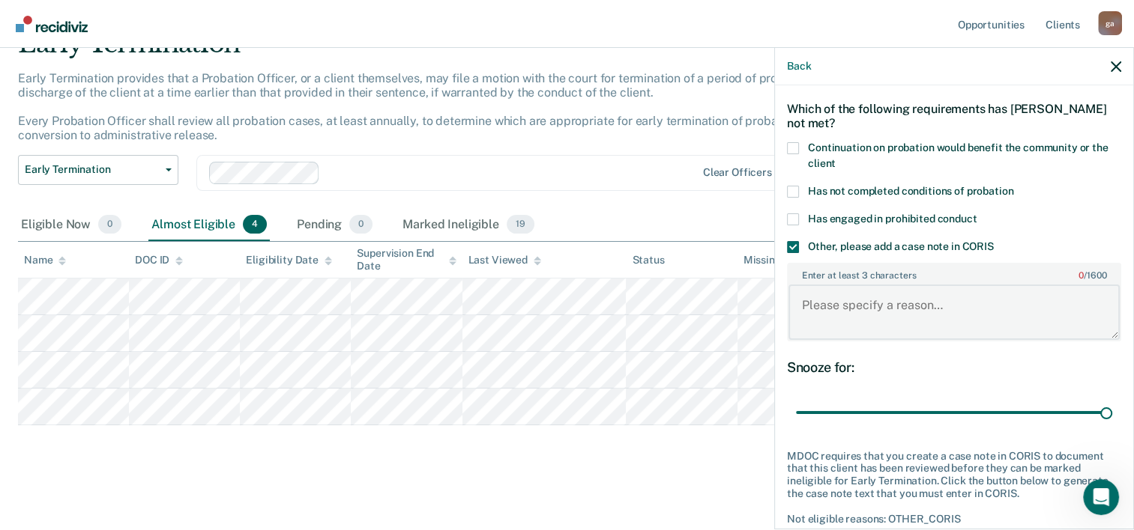
click at [808, 303] on textarea "Enter at least 3 characters 0 / 1600" at bounding box center [953, 312] width 331 height 55
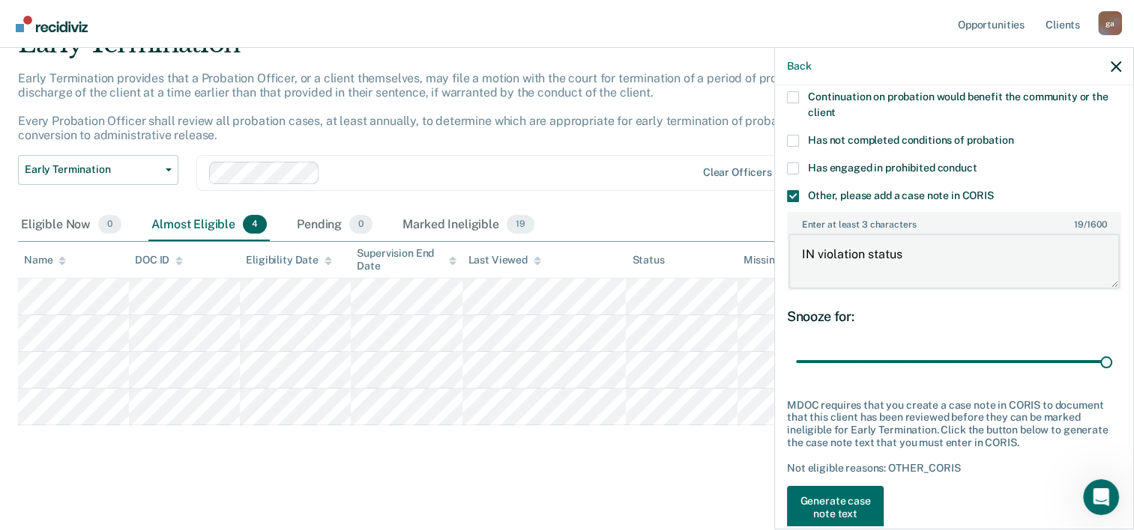
scroll to position [135, 0]
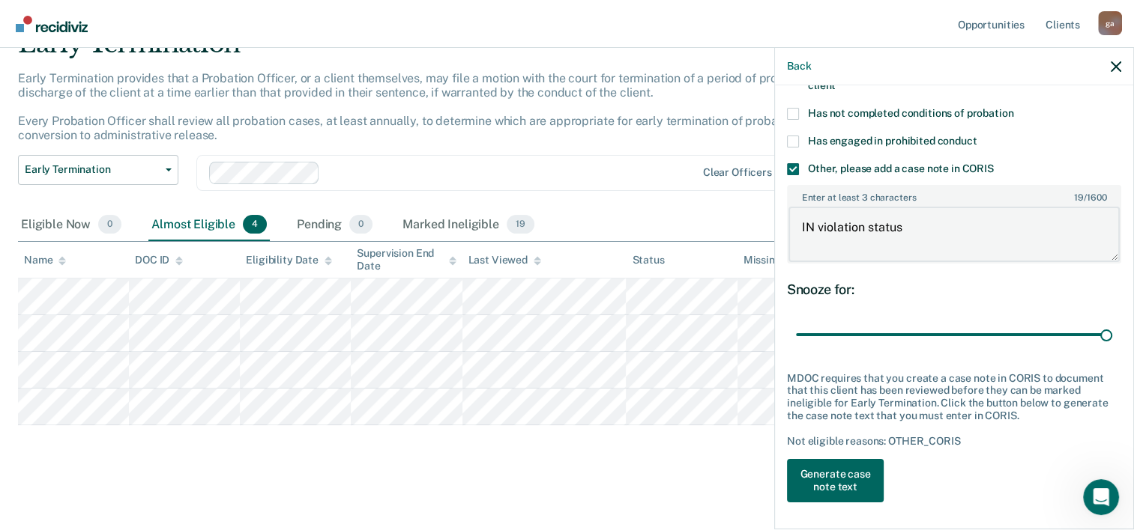
type textarea "IN violation status"
click at [862, 474] on button "Generate case note text" at bounding box center [835, 480] width 97 height 43
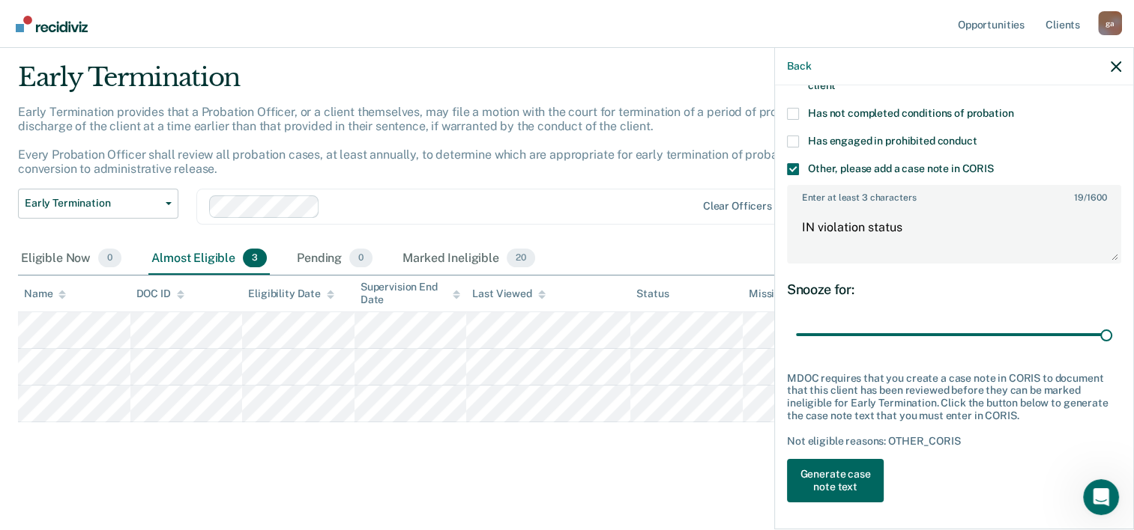
scroll to position [40, 0]
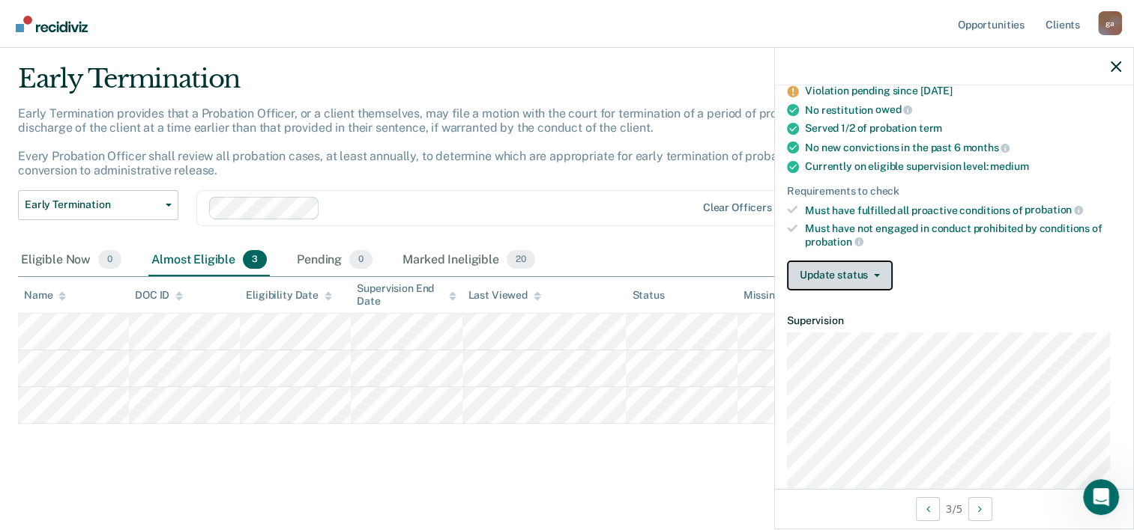
drag, startPoint x: 778, startPoint y: 375, endPoint x: 873, endPoint y: 270, distance: 141.1
click at [874, 274] on icon "button" at bounding box center [877, 275] width 6 height 3
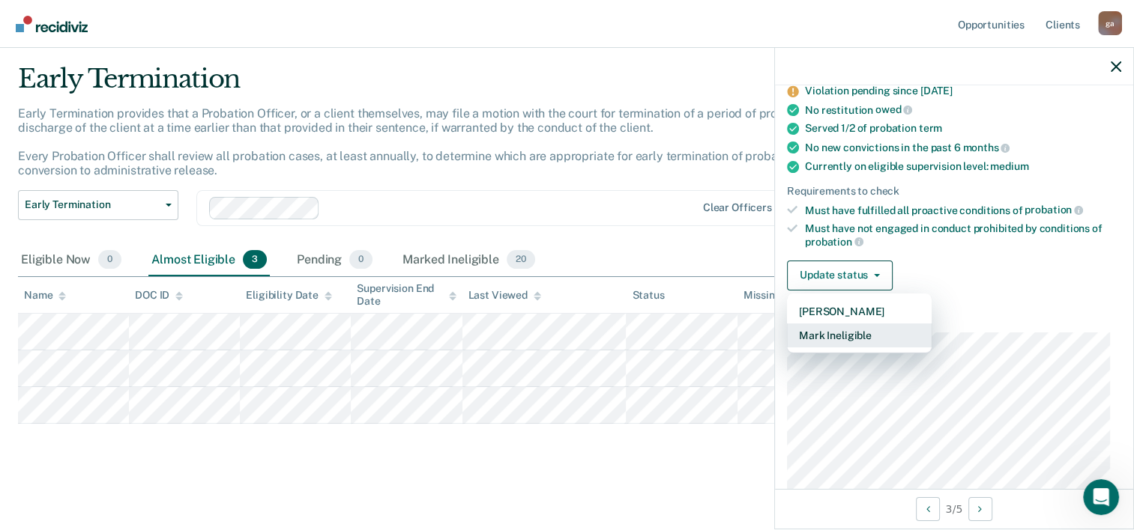
click at [850, 333] on button "Mark Ineligible" at bounding box center [859, 336] width 145 height 24
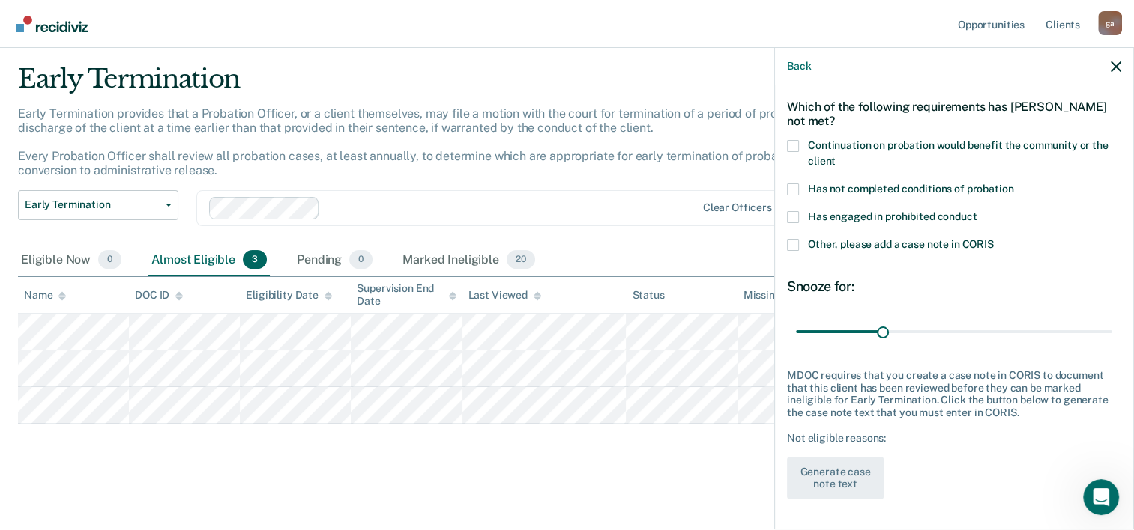
scroll to position [57, 0]
click at [797, 243] on span at bounding box center [793, 247] width 12 height 12
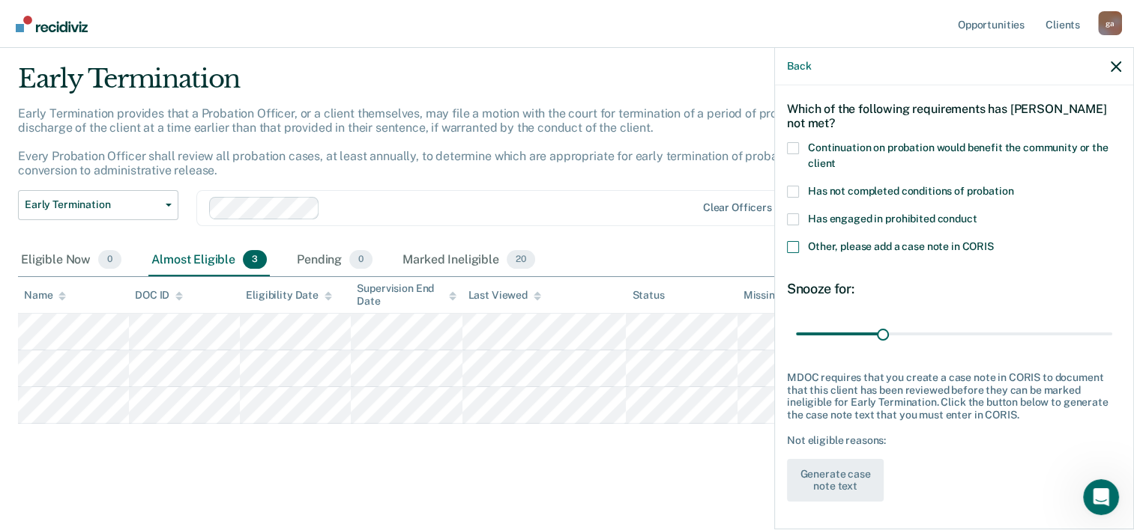
click at [994, 241] on input "Other, please add a case note in CORIS" at bounding box center [994, 241] width 0 height 0
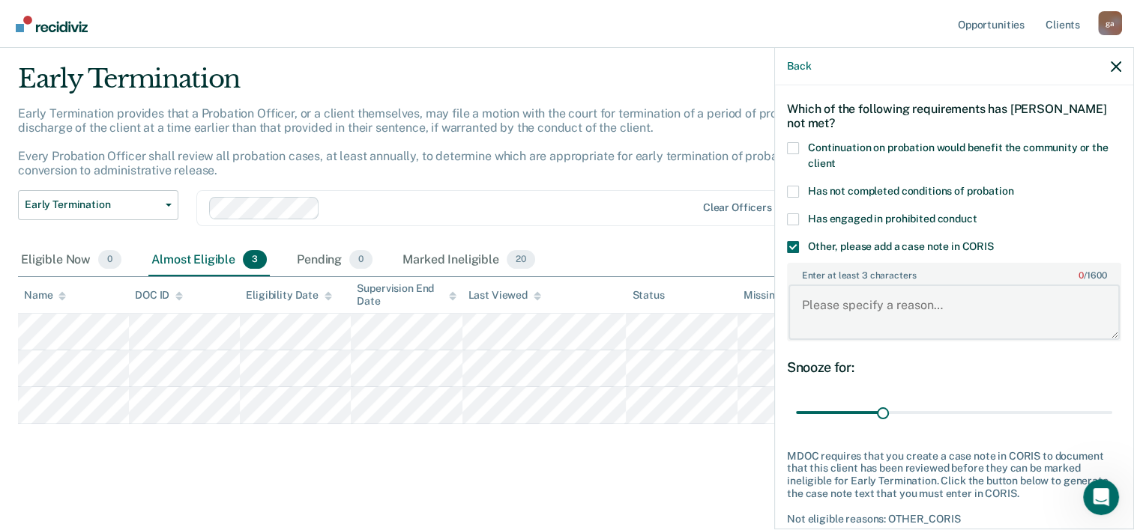
click at [803, 306] on textarea "Enter at least 3 characters 0 / 1600" at bounding box center [953, 312] width 331 height 55
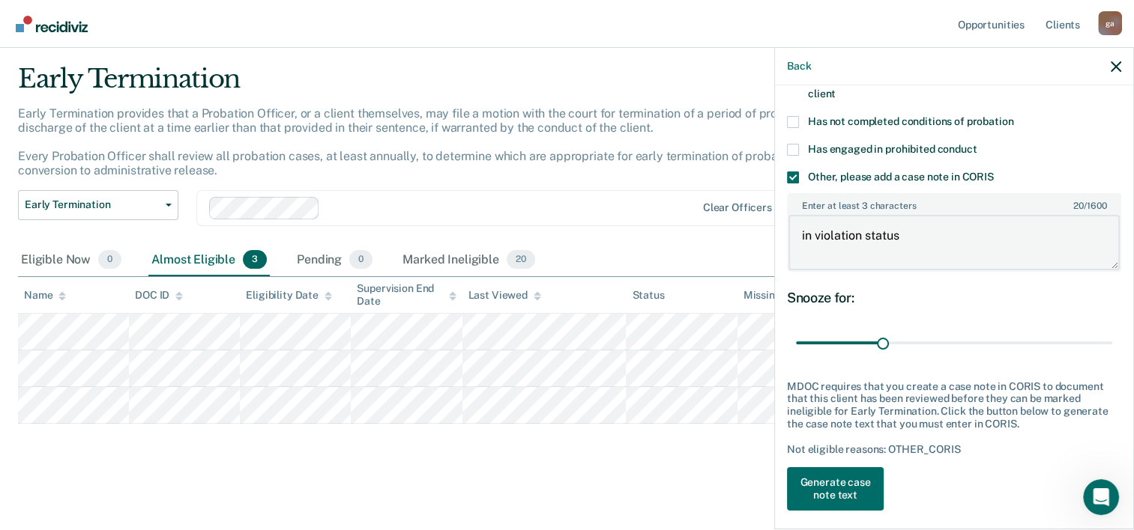
scroll to position [135, 0]
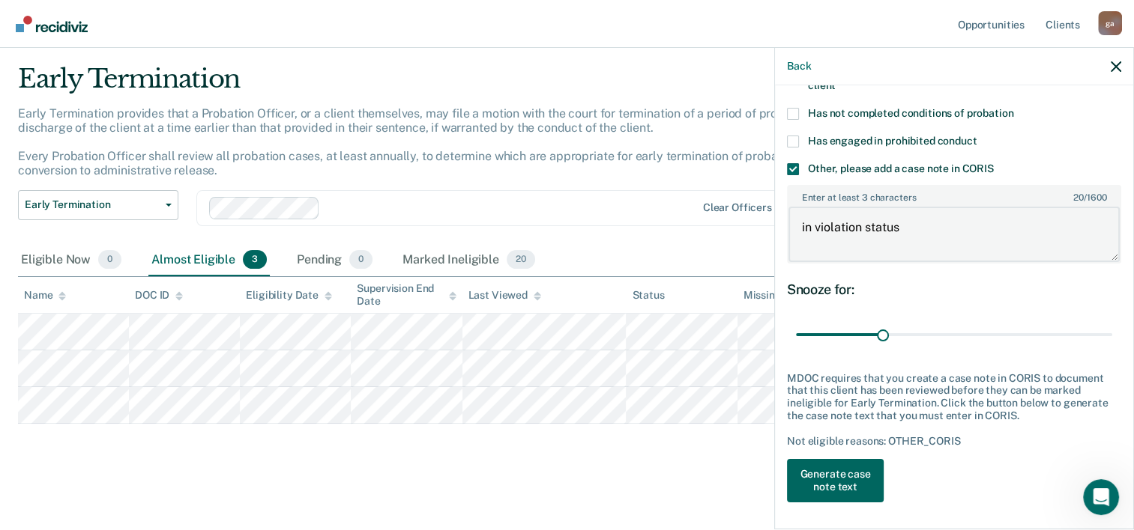
type textarea "in violation status"
click at [839, 474] on button "Generate case note text" at bounding box center [835, 480] width 97 height 43
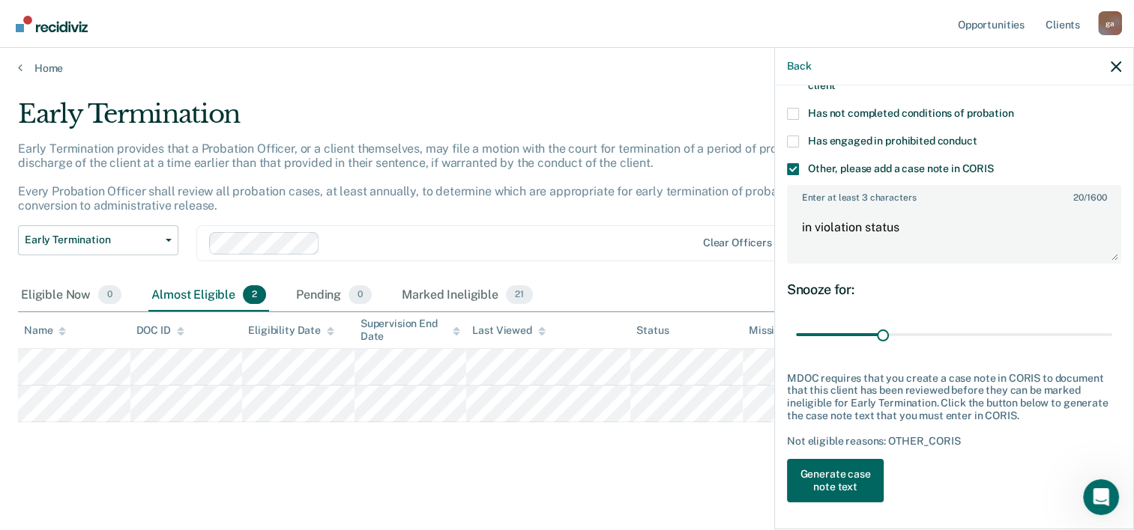
scroll to position [3, 0]
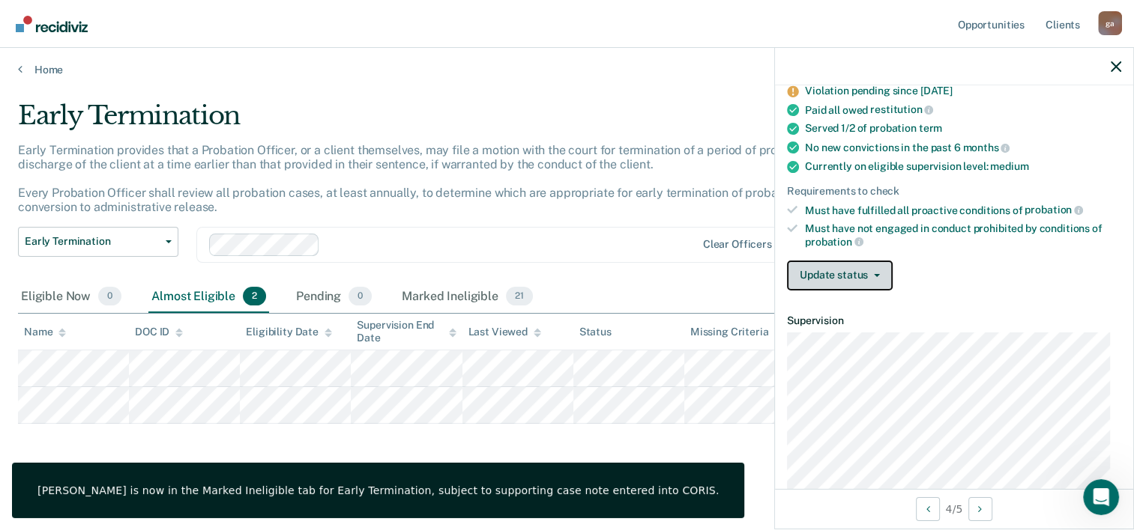
click at [876, 274] on icon "button" at bounding box center [877, 275] width 6 height 3
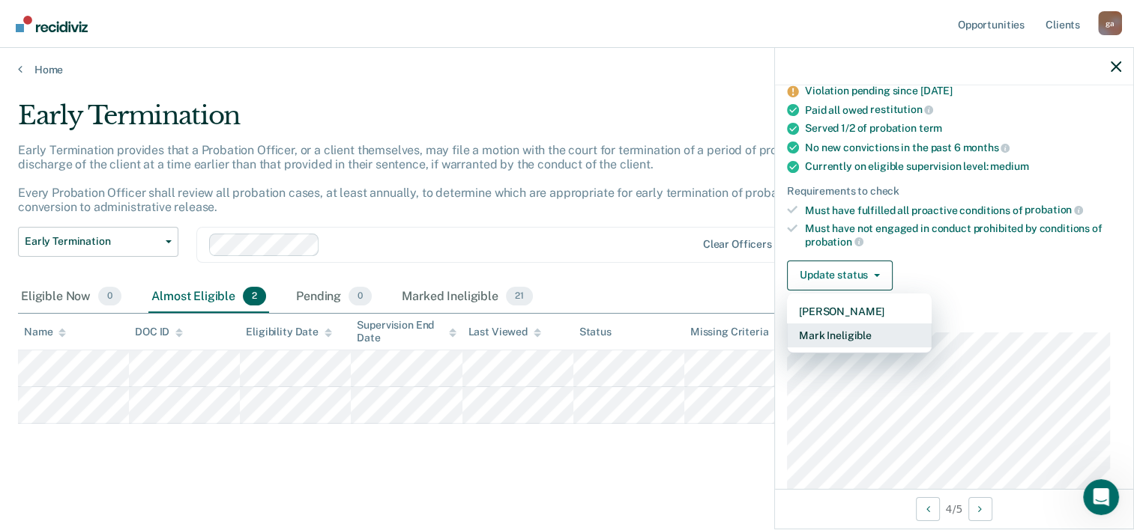
click at [853, 330] on button "Mark Ineligible" at bounding box center [859, 336] width 145 height 24
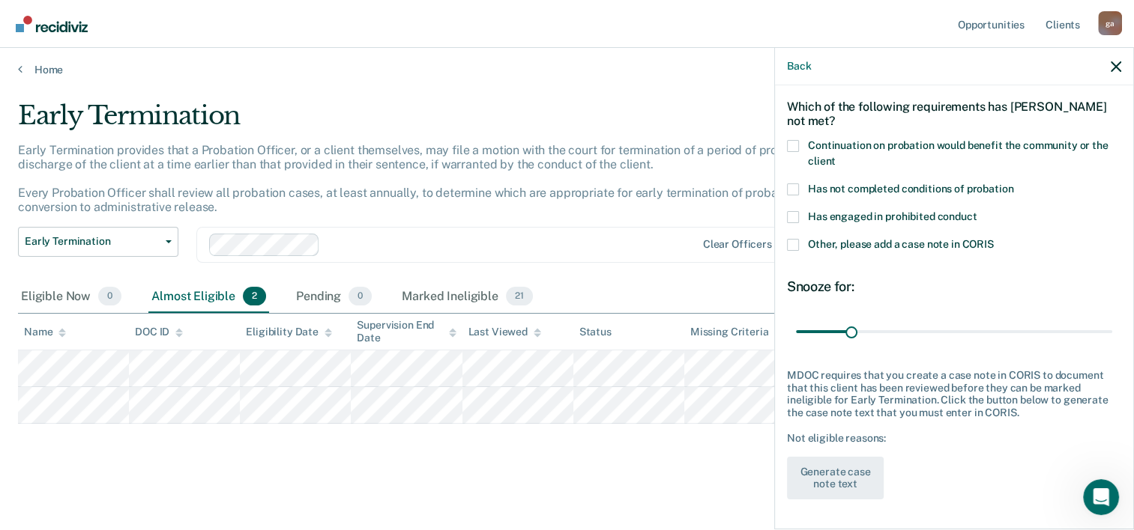
scroll to position [57, 0]
click at [791, 244] on span at bounding box center [793, 247] width 12 height 12
click at [994, 241] on input "Other, please add a case note in CORIS" at bounding box center [994, 241] width 0 height 0
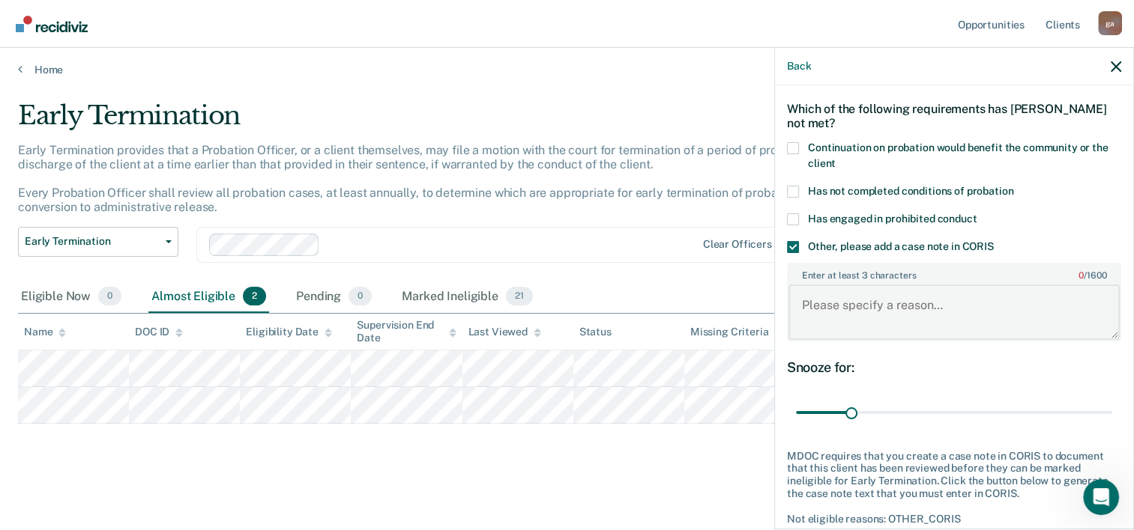
click at [817, 309] on textarea "Enter at least 3 characters 0 / 1600" at bounding box center [953, 312] width 331 height 55
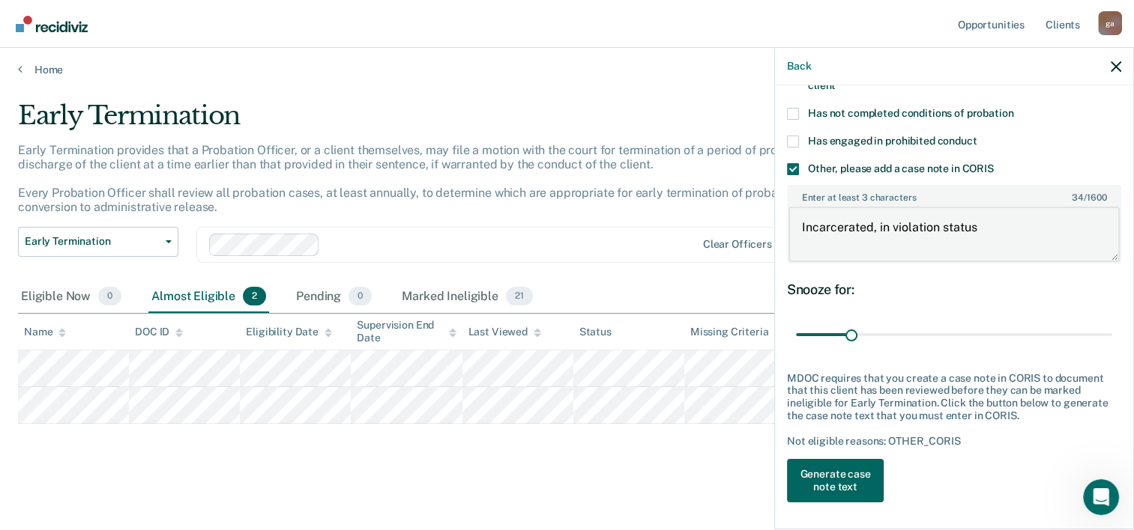
type textarea "Incarcerated, in violation status"
click at [822, 480] on button "Generate case note text" at bounding box center [835, 480] width 97 height 43
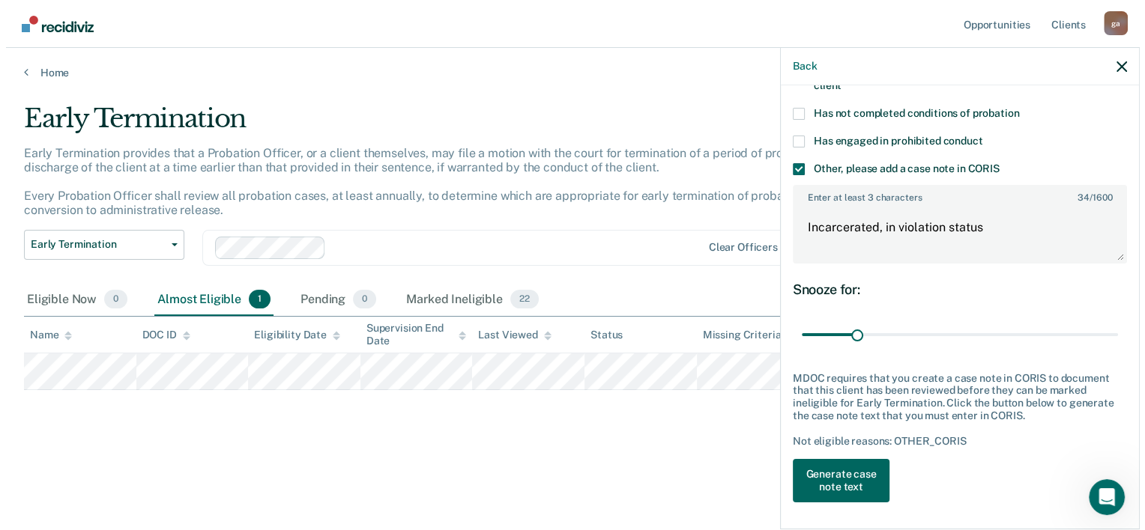
scroll to position [0, 0]
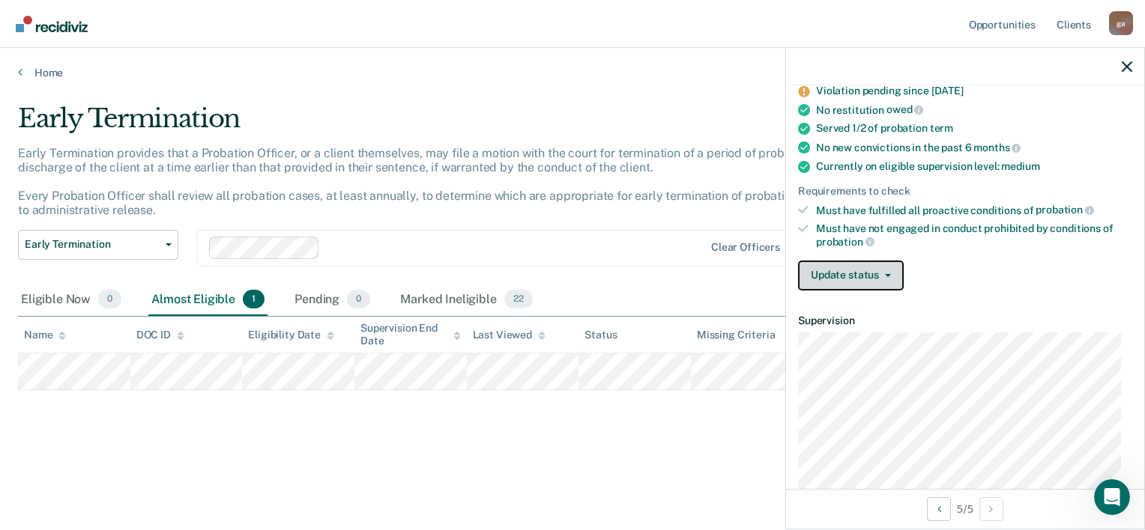
click at [886, 274] on icon "button" at bounding box center [888, 275] width 6 height 3
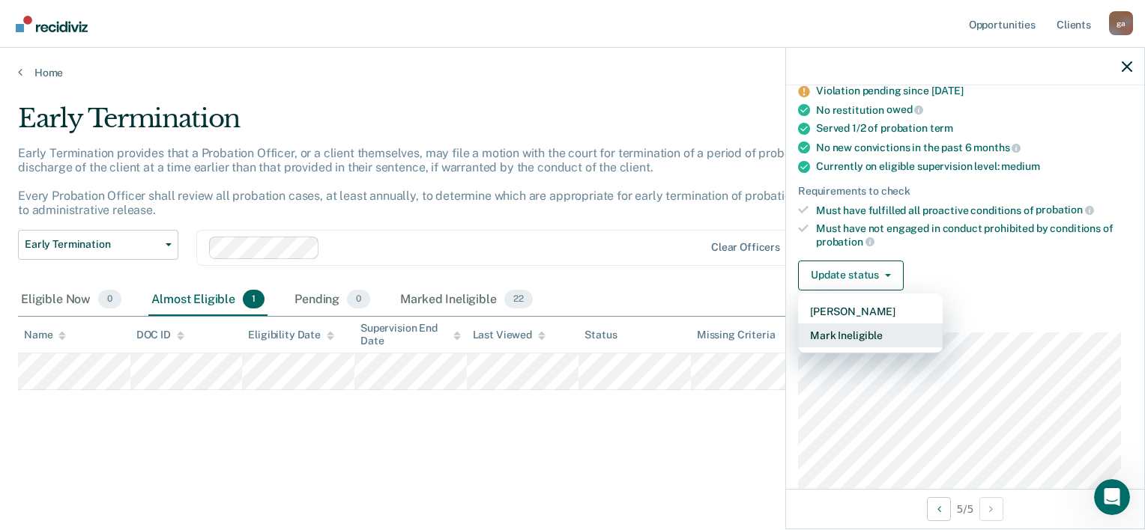
click at [828, 330] on button "Mark Ineligible" at bounding box center [870, 336] width 145 height 24
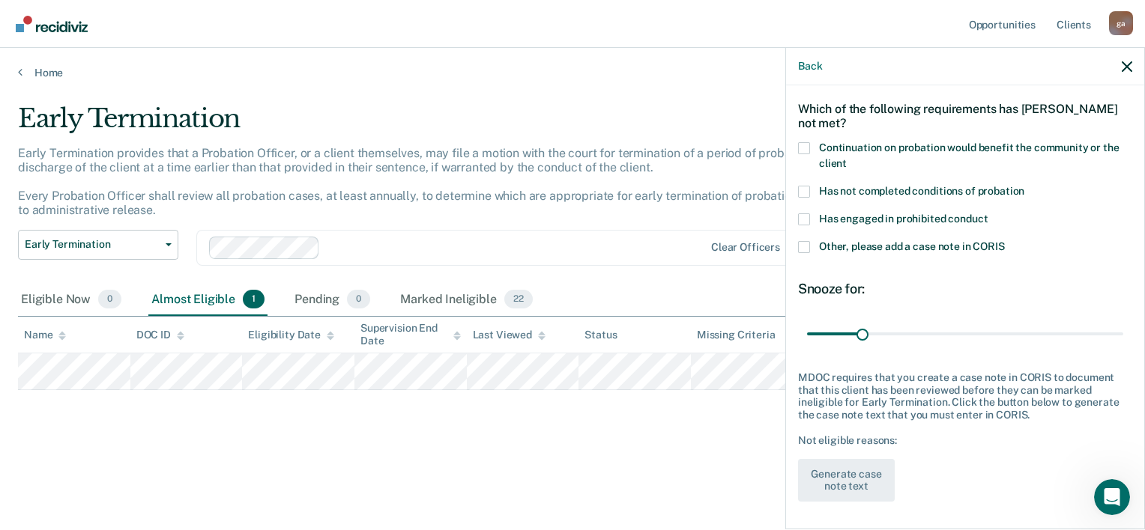
click at [803, 242] on span at bounding box center [804, 247] width 12 height 12
click at [1005, 241] on input "Other, please add a case note in CORIS" at bounding box center [1005, 241] width 0 height 0
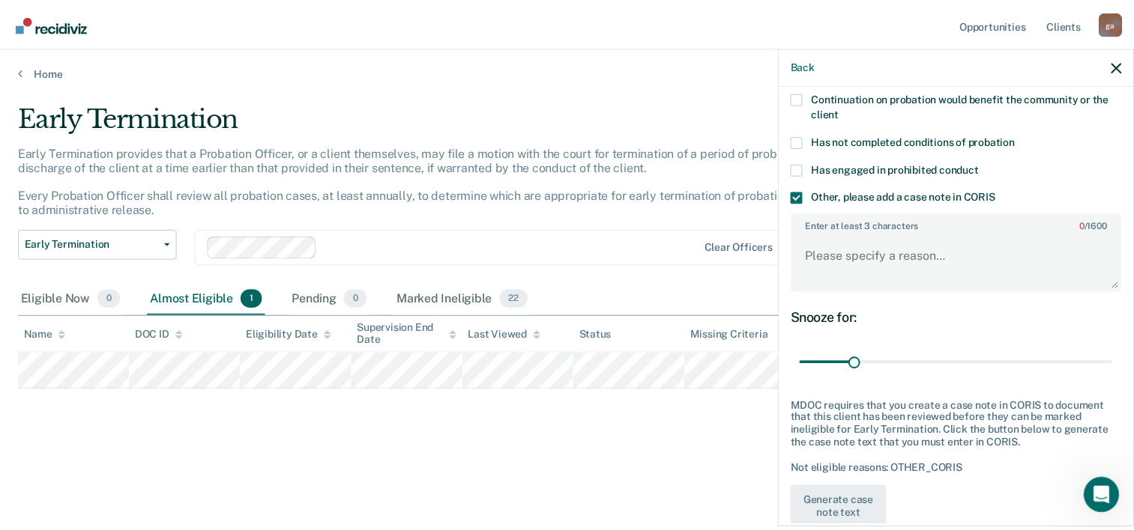
scroll to position [132, 0]
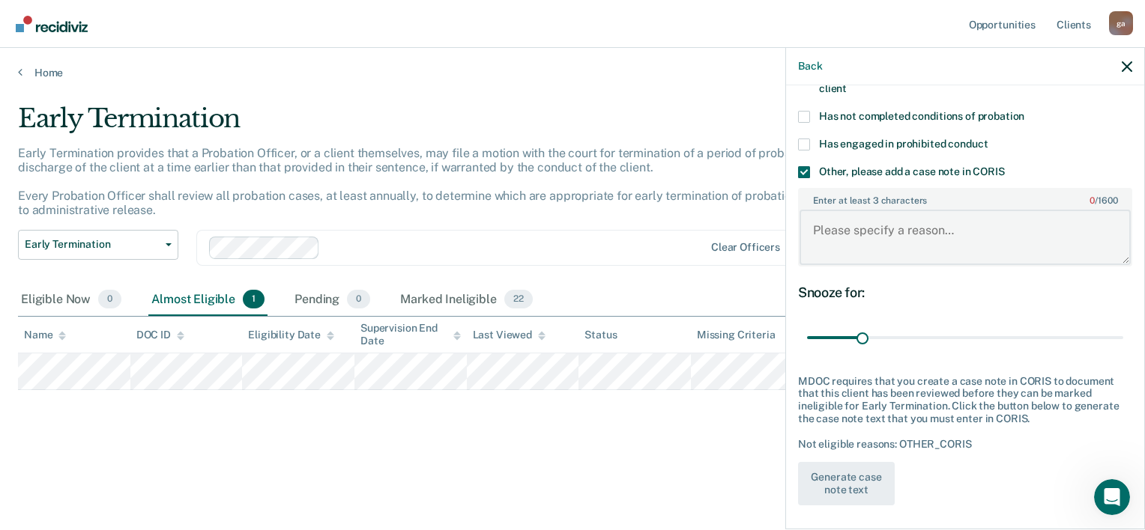
click at [821, 230] on textarea "Enter at least 3 characters 0 / 1600" at bounding box center [964, 237] width 331 height 55
type textarea "IN violation status"
click at [845, 476] on button "Generate case note text" at bounding box center [846, 483] width 97 height 43
